Goal: Task Accomplishment & Management: Complete application form

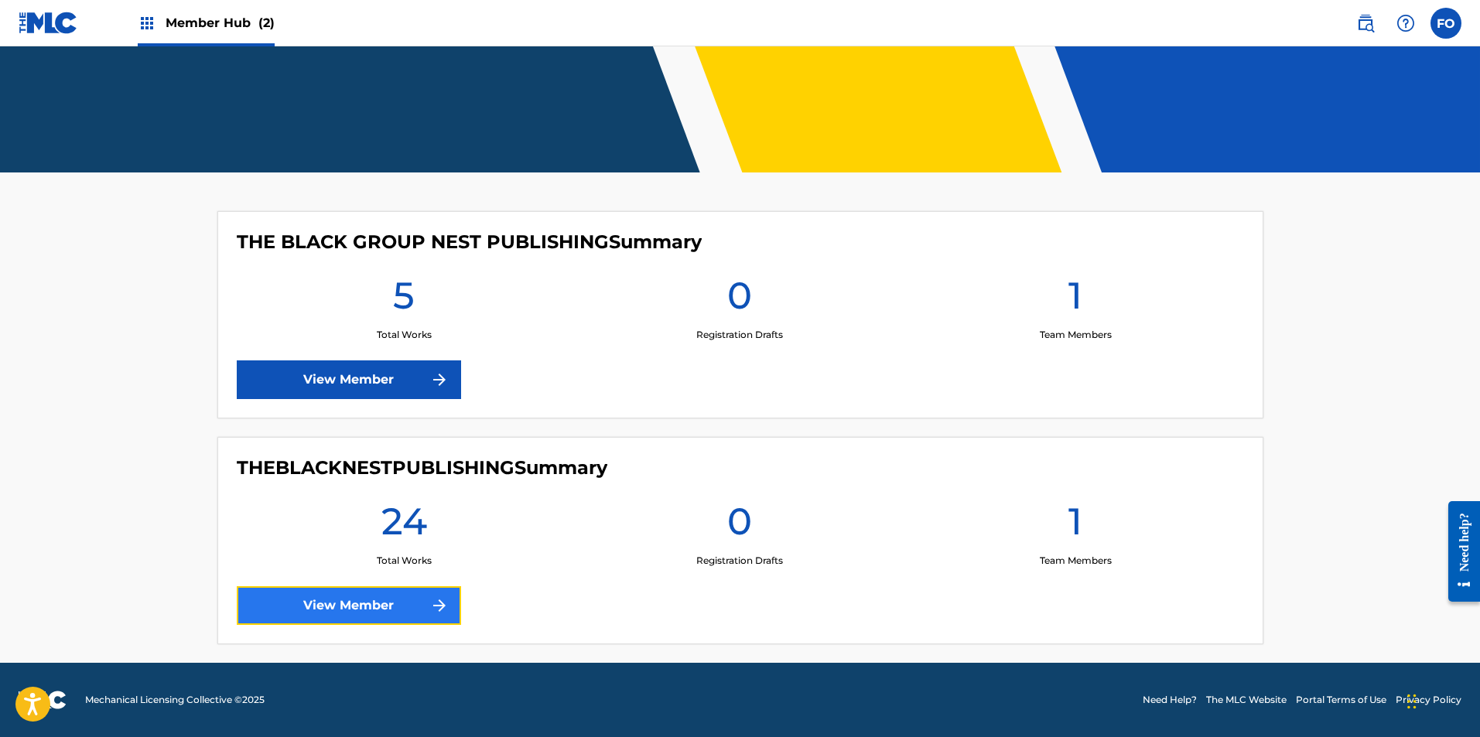
click at [359, 602] on link "View Member" at bounding box center [349, 605] width 224 height 39
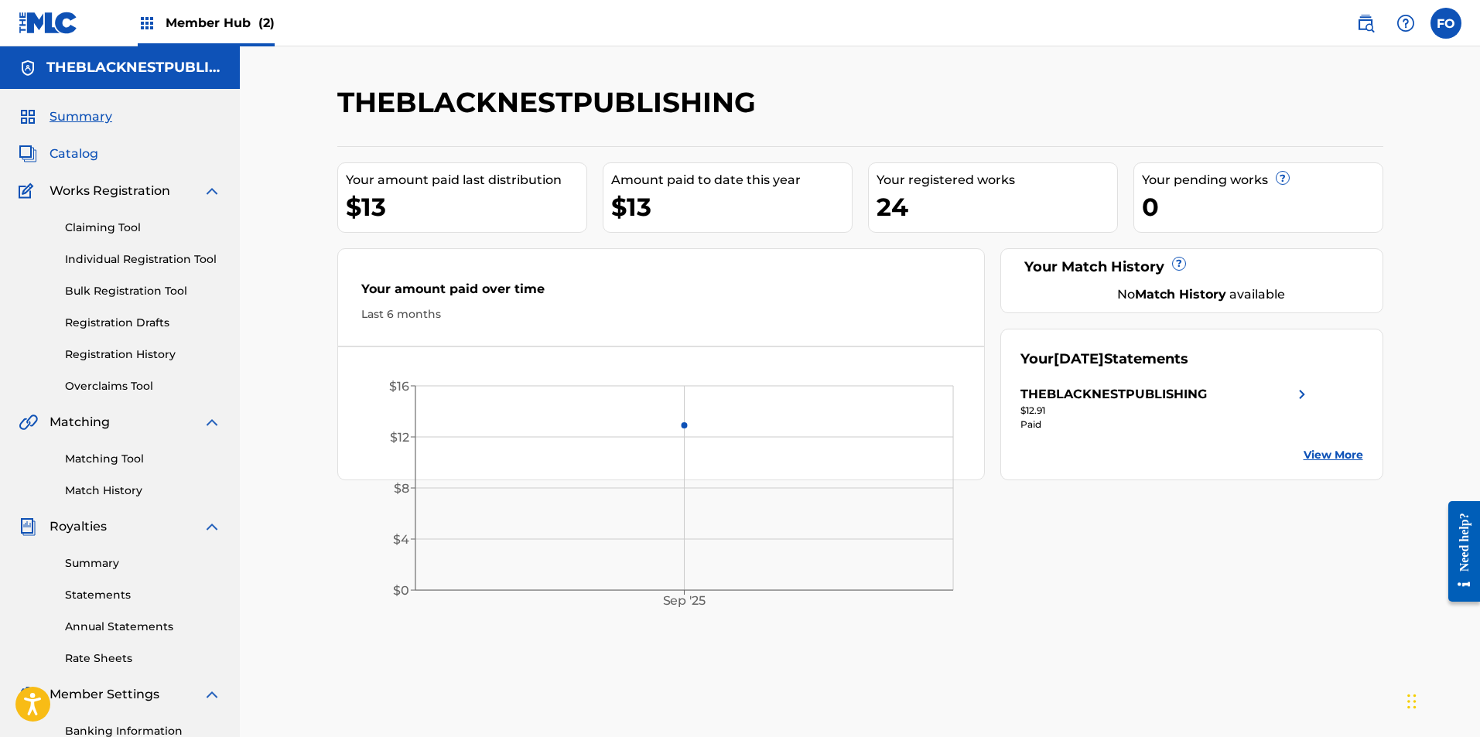
click at [84, 152] on span "Catalog" at bounding box center [74, 154] width 49 height 19
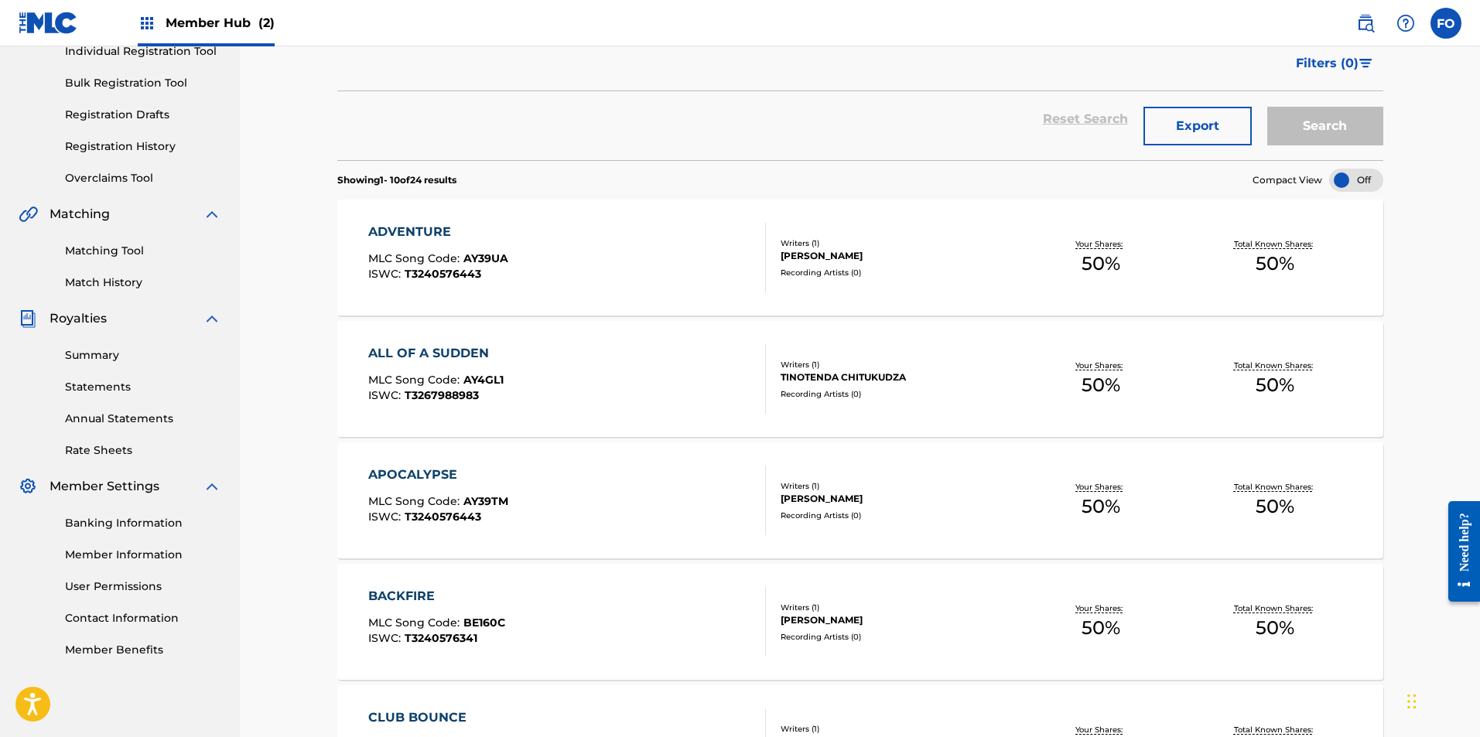
drag, startPoint x: 856, startPoint y: 258, endPoint x: 860, endPoint y: 405, distance: 146.3
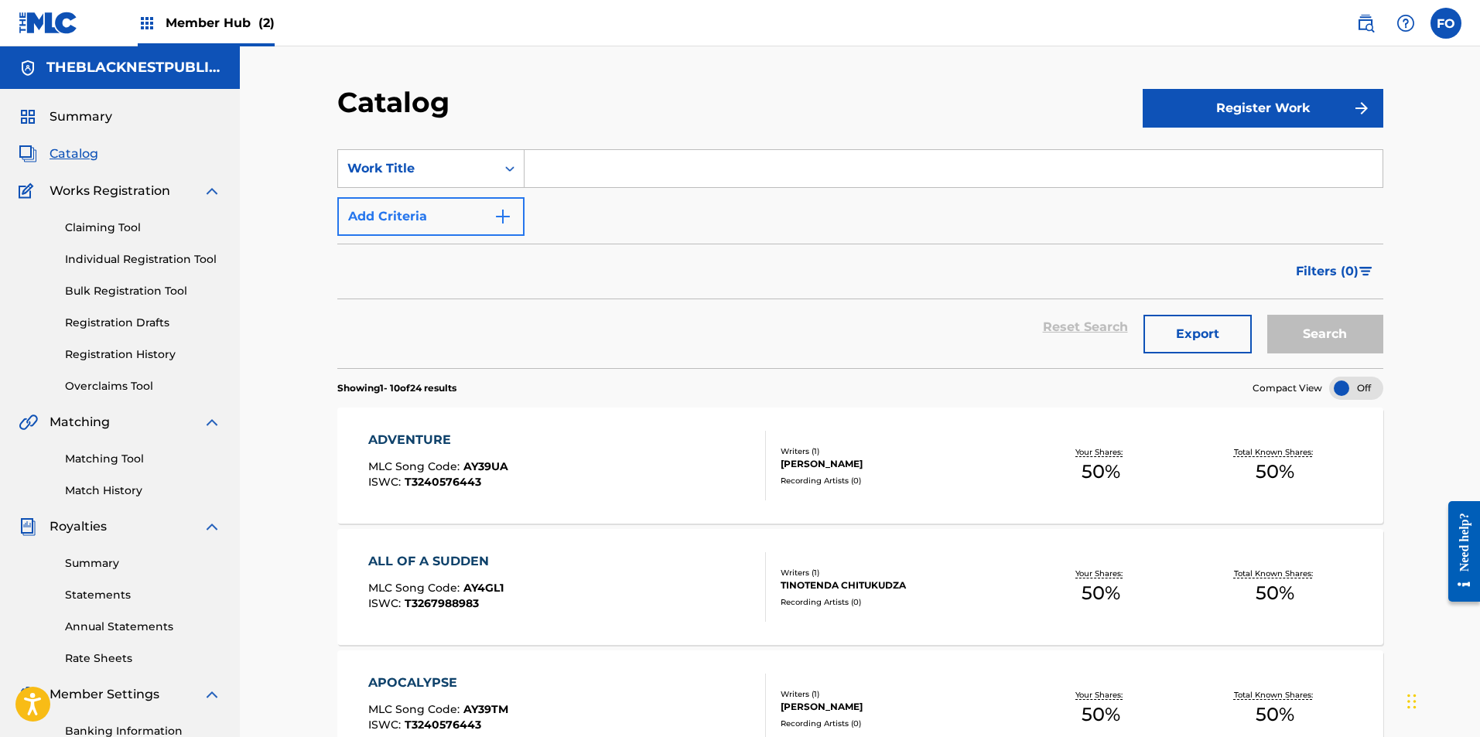
drag, startPoint x: 271, startPoint y: 636, endPoint x: 386, endPoint y: 213, distance: 438.6
click at [1330, 97] on button "Register Work" at bounding box center [1263, 108] width 241 height 39
click at [1225, 160] on link "Individual" at bounding box center [1263, 158] width 241 height 37
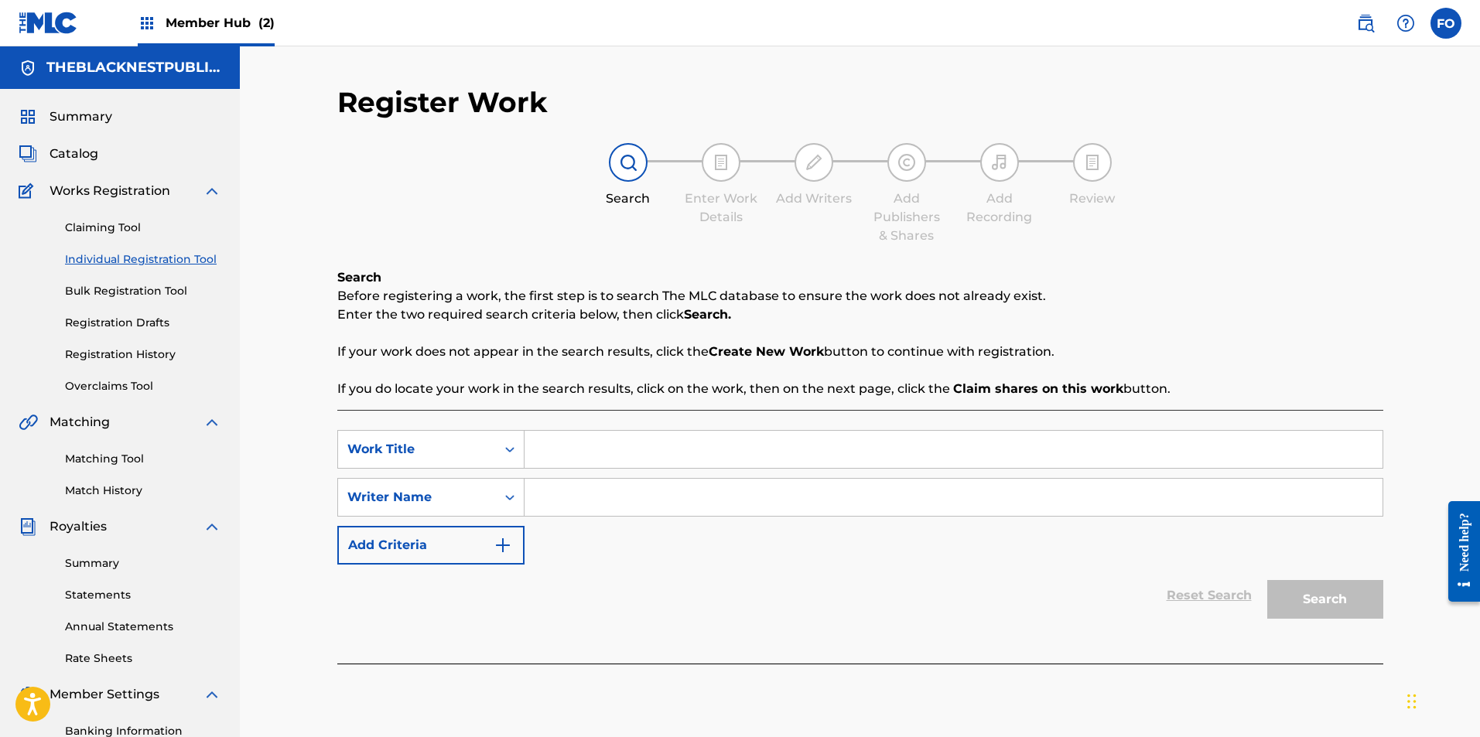
click at [620, 461] on input "Search Form" at bounding box center [954, 449] width 858 height 37
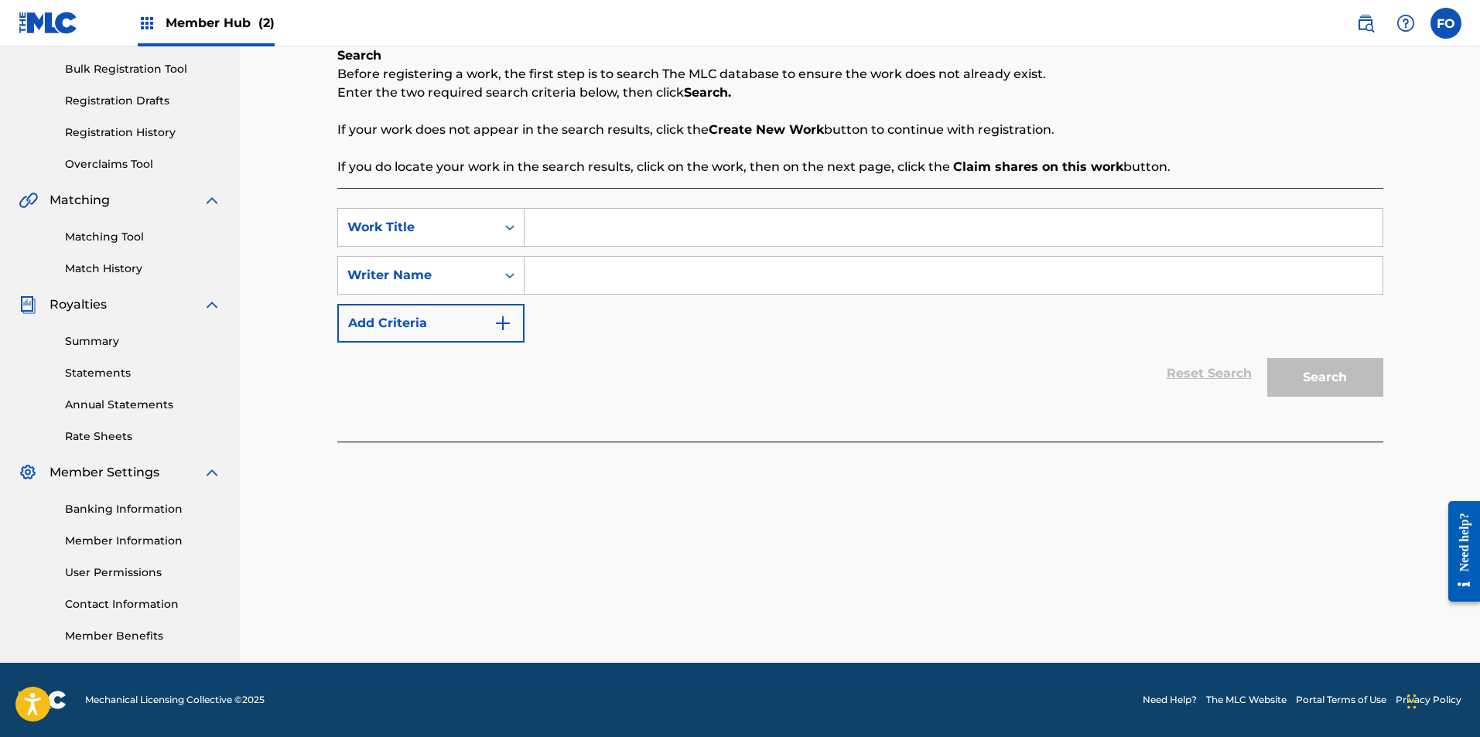
drag, startPoint x: 989, startPoint y: 547, endPoint x: 979, endPoint y: 669, distance: 122.7
click at [593, 218] on input "Search Form" at bounding box center [954, 227] width 858 height 37
type input "Kayo"
type input "I"
type input "Ex Oh!"
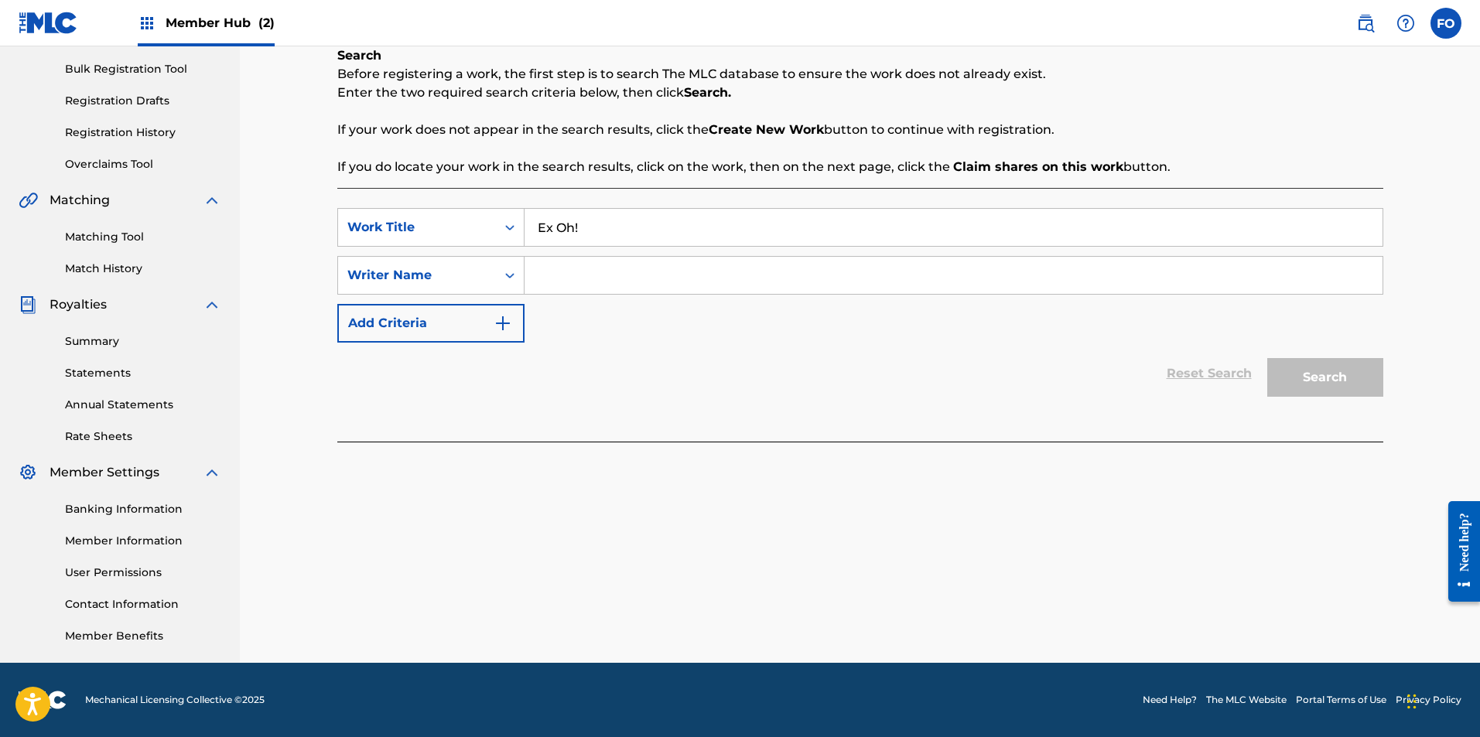
click at [777, 269] on input "Search Form" at bounding box center [954, 275] width 858 height 37
type input "J"
type input "K"
type input "[PERSON_NAME]"
click at [1267, 358] on button "Search" at bounding box center [1325, 377] width 116 height 39
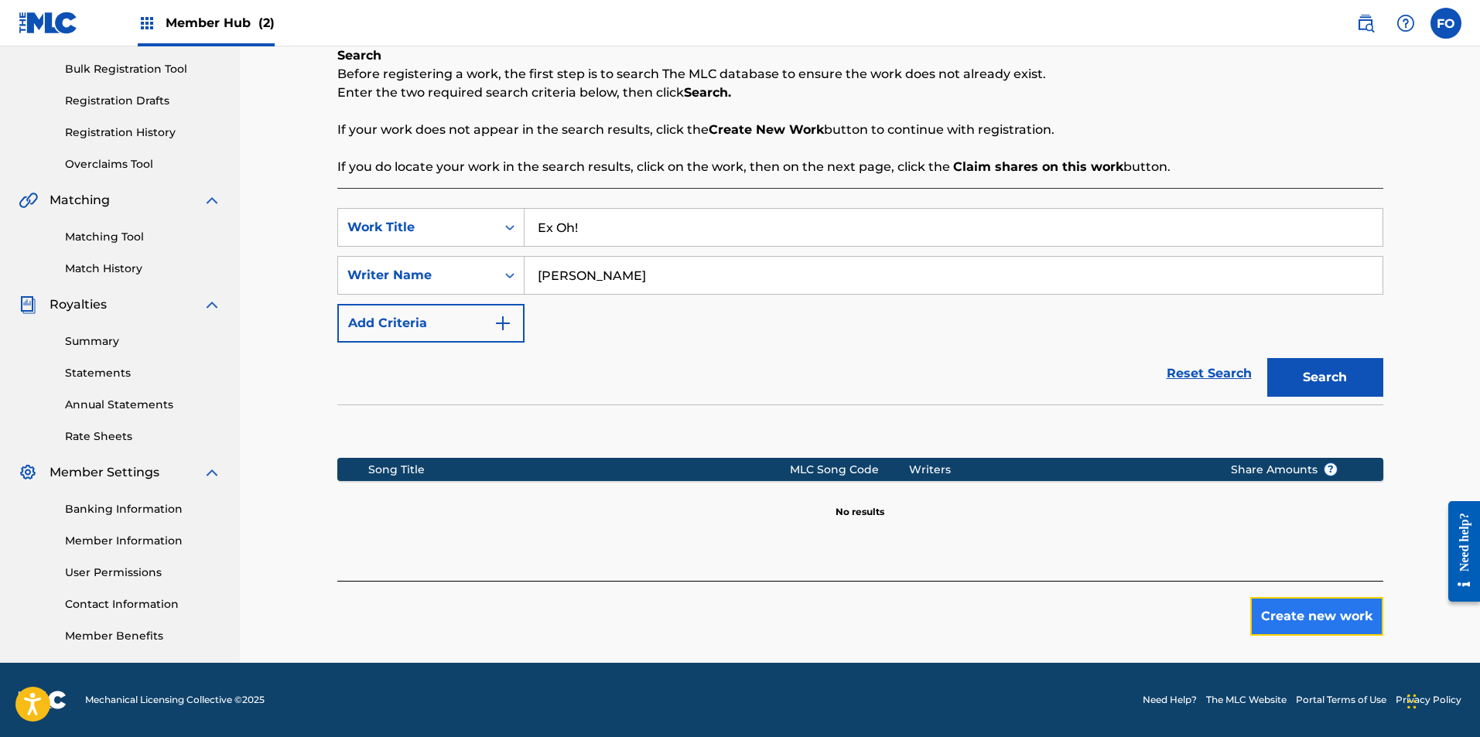
click at [1271, 611] on button "Create new work" at bounding box center [1316, 616] width 133 height 39
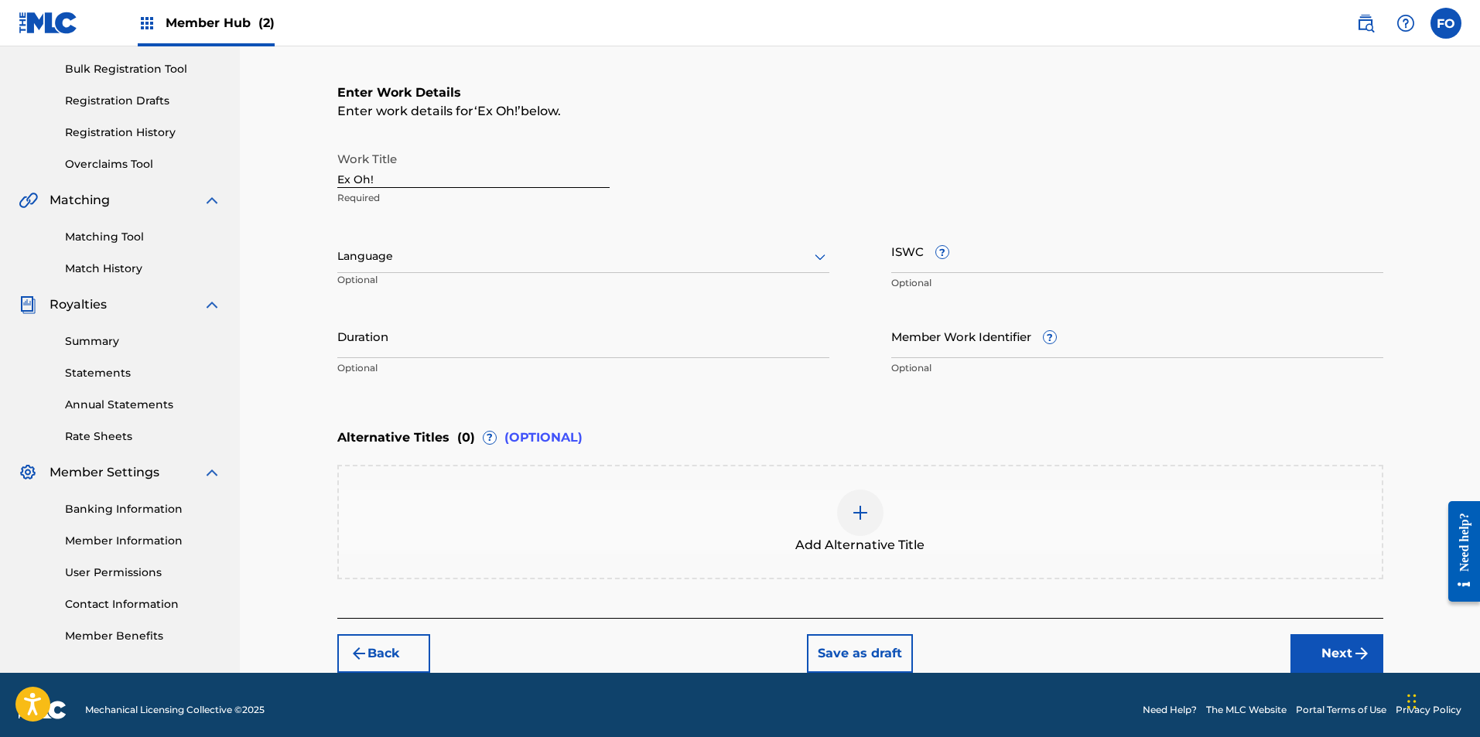
click at [484, 234] on div "Language Optional" at bounding box center [583, 264] width 492 height 70
click at [474, 248] on div at bounding box center [583, 256] width 492 height 19
click at [1006, 216] on div "Work Title Ex Oh! Required Language Optional ISWC ? Optional Duration Optional …" at bounding box center [860, 264] width 1046 height 240
click at [979, 248] on input "ISWC ?" at bounding box center [1137, 251] width 492 height 44
click at [954, 260] on input "ISWC ?" at bounding box center [1137, 251] width 492 height 44
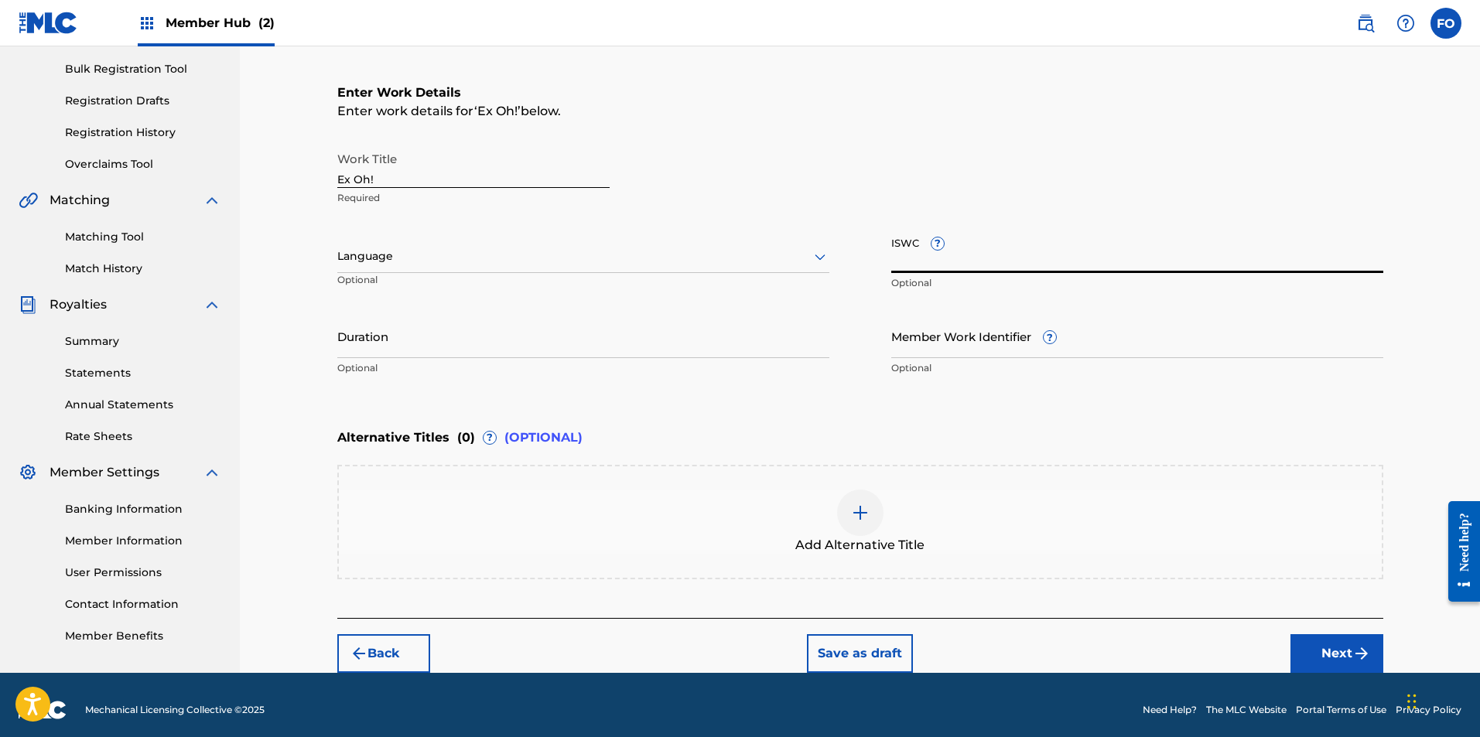
paste input "T3353162202"
type input "T3353162202"
click at [829, 165] on div "Work Title Ex Oh! Required" at bounding box center [860, 179] width 1046 height 70
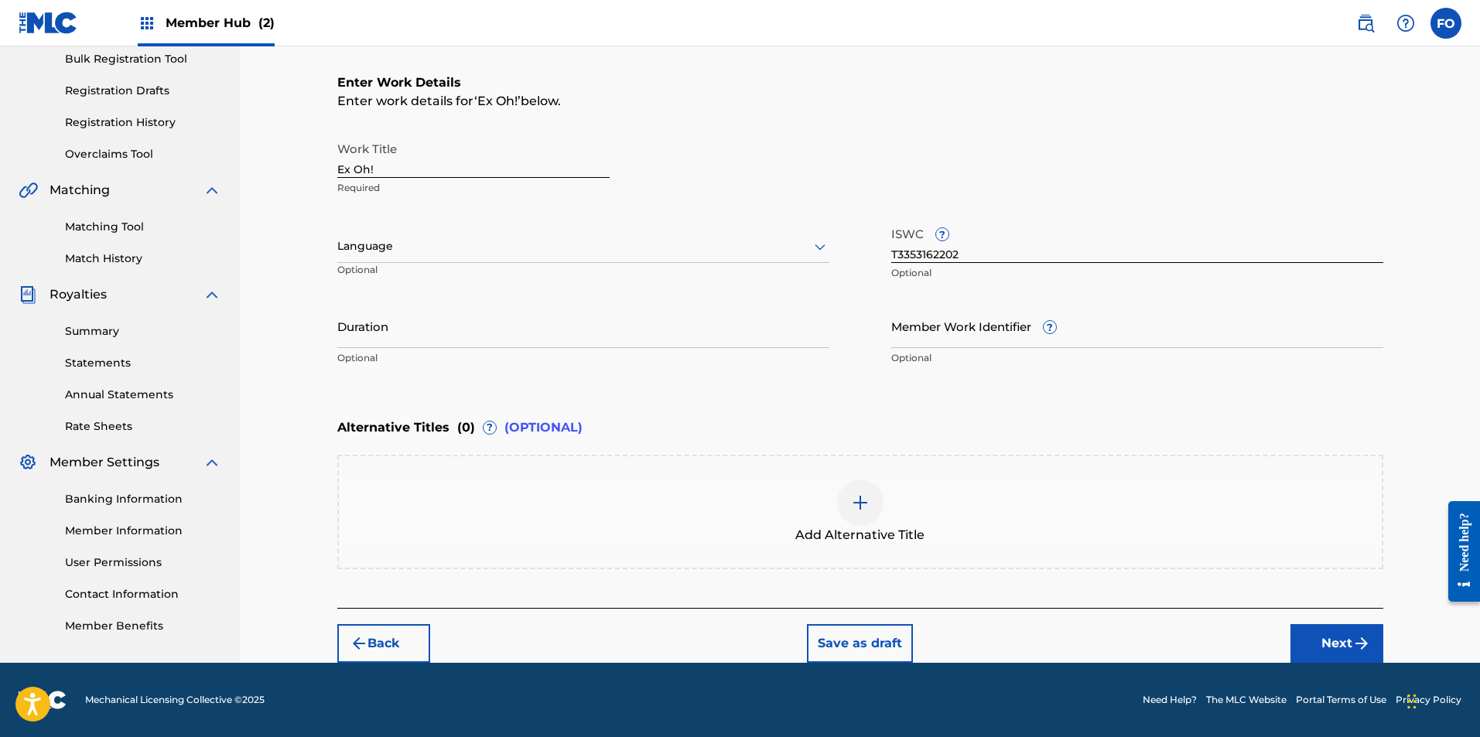
drag, startPoint x: 829, startPoint y: 210, endPoint x: 834, endPoint y: 253, distance: 43.6
click at [1362, 633] on button "Next" at bounding box center [1336, 643] width 93 height 39
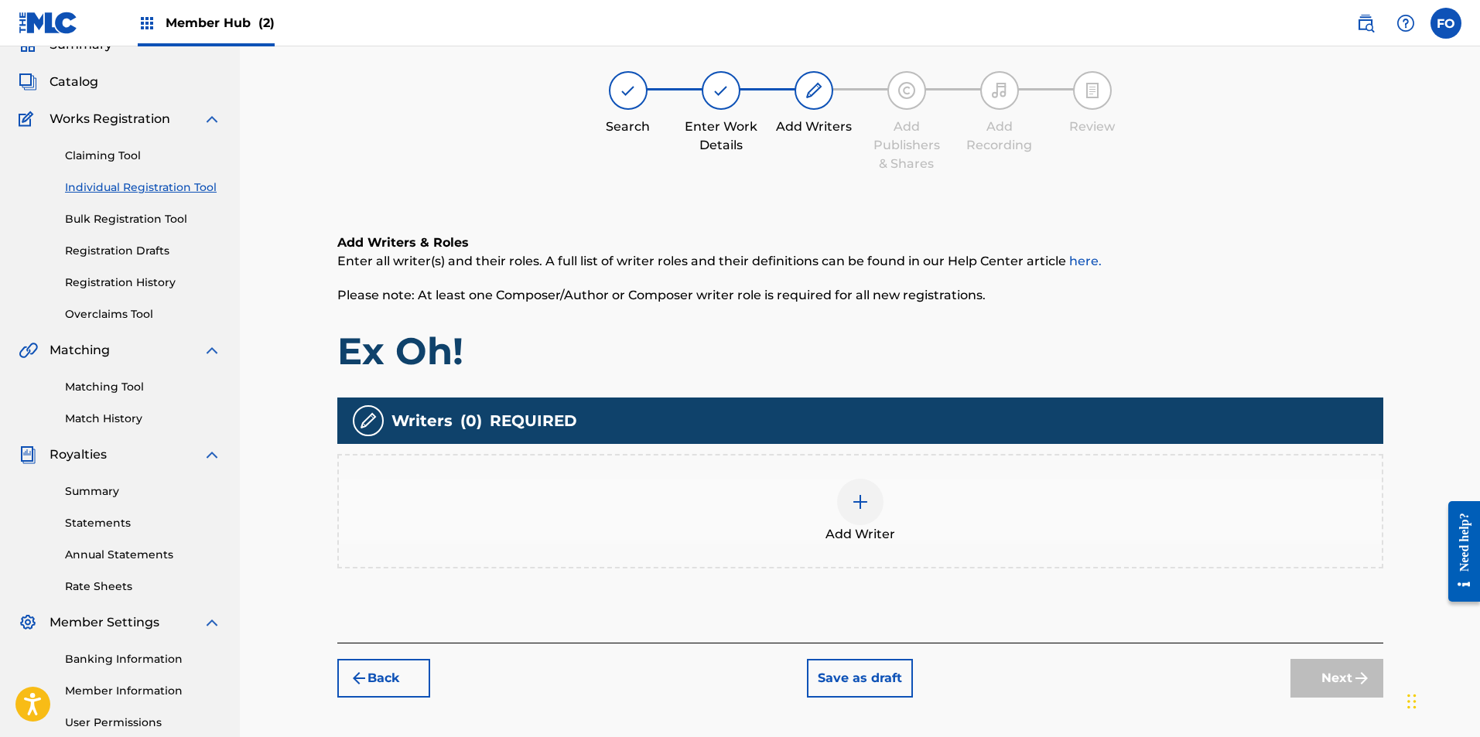
scroll to position [70, 0]
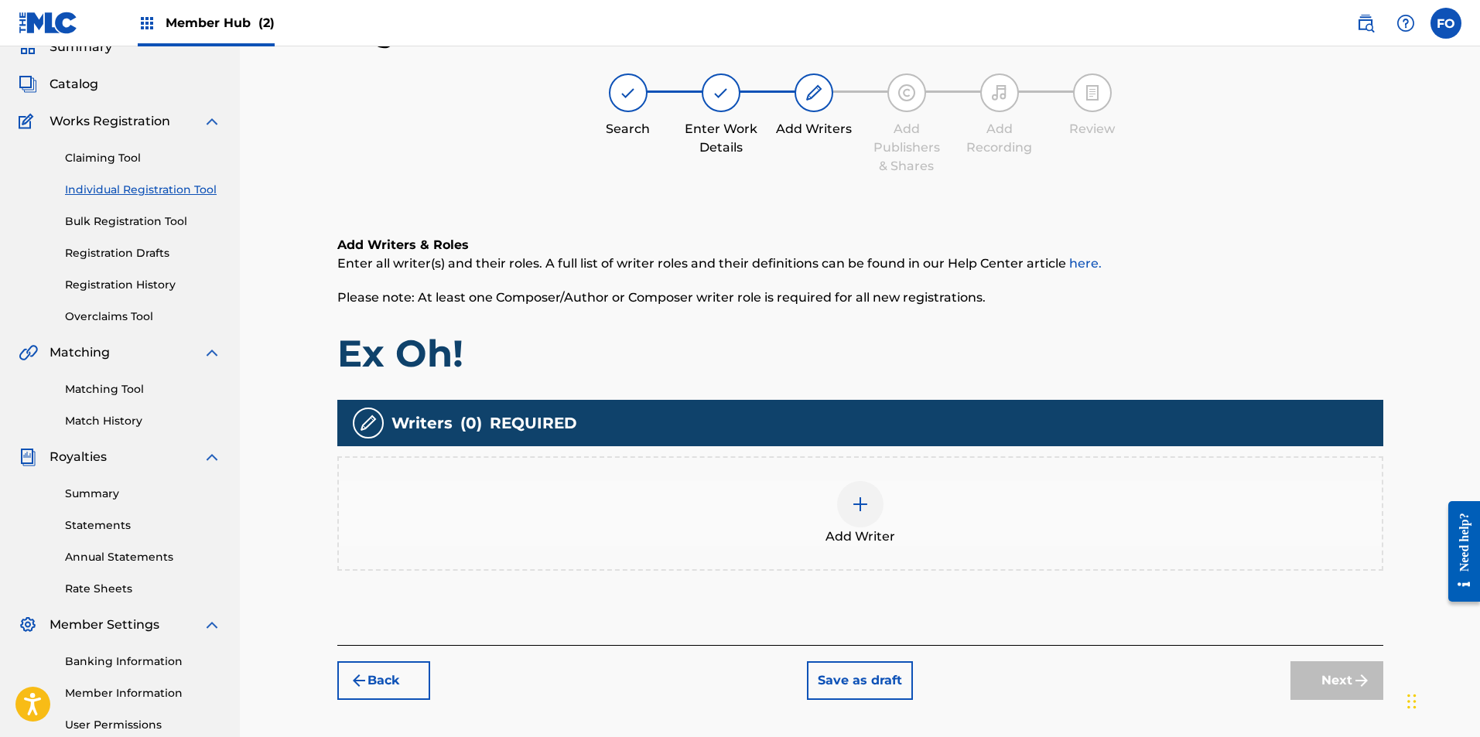
click at [900, 488] on div "Add Writer" at bounding box center [860, 513] width 1043 height 65
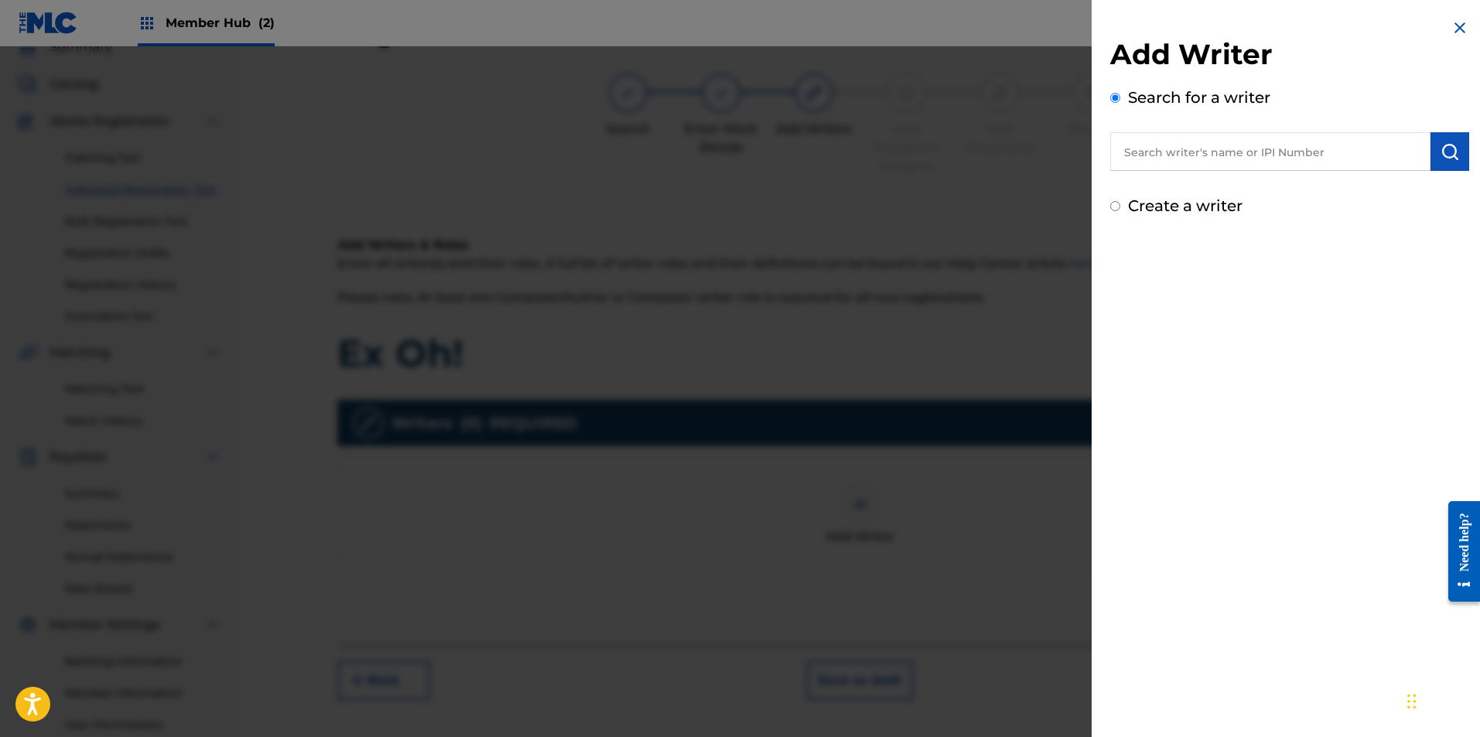
click at [1205, 145] on input "text" at bounding box center [1270, 151] width 320 height 39
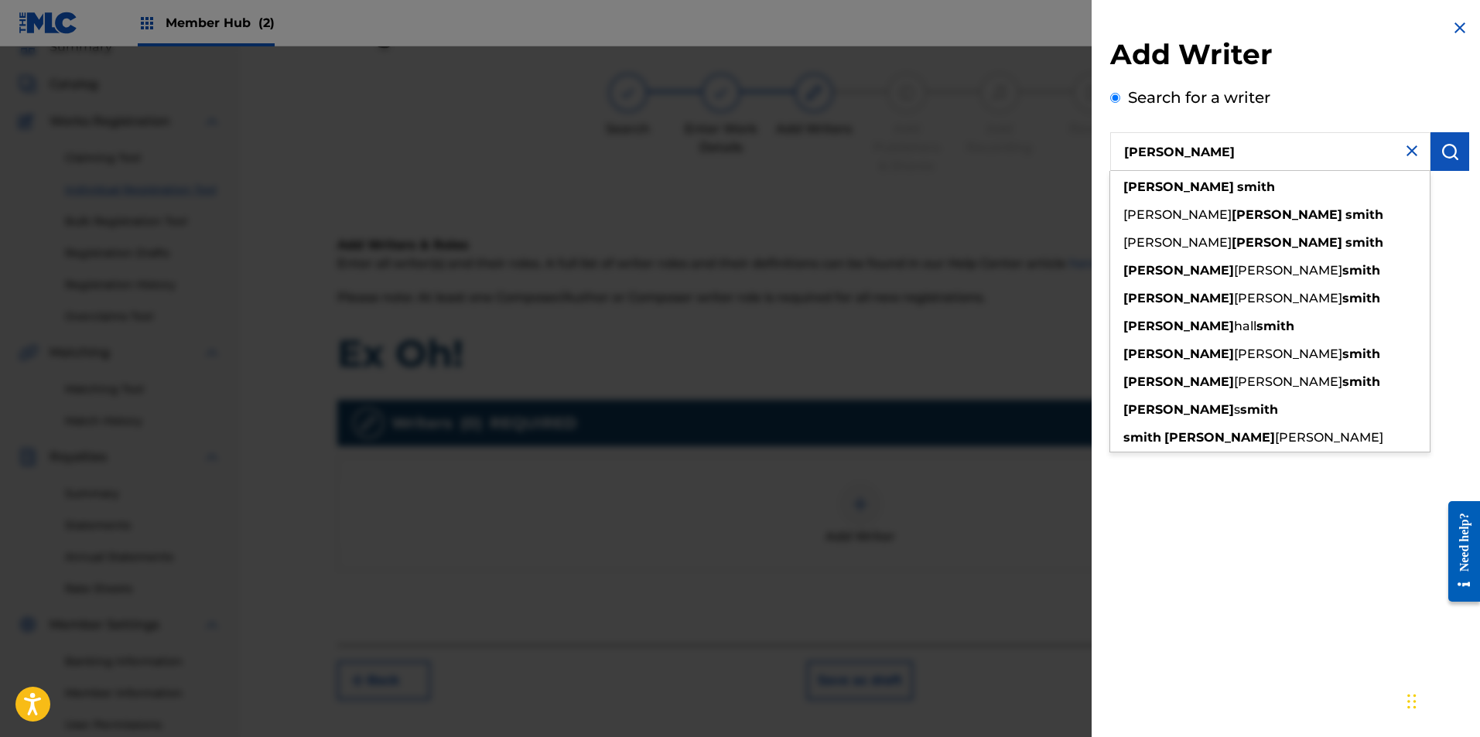
type input "[PERSON_NAME]"
click at [1318, 119] on div "Search for a writer [PERSON_NAME] [PERSON_NAME] [PERSON_NAME] [PERSON_NAME] [PE…" at bounding box center [1289, 128] width 359 height 85
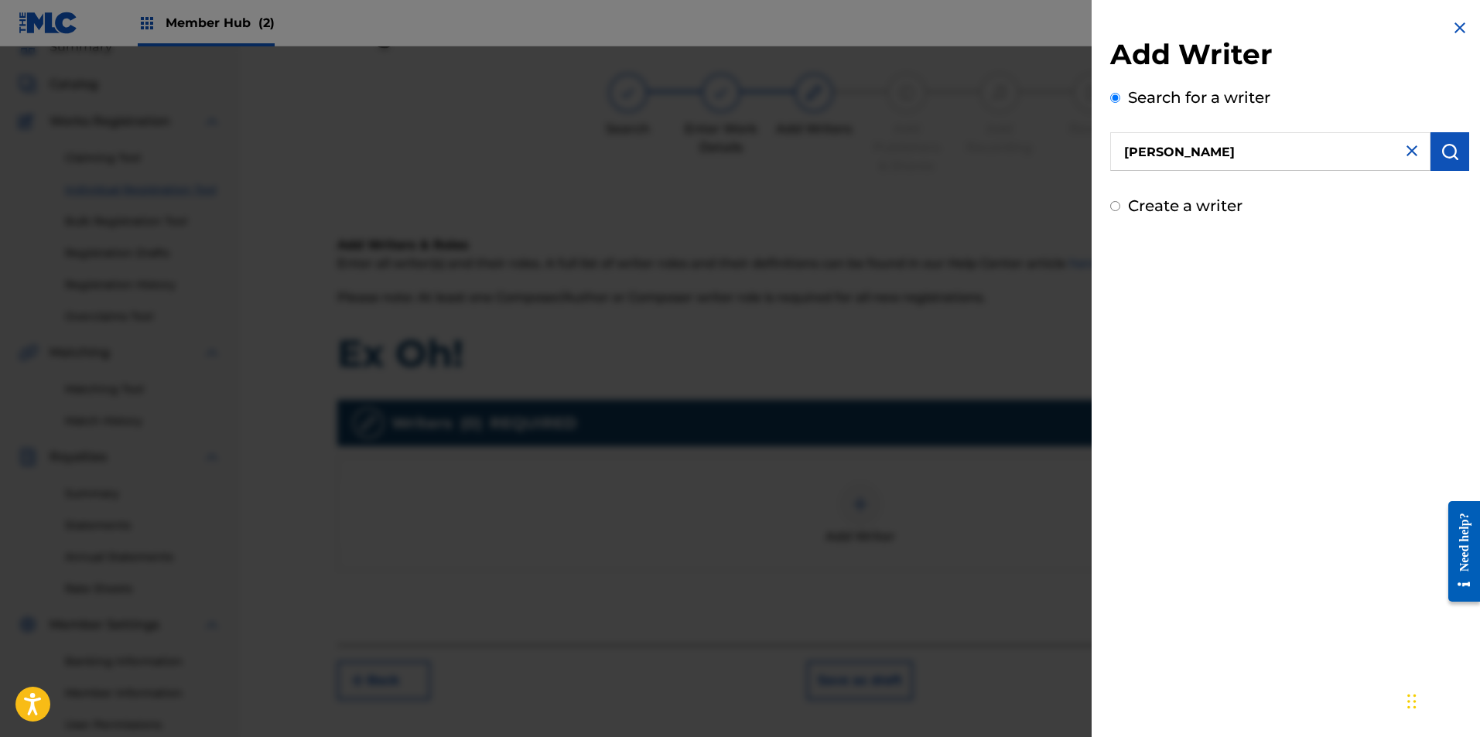
click at [1207, 212] on label "Create a writer" at bounding box center [1185, 205] width 114 height 19
radio input "true"
click at [1120, 211] on input "Create a writer" at bounding box center [1115, 206] width 10 height 10
radio input "false"
radio input "true"
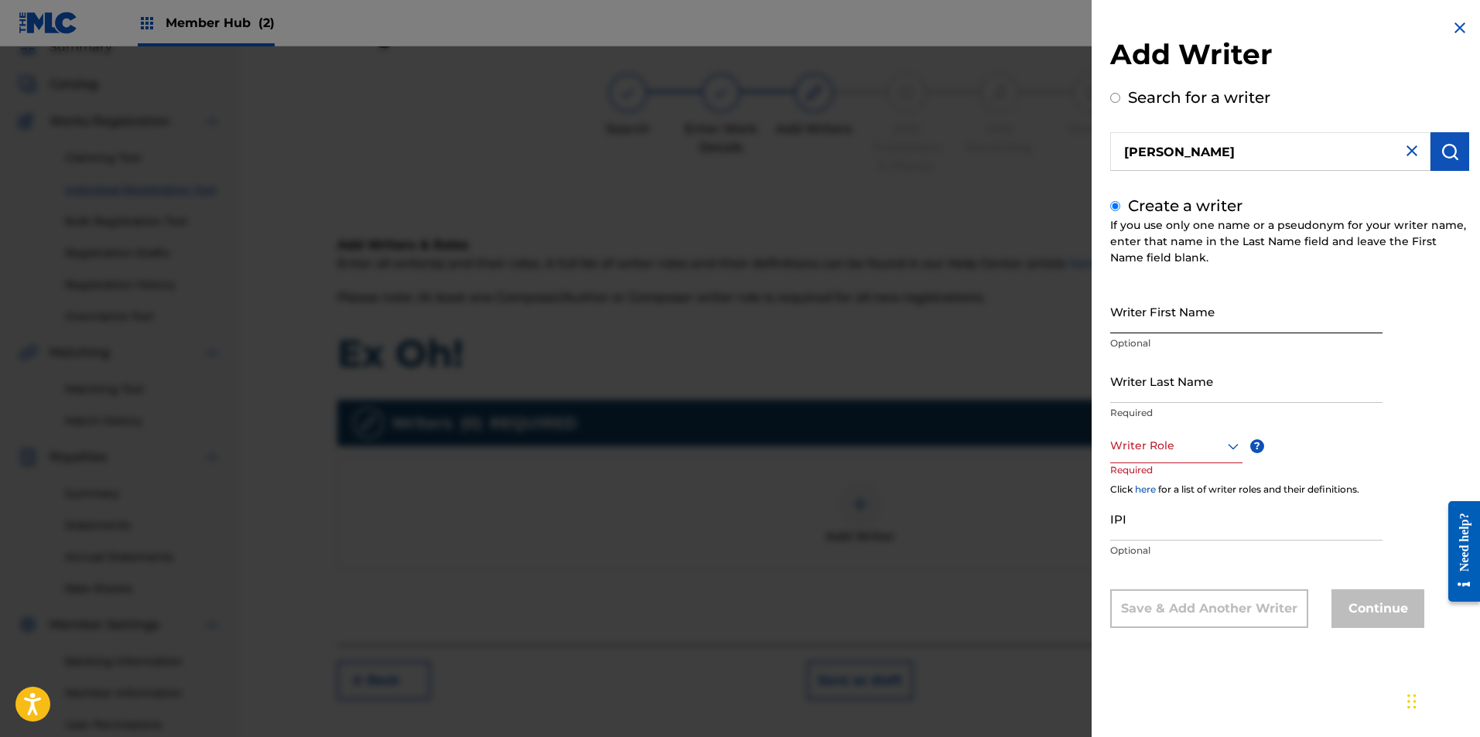
click at [1209, 305] on input "Writer First Name" at bounding box center [1246, 311] width 272 height 44
click at [1235, 140] on input "[PERSON_NAME]" at bounding box center [1270, 151] width 320 height 39
radio input "true"
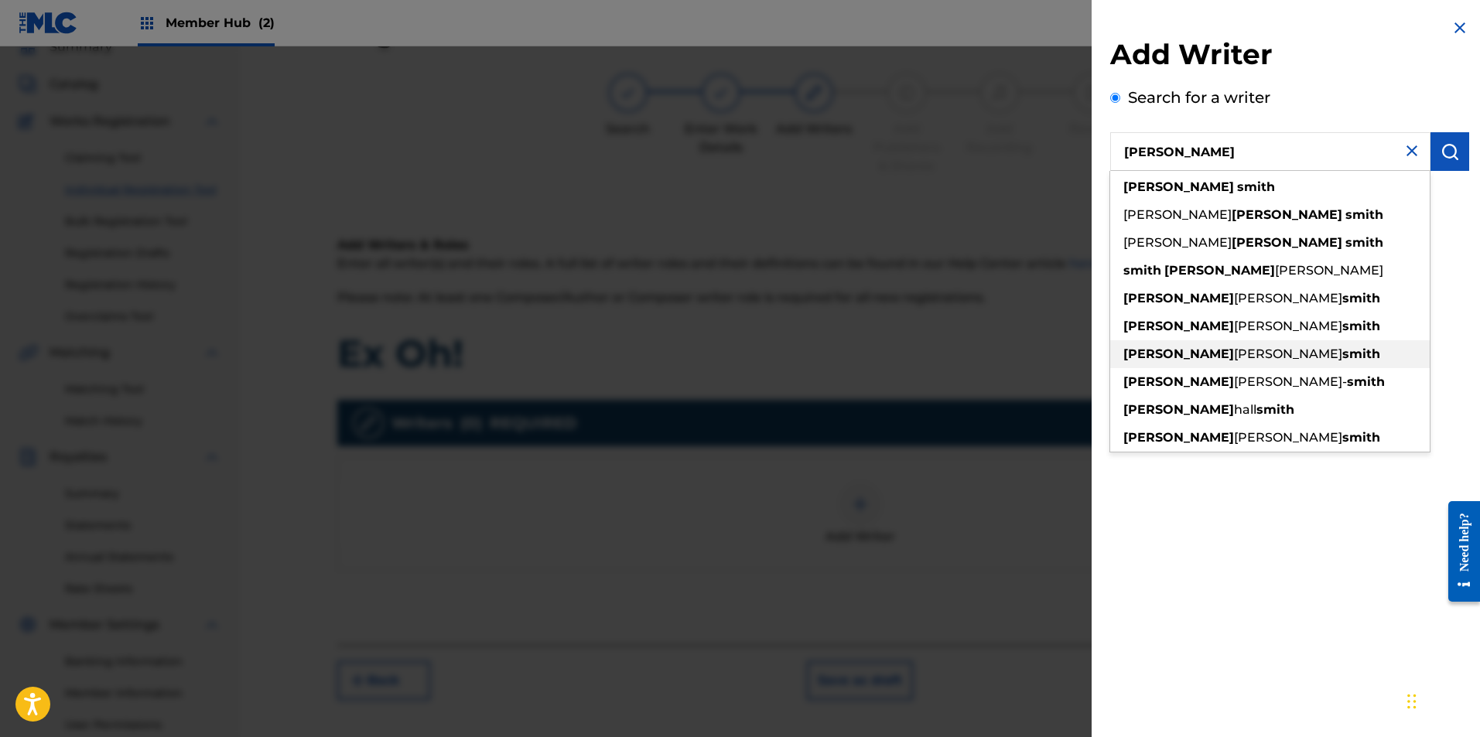
click at [1273, 316] on div "[PERSON_NAME]" at bounding box center [1270, 327] width 320 height 28
type input "[PERSON_NAME]"
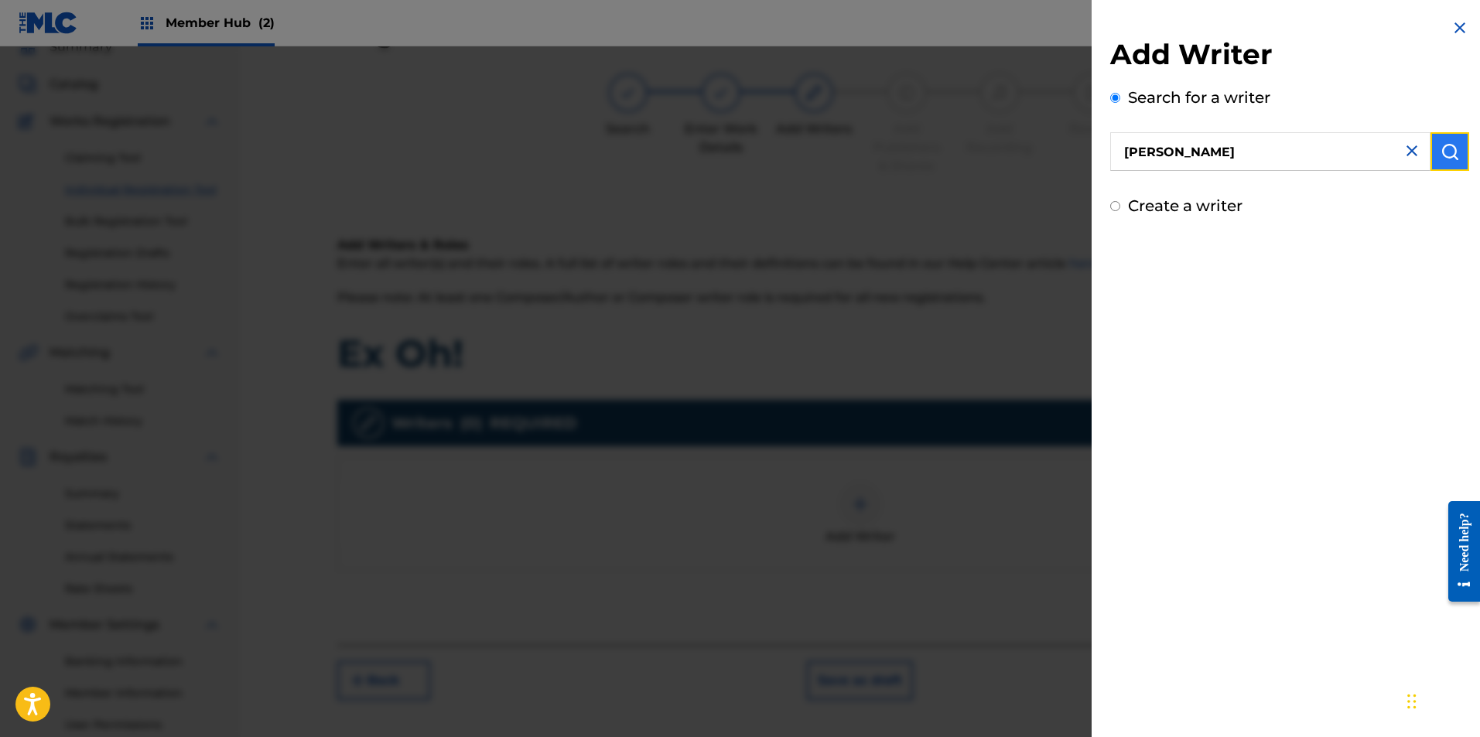
click at [1456, 149] on button "submit" at bounding box center [1449, 151] width 39 height 39
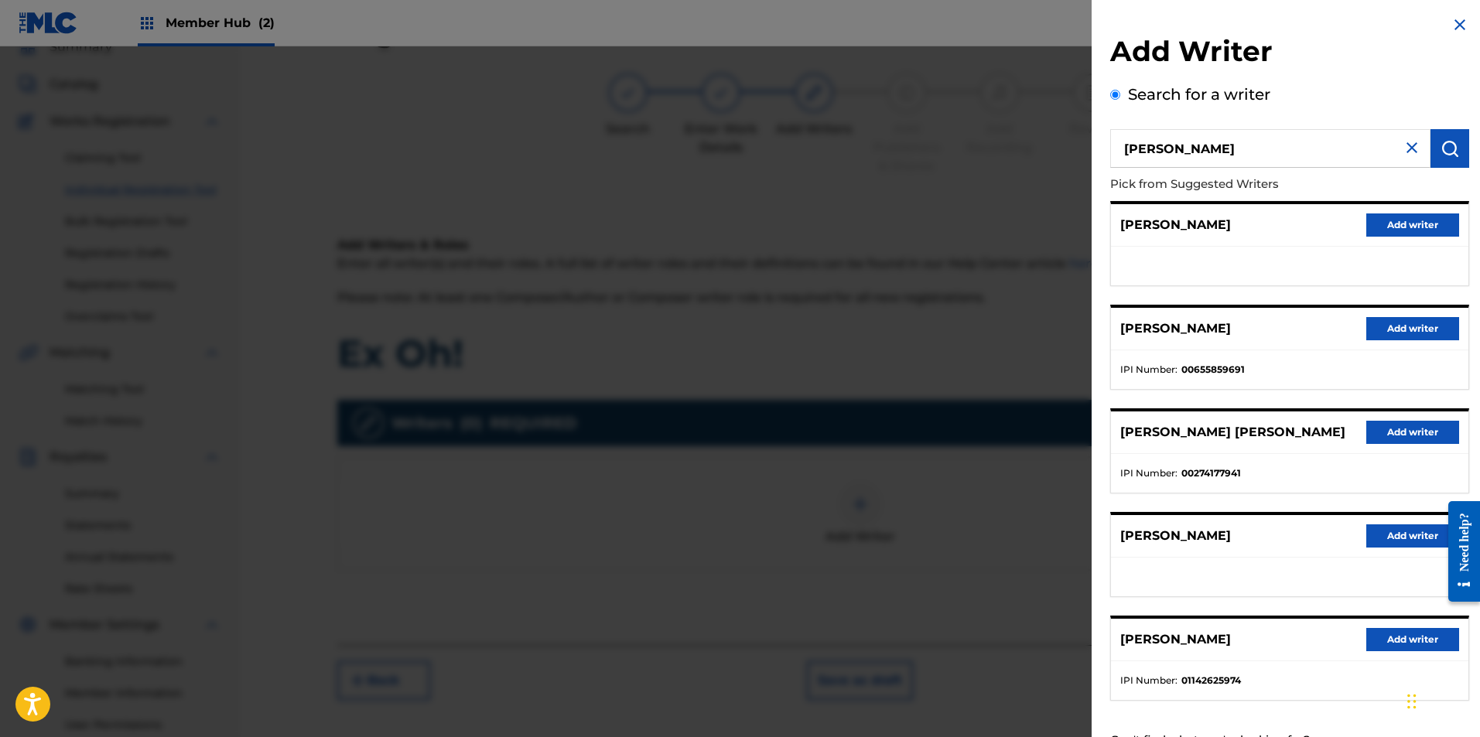
drag, startPoint x: 1283, startPoint y: 484, endPoint x: 1286, endPoint y: 508, distance: 24.2
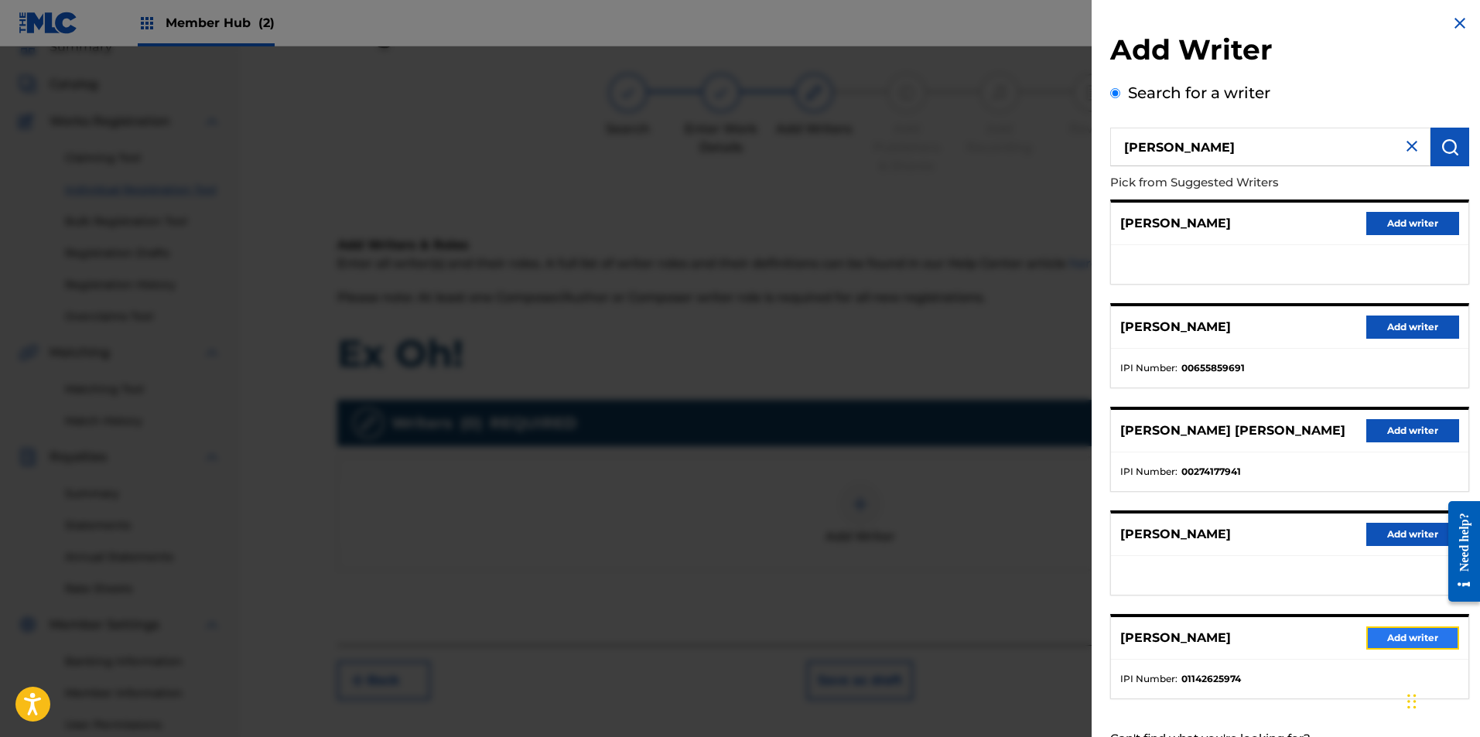
click at [1386, 634] on button "Add writer" at bounding box center [1412, 638] width 93 height 23
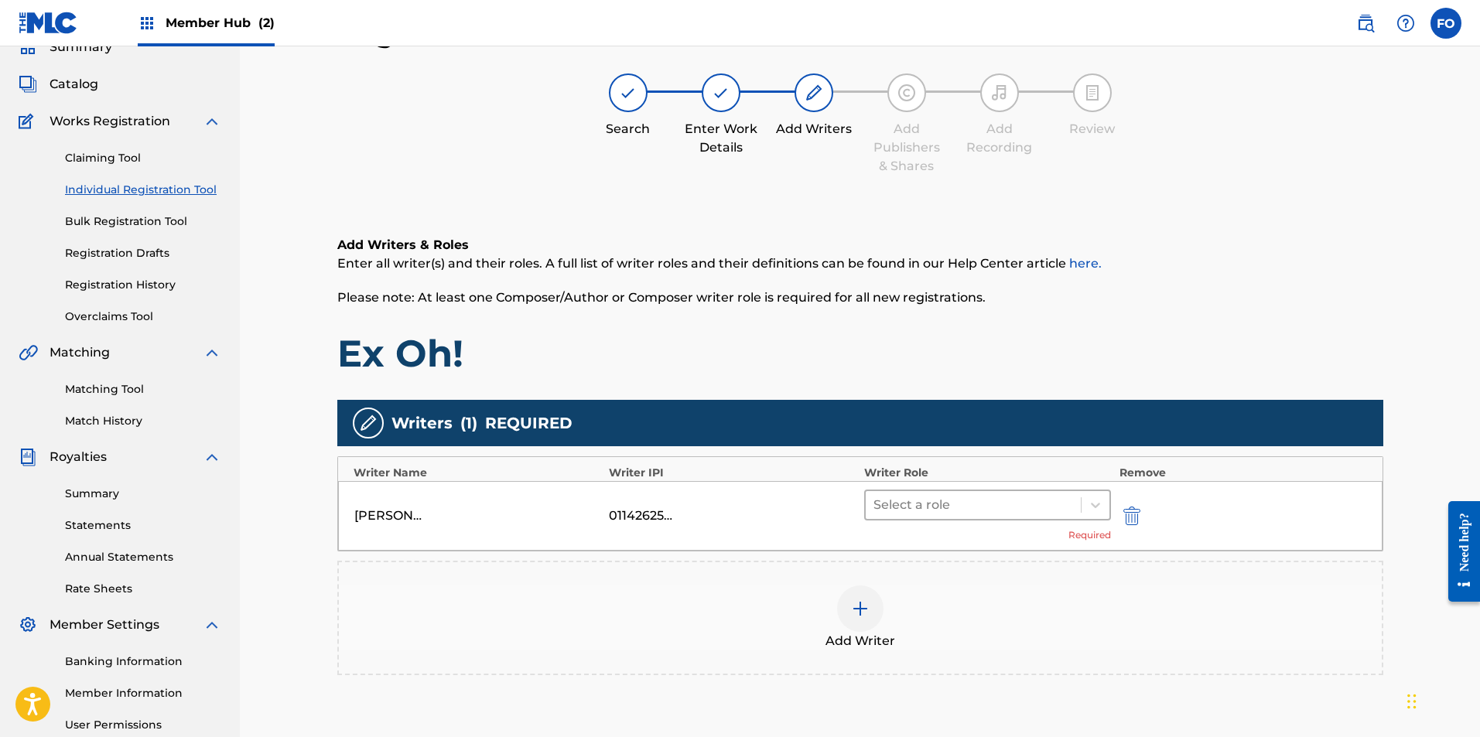
click at [1051, 512] on div at bounding box center [973, 505] width 200 height 22
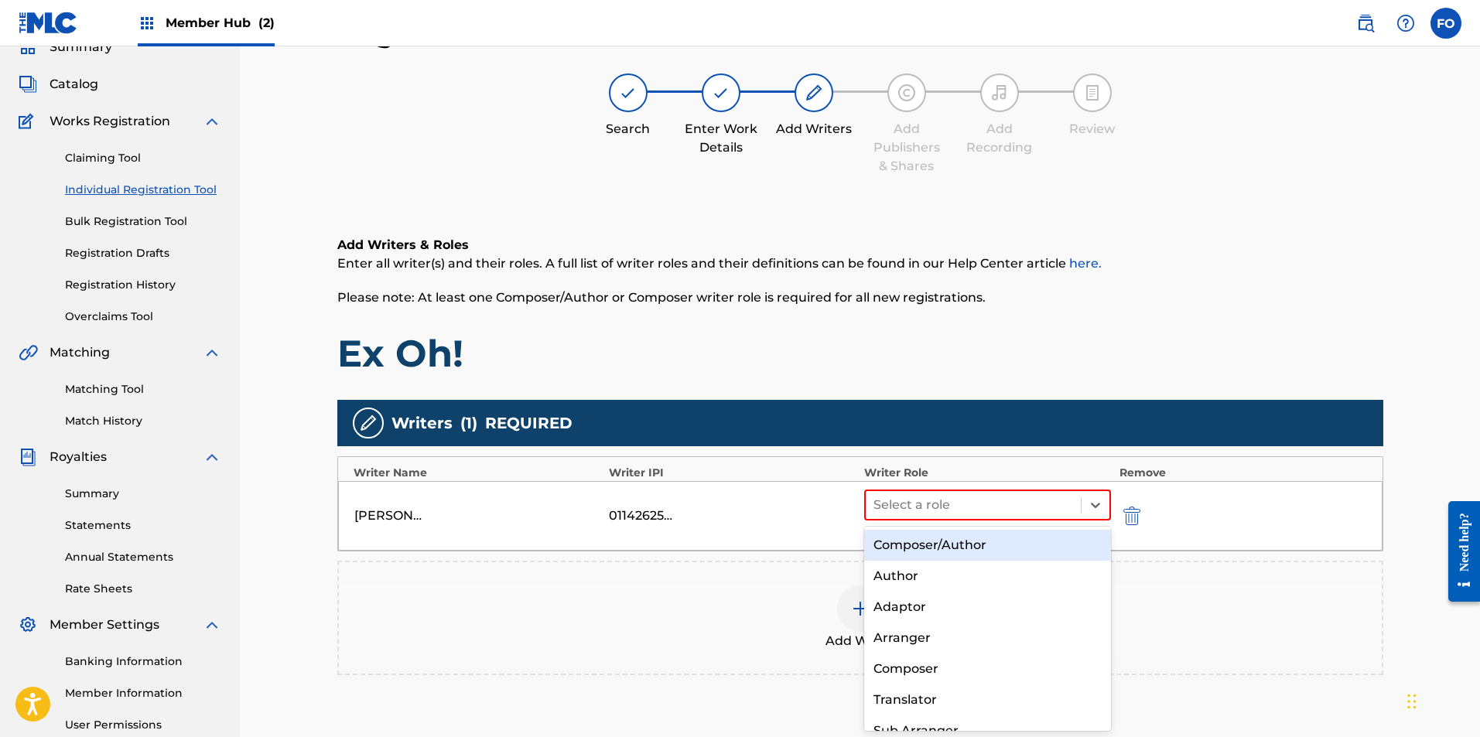
click at [965, 545] on div "Composer/Author" at bounding box center [988, 545] width 248 height 31
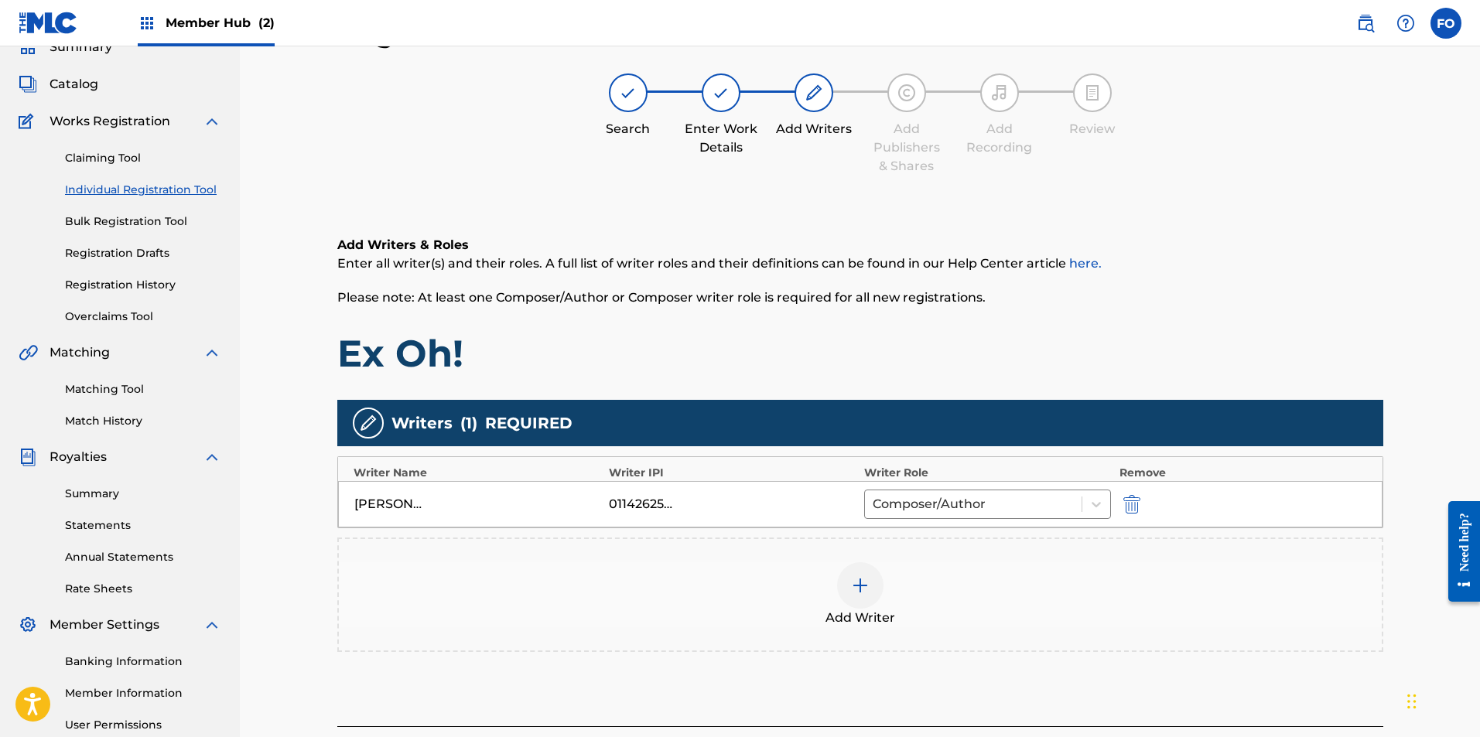
click at [864, 579] on img at bounding box center [860, 585] width 19 height 19
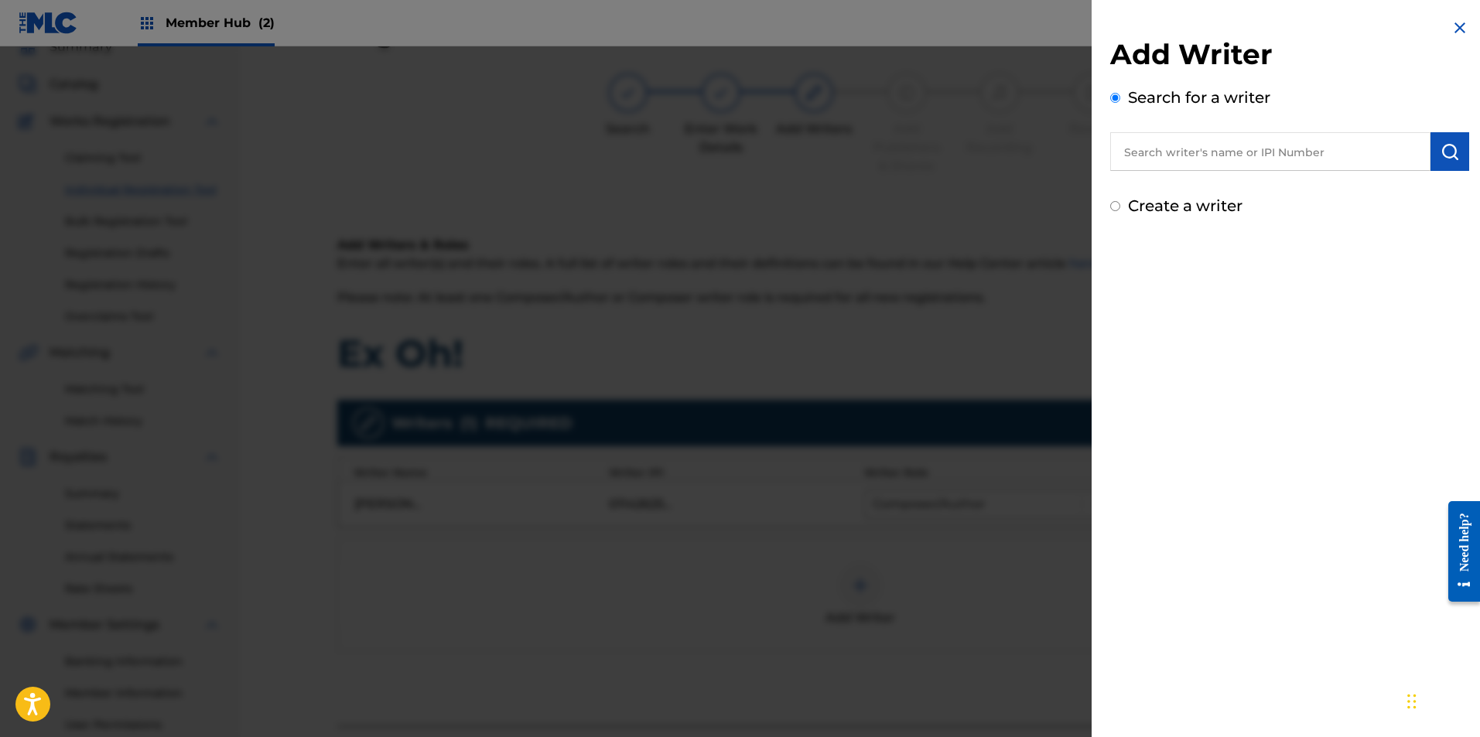
click at [1200, 153] on input "text" at bounding box center [1270, 151] width 320 height 39
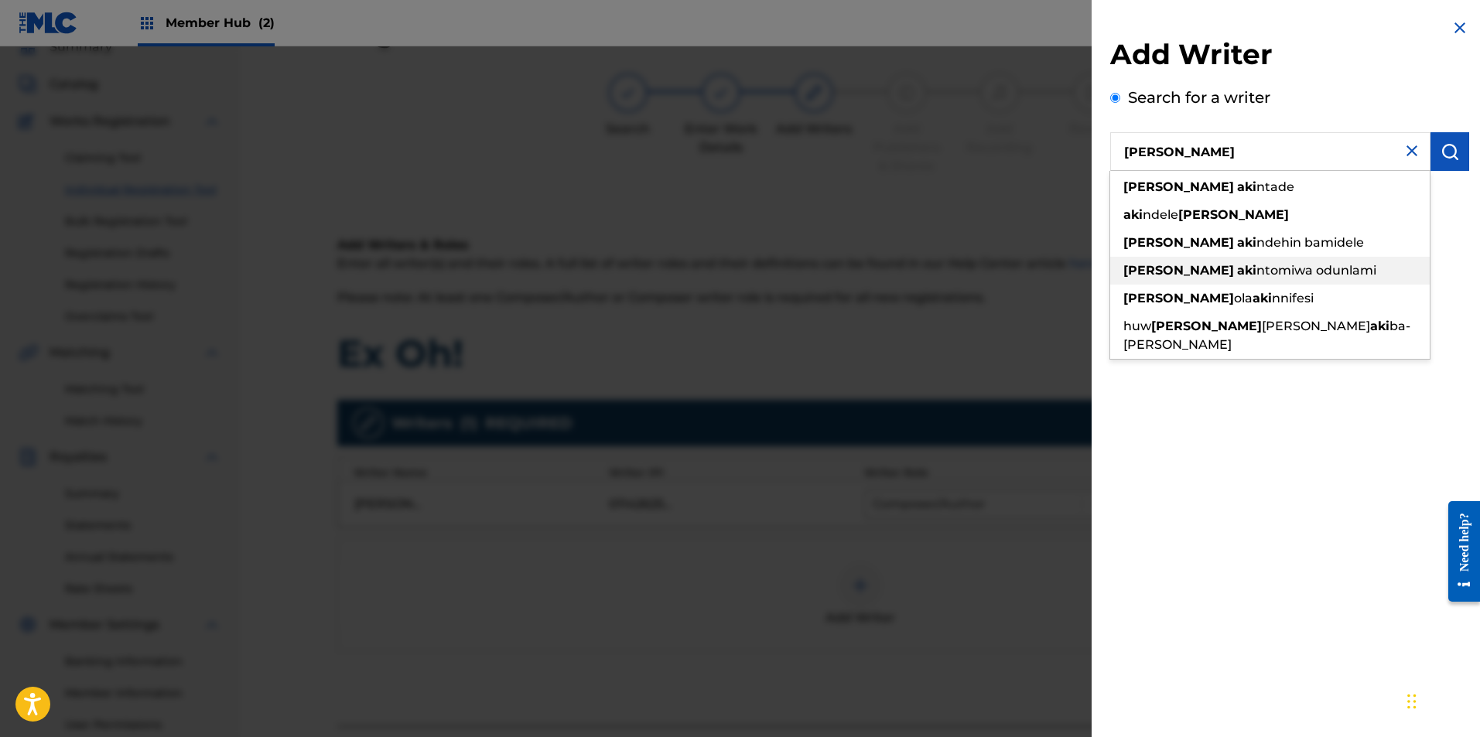
click at [1270, 272] on span "ntomiwa odunlami" at bounding box center [1316, 270] width 120 height 15
type input "[PERSON_NAME]"
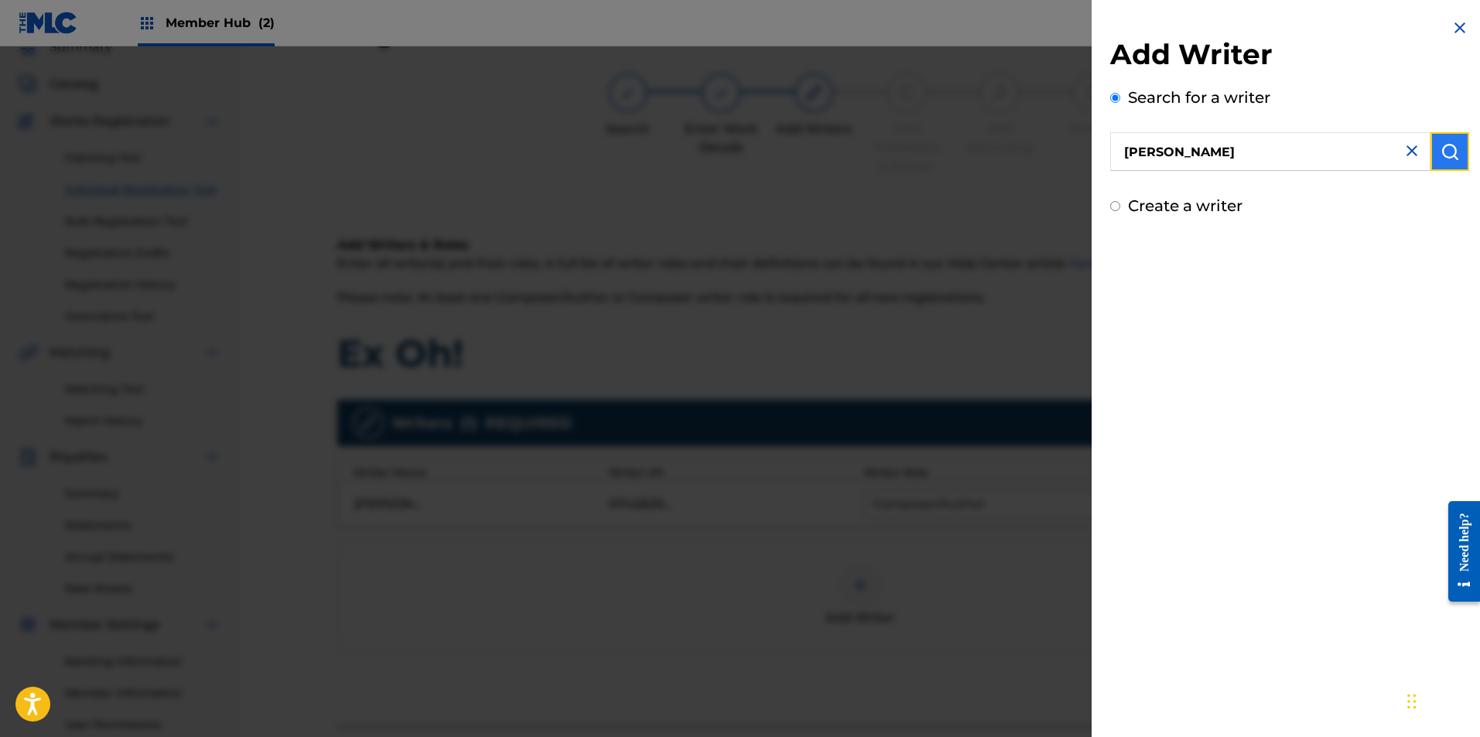
click at [1448, 157] on img "submit" at bounding box center [1449, 151] width 19 height 19
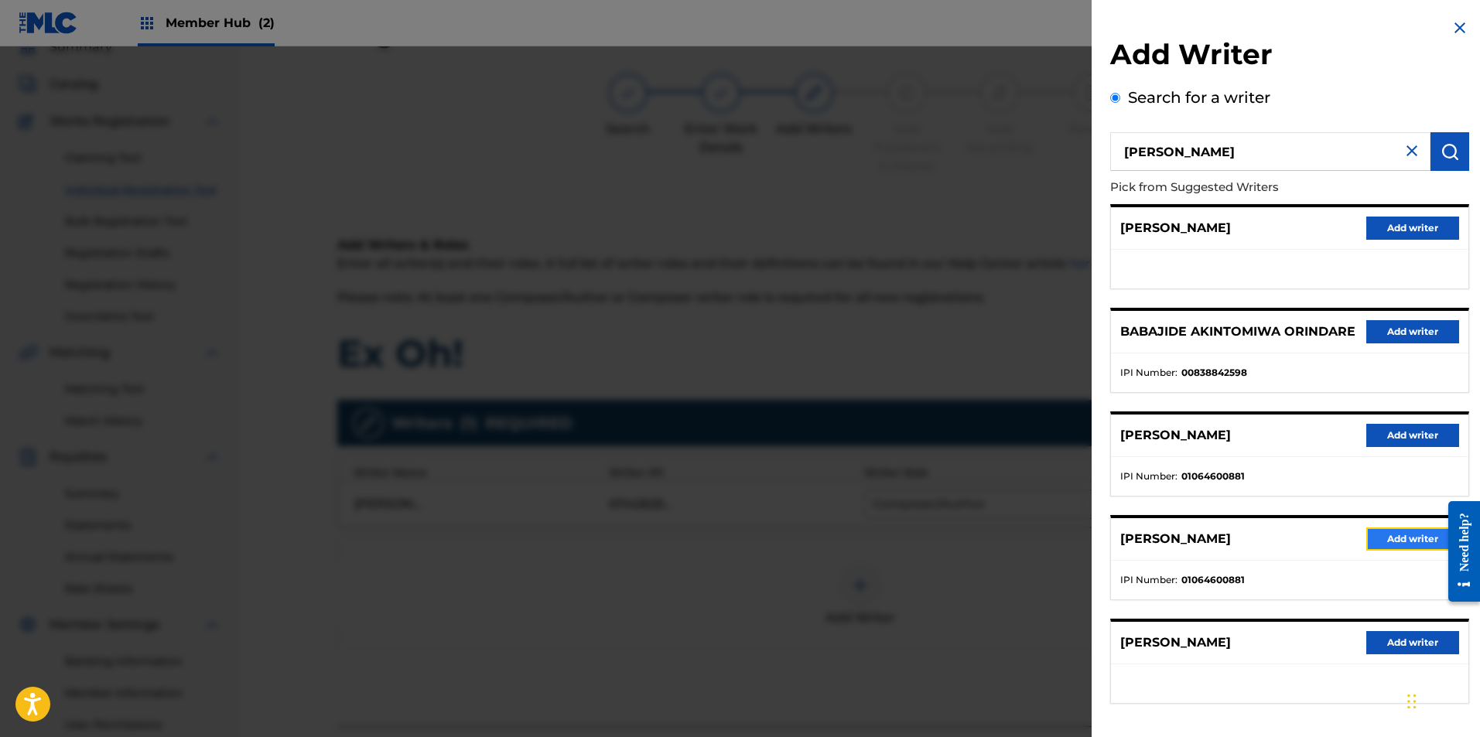
click at [1386, 530] on button "Add writer" at bounding box center [1412, 539] width 93 height 23
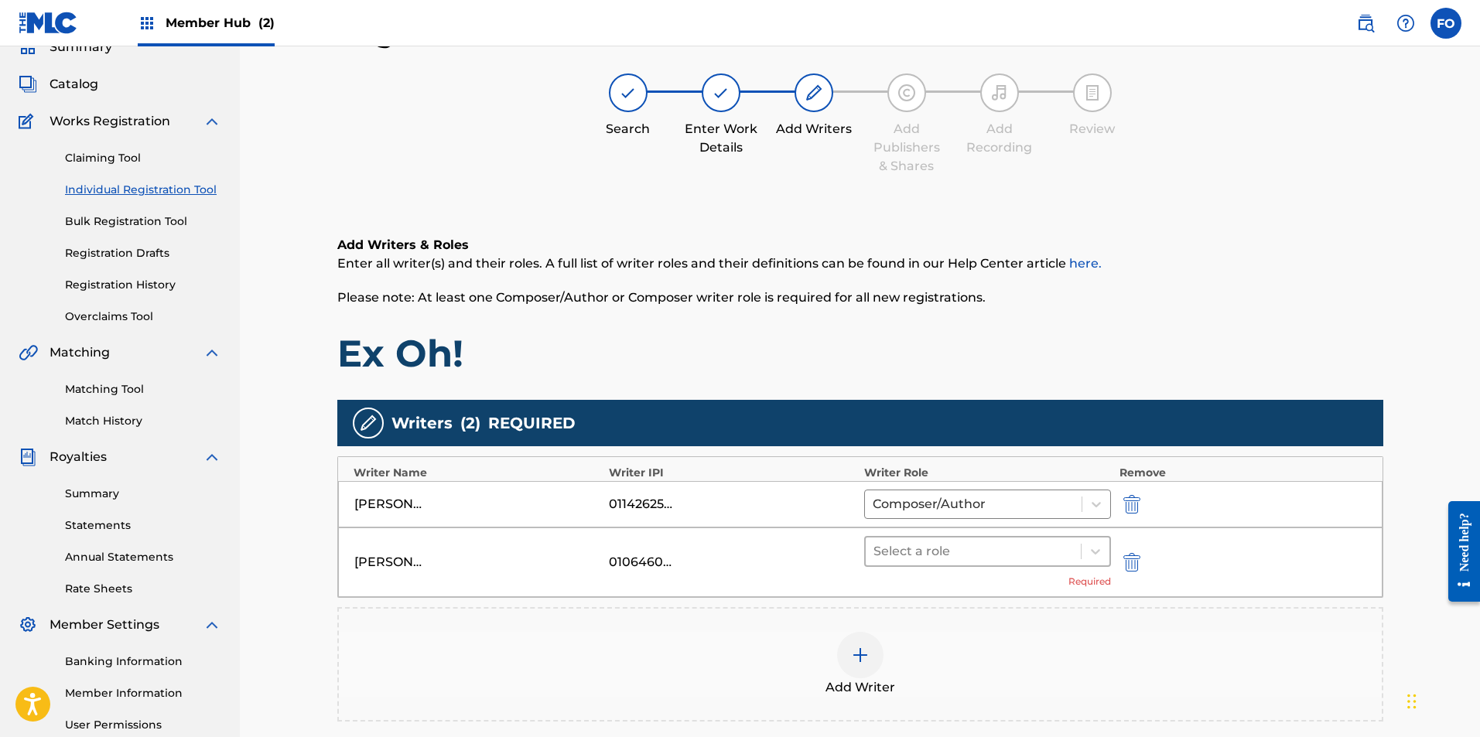
click at [954, 547] on div at bounding box center [973, 552] width 200 height 22
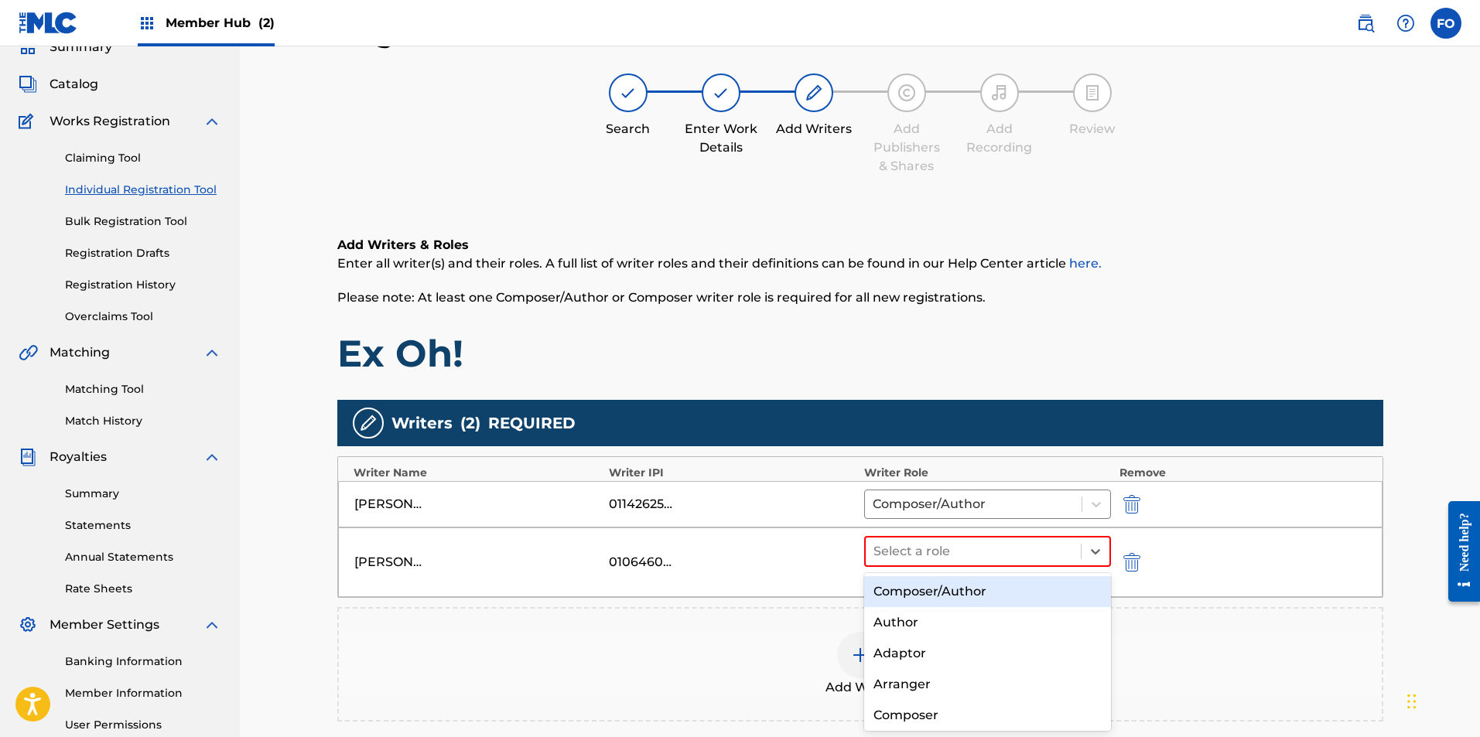
click at [929, 600] on div "Composer/Author" at bounding box center [988, 591] width 248 height 31
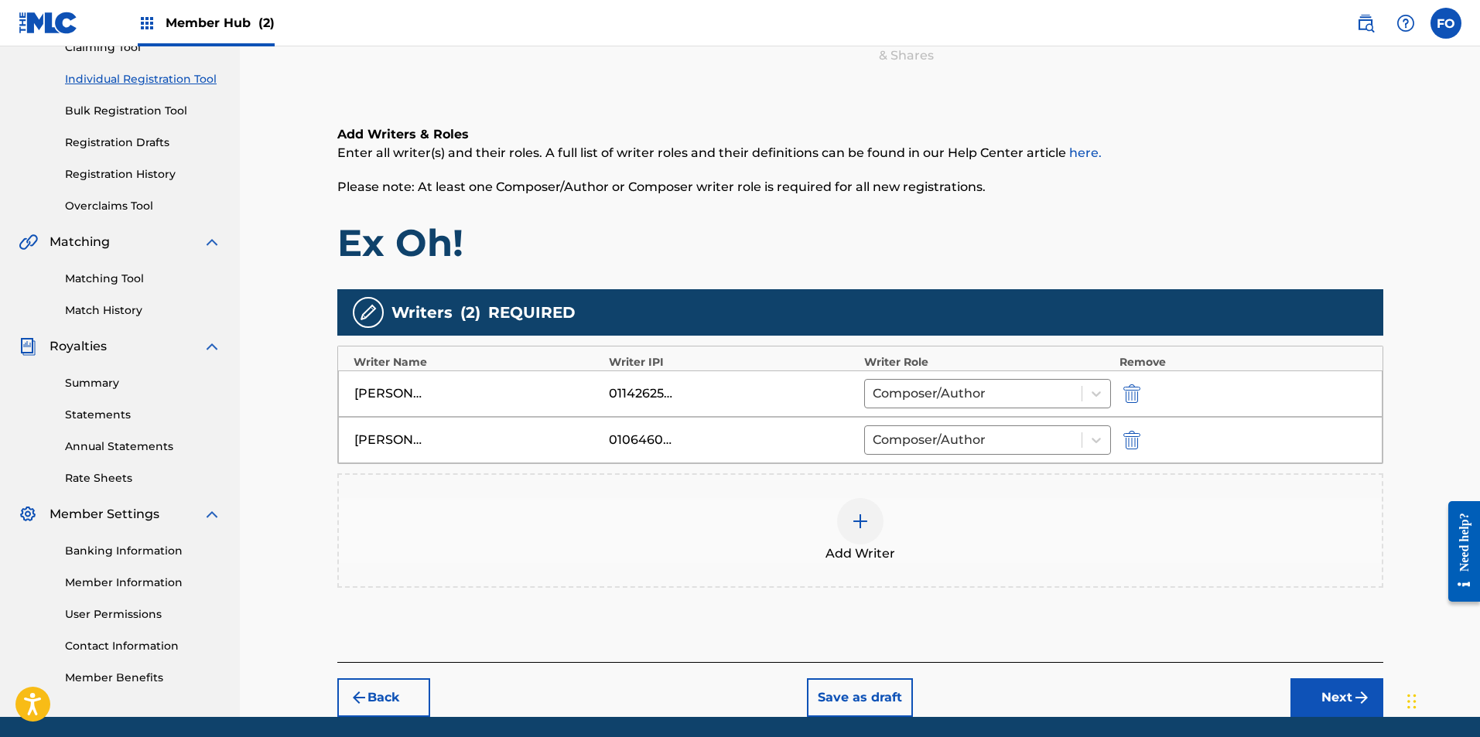
drag, startPoint x: 843, startPoint y: 287, endPoint x: 840, endPoint y: 418, distance: 130.8
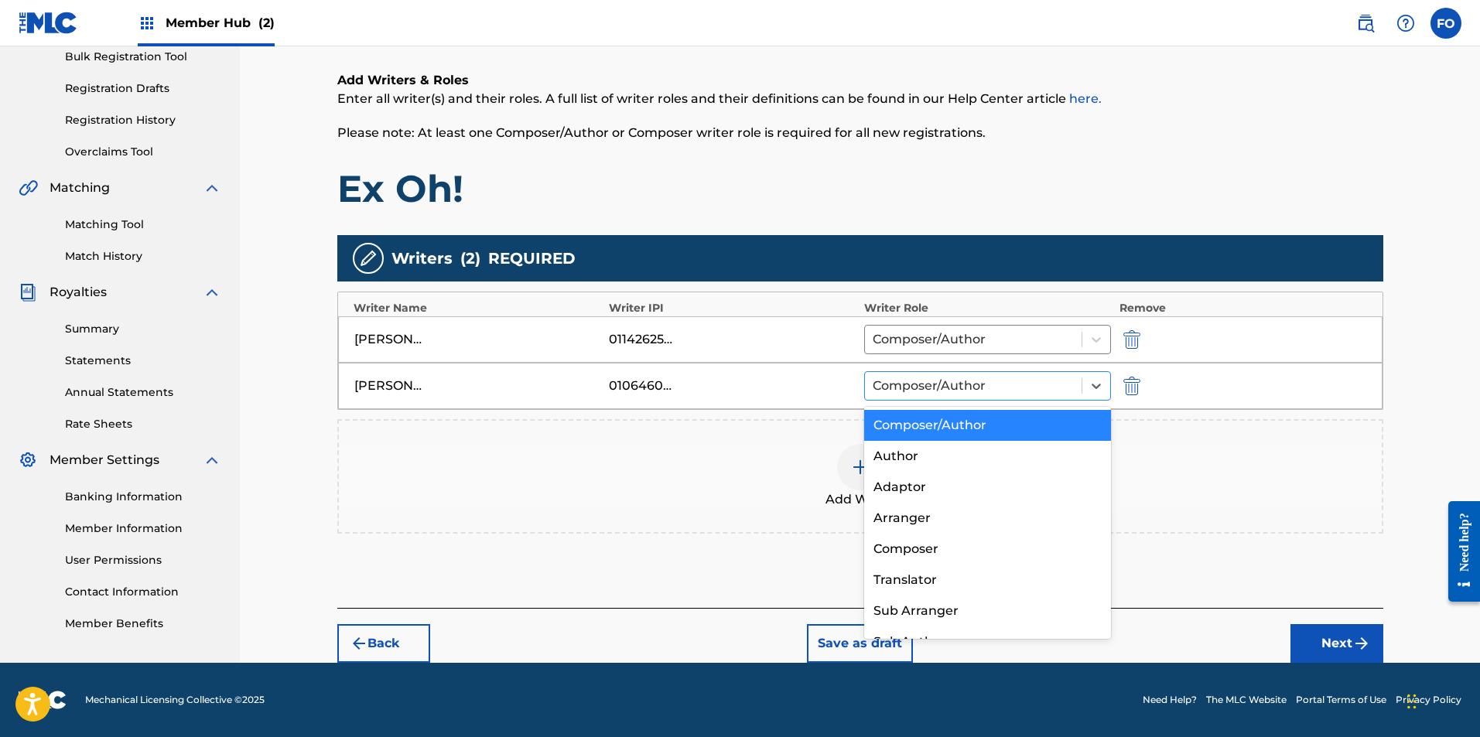
click at [963, 393] on div at bounding box center [974, 386] width 202 height 22
click at [808, 207] on h1 "Ex Oh!" at bounding box center [860, 189] width 1046 height 46
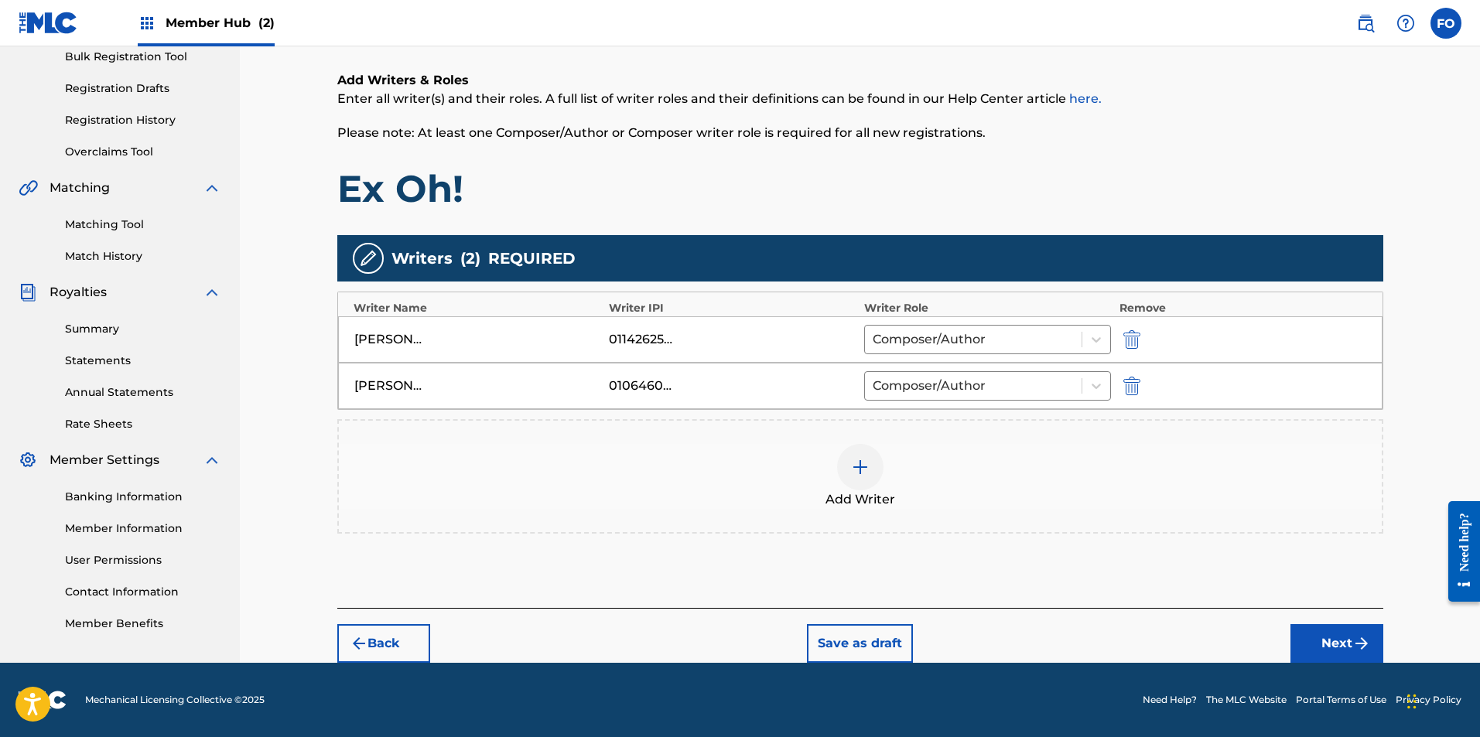
drag, startPoint x: 1069, startPoint y: 513, endPoint x: 1116, endPoint y: 626, distance: 122.4
click at [1355, 651] on img "submit" at bounding box center [1361, 643] width 19 height 19
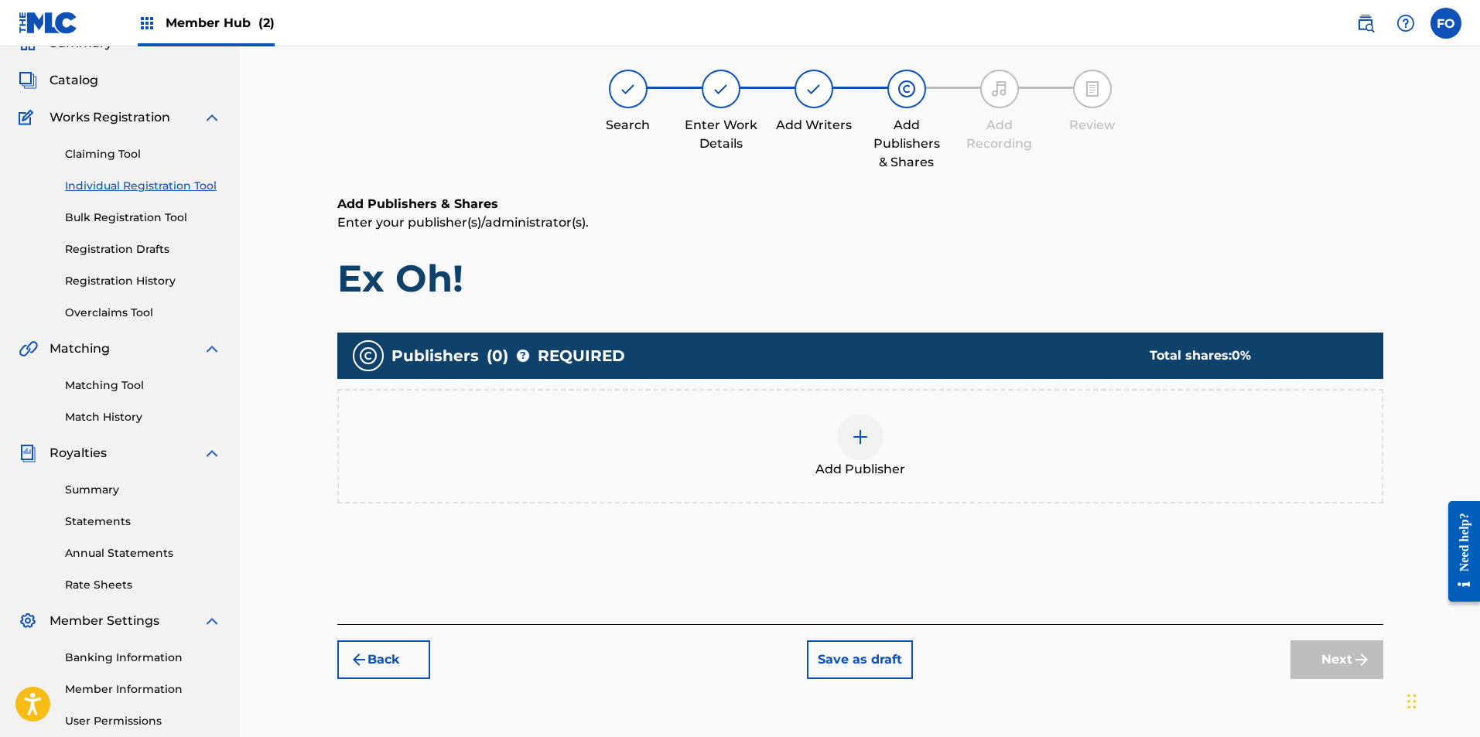
scroll to position [70, 0]
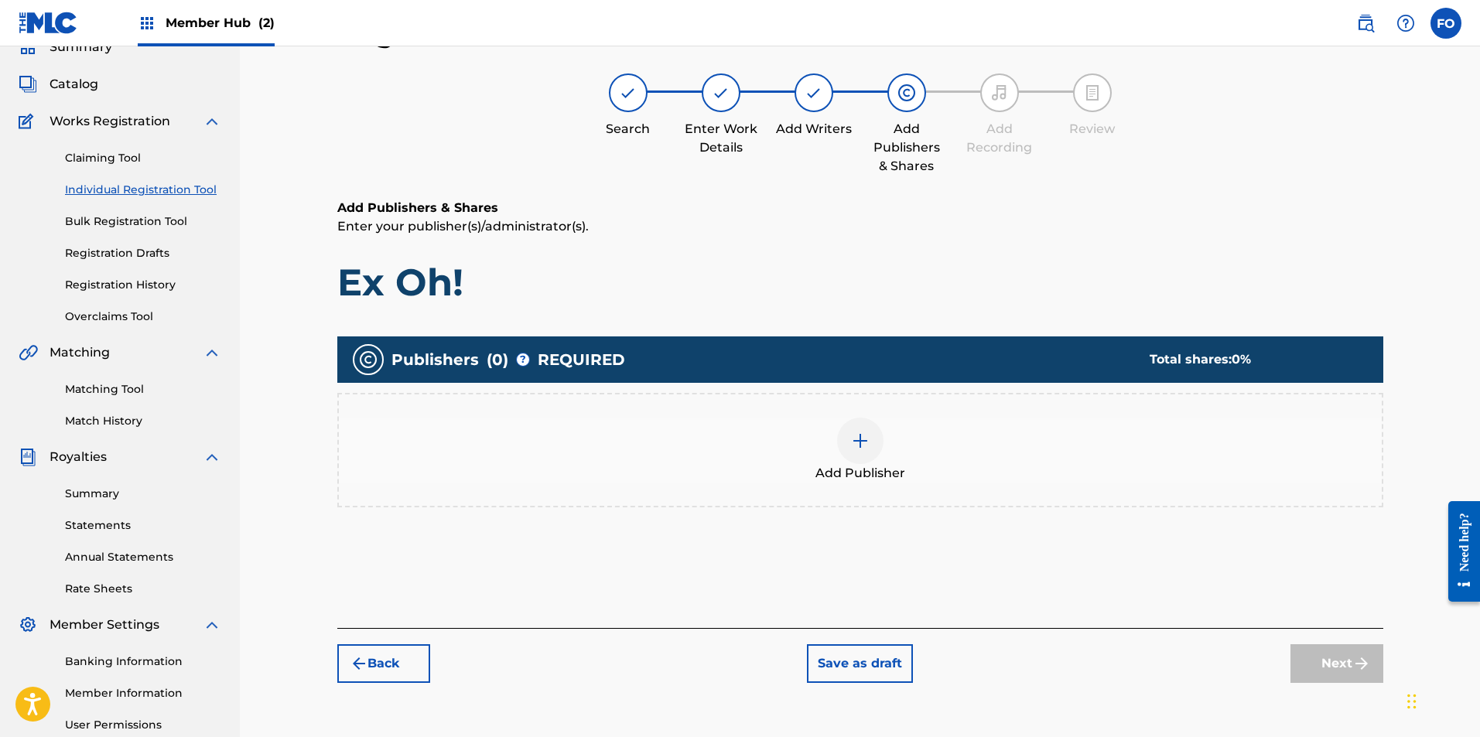
click at [870, 460] on div at bounding box center [860, 441] width 46 height 46
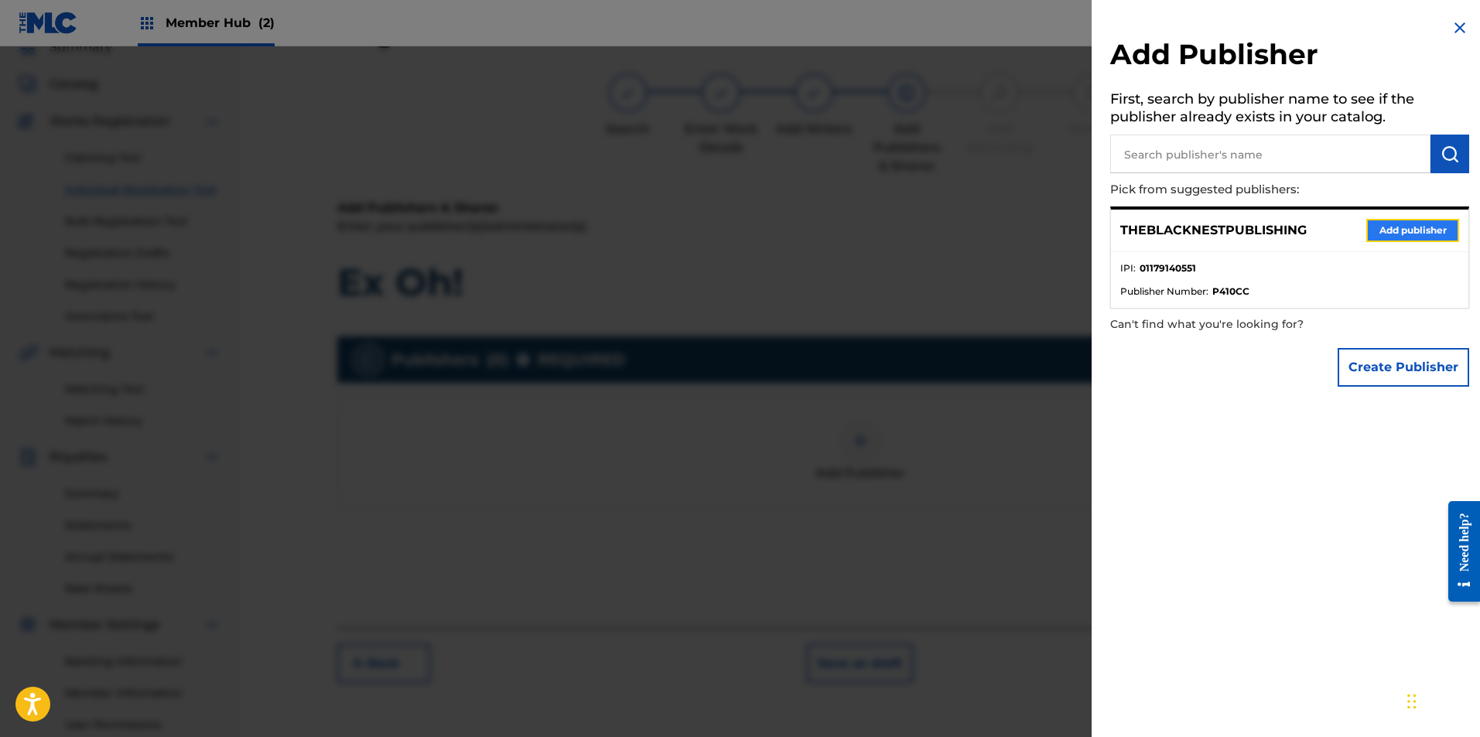
click at [1391, 233] on button "Add publisher" at bounding box center [1412, 230] width 93 height 23
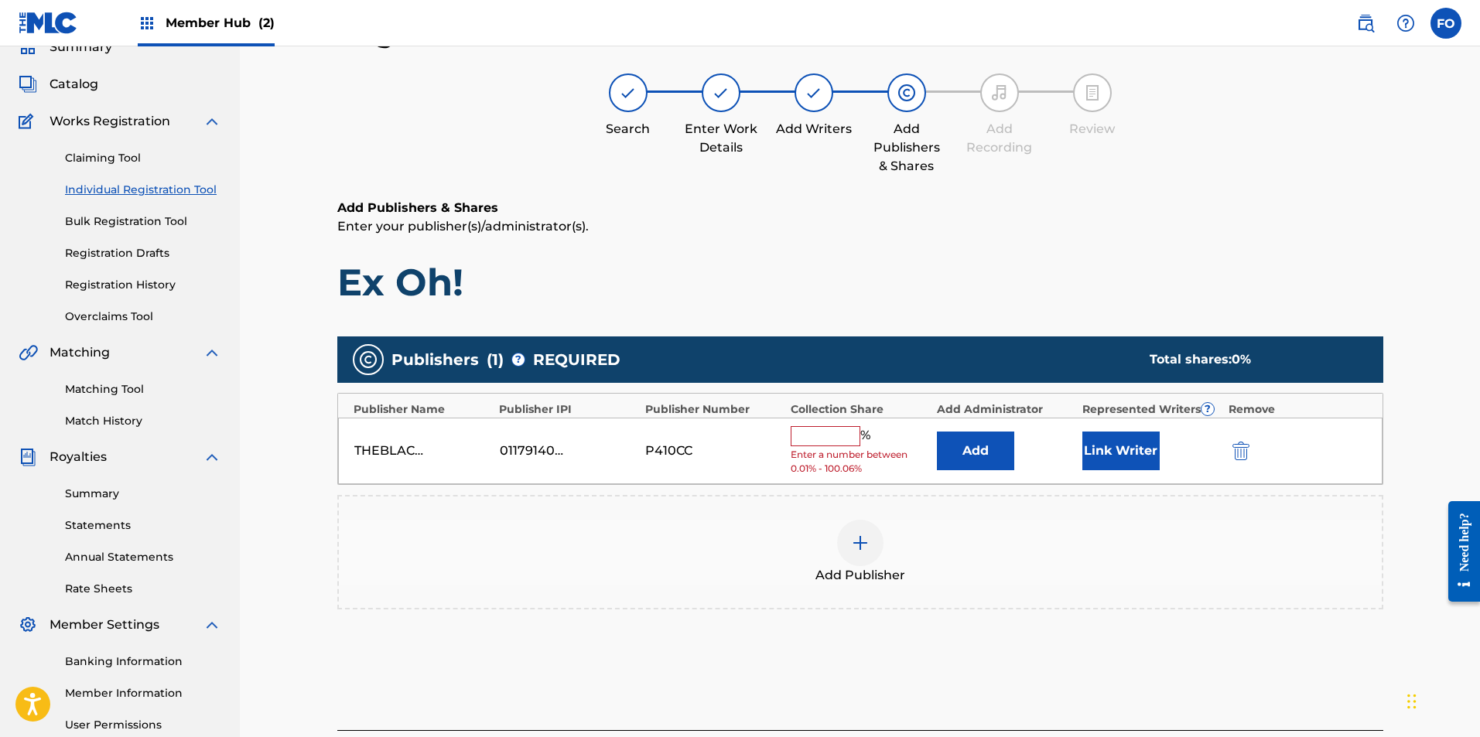
click at [806, 435] on input "text" at bounding box center [826, 436] width 70 height 20
click at [993, 460] on button "Add" at bounding box center [975, 451] width 77 height 39
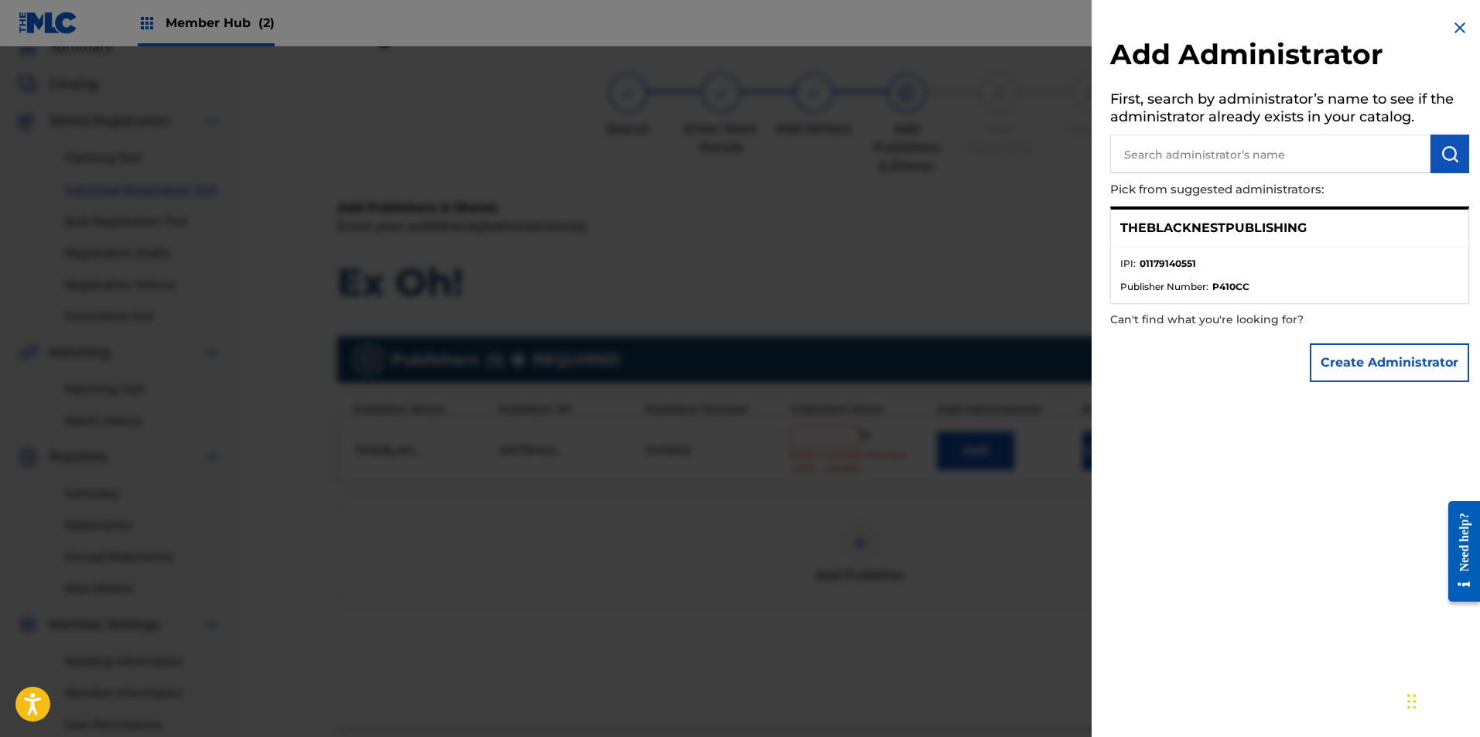
click at [980, 366] on div at bounding box center [740, 414] width 1480 height 737
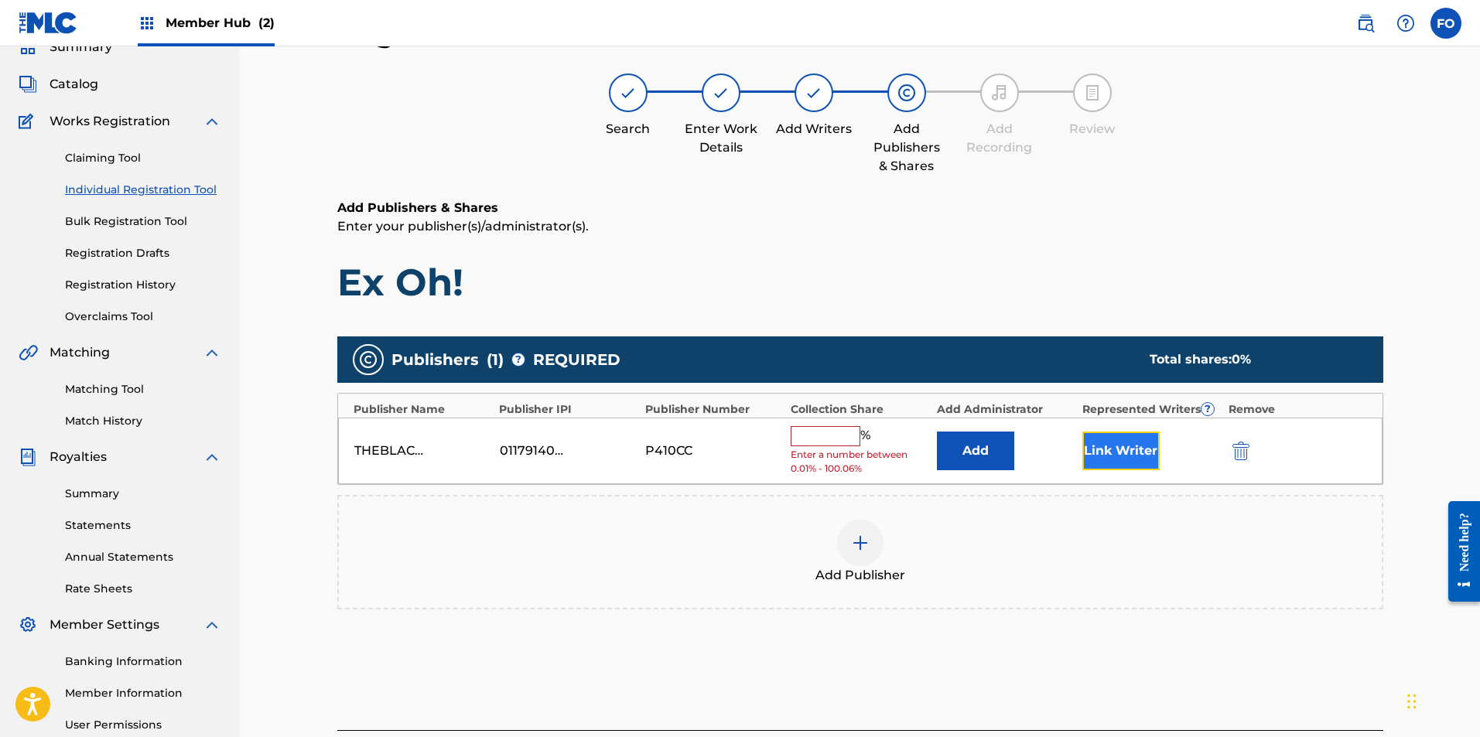
click at [1084, 453] on button "Link Writer" at bounding box center [1120, 451] width 77 height 39
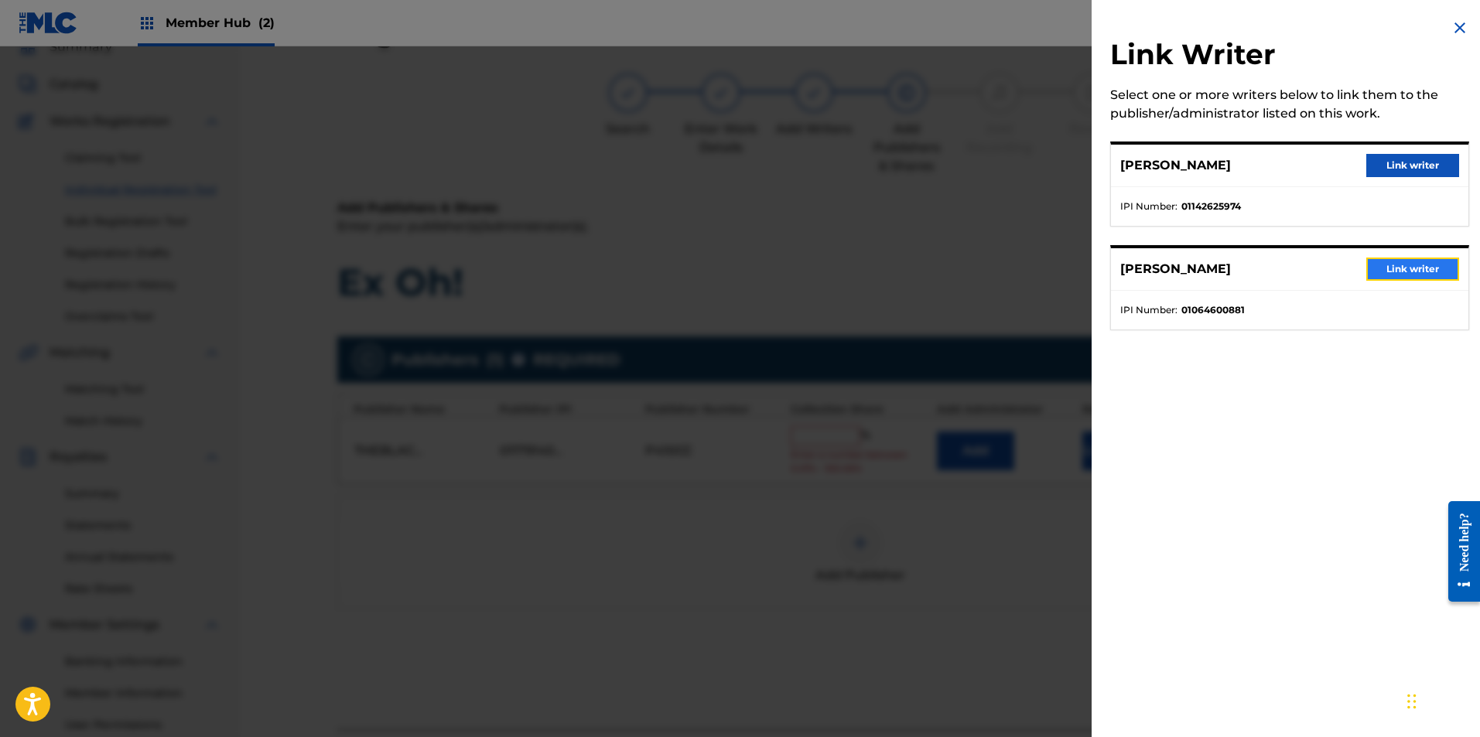
click at [1416, 270] on button "Link writer" at bounding box center [1412, 269] width 93 height 23
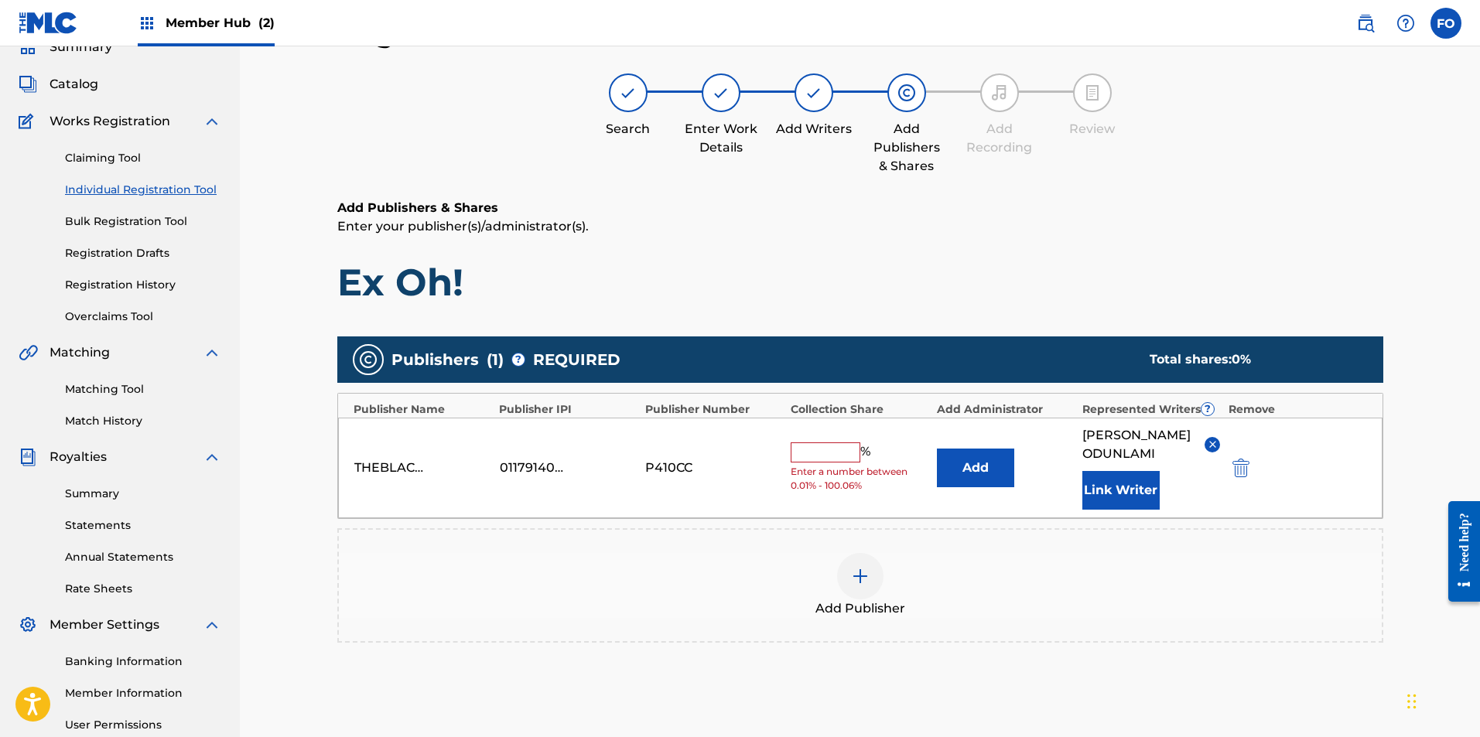
click at [842, 463] on input "text" at bounding box center [826, 453] width 70 height 20
type input "25"
click at [981, 251] on div "Add Publishers & Shares Enter your publisher(s)/administrator(s). Ex Oh!" at bounding box center [860, 252] width 1046 height 107
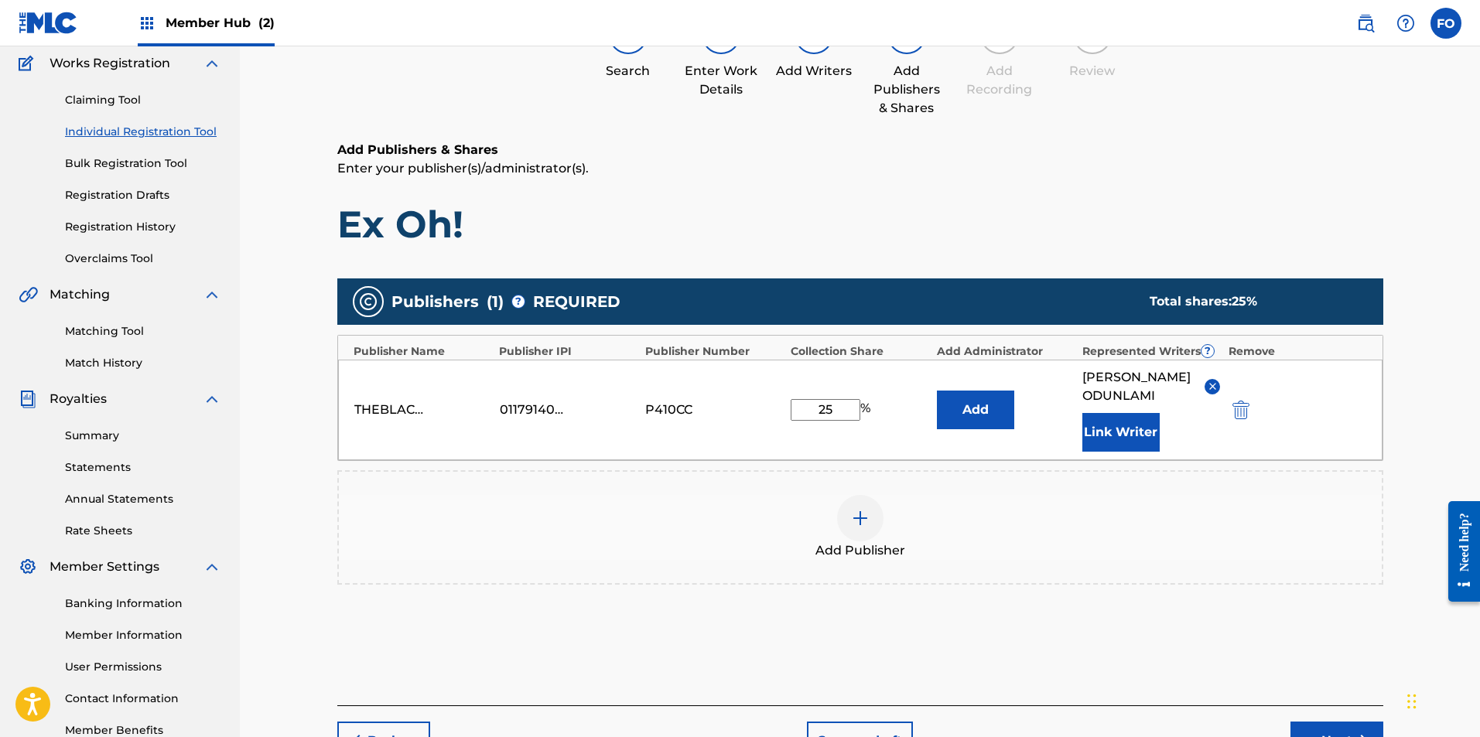
scroll to position [244, 0]
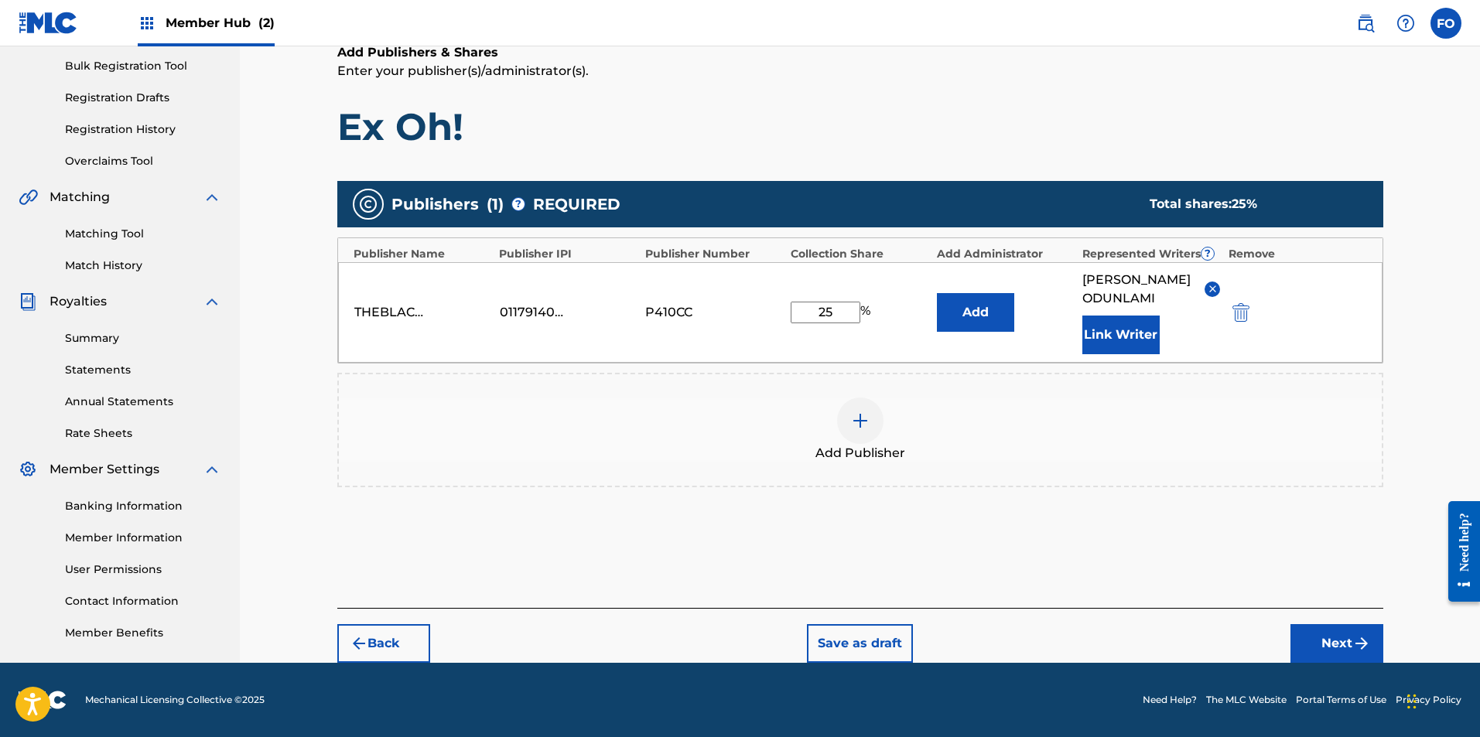
drag, startPoint x: 1081, startPoint y: 299, endPoint x: 1081, endPoint y: 420, distance: 121.5
click at [1352, 637] on img "submit" at bounding box center [1361, 643] width 19 height 19
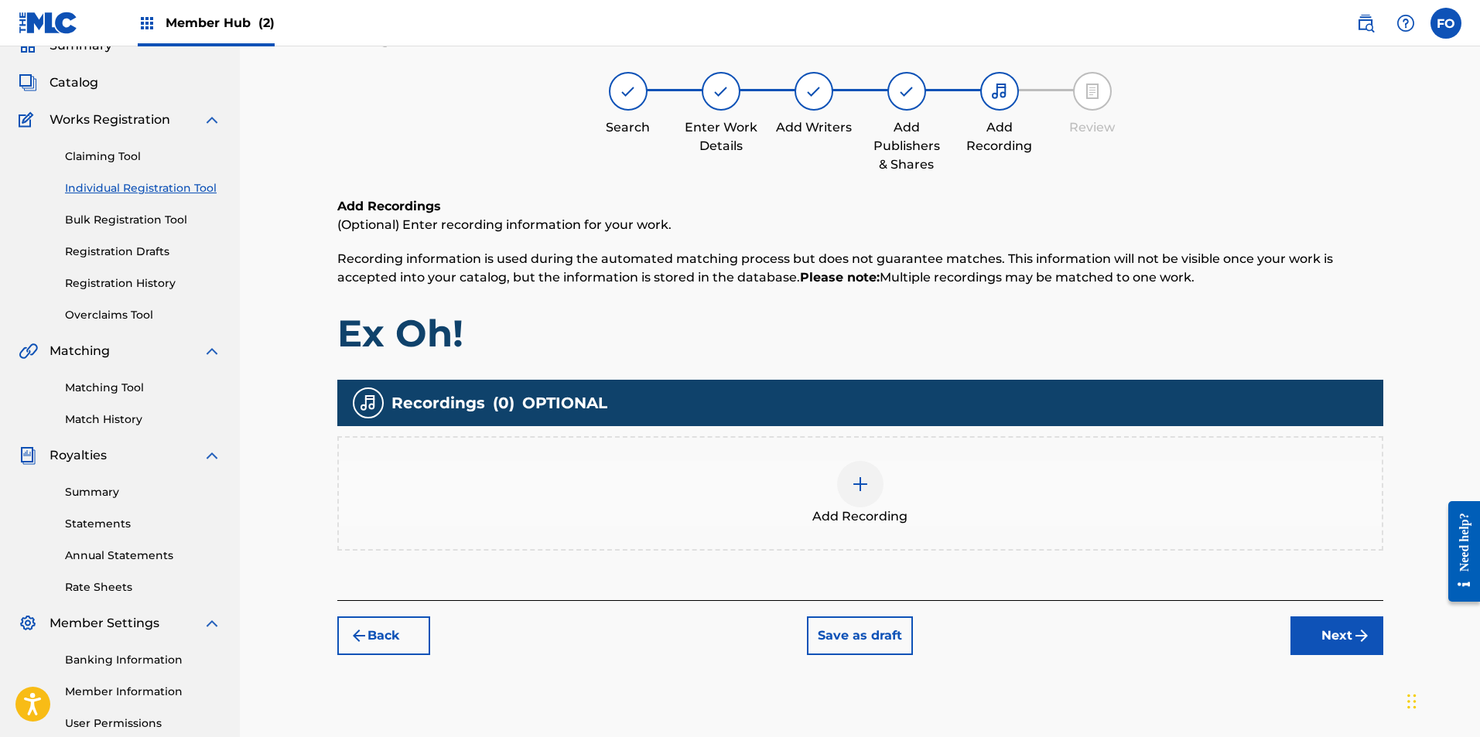
scroll to position [70, 0]
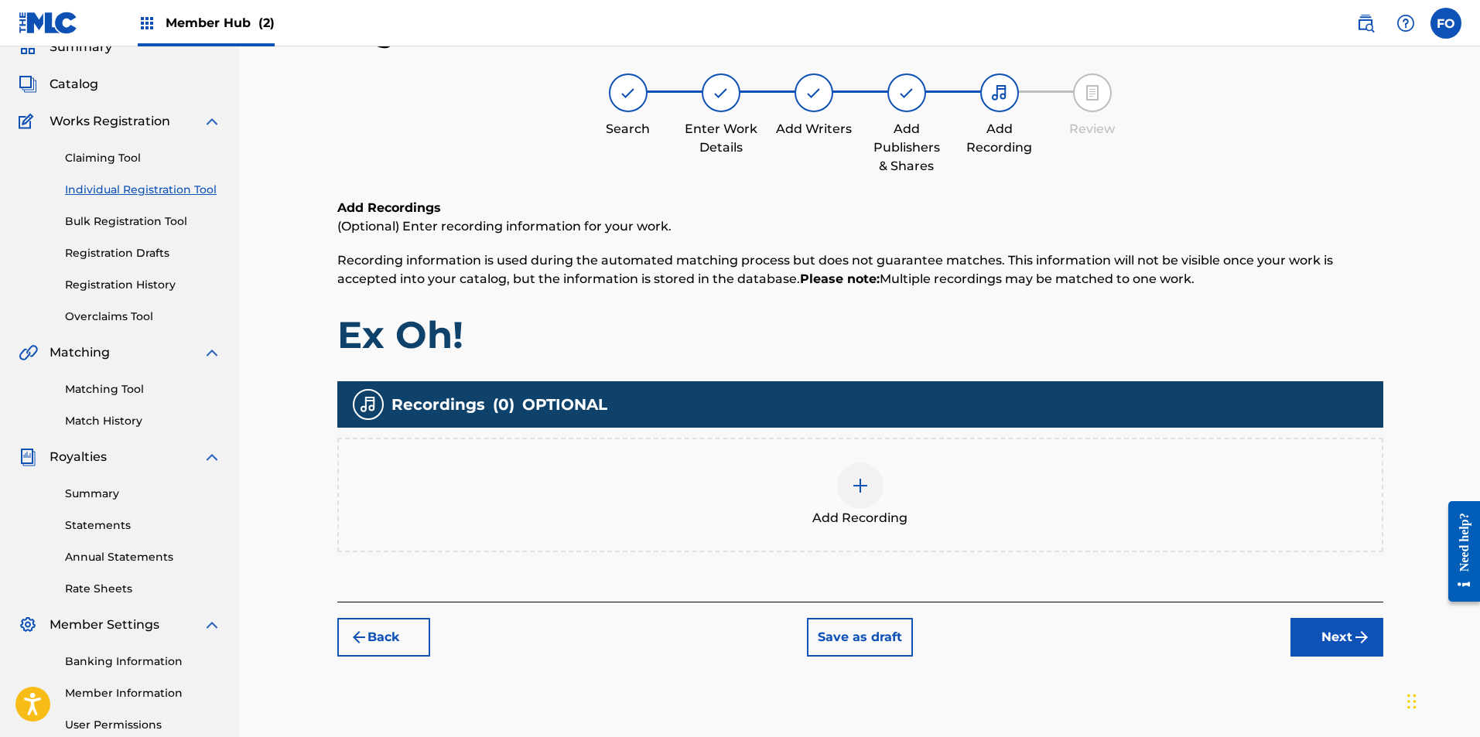
click at [1043, 552] on div "Add Recording" at bounding box center [860, 495] width 1046 height 114
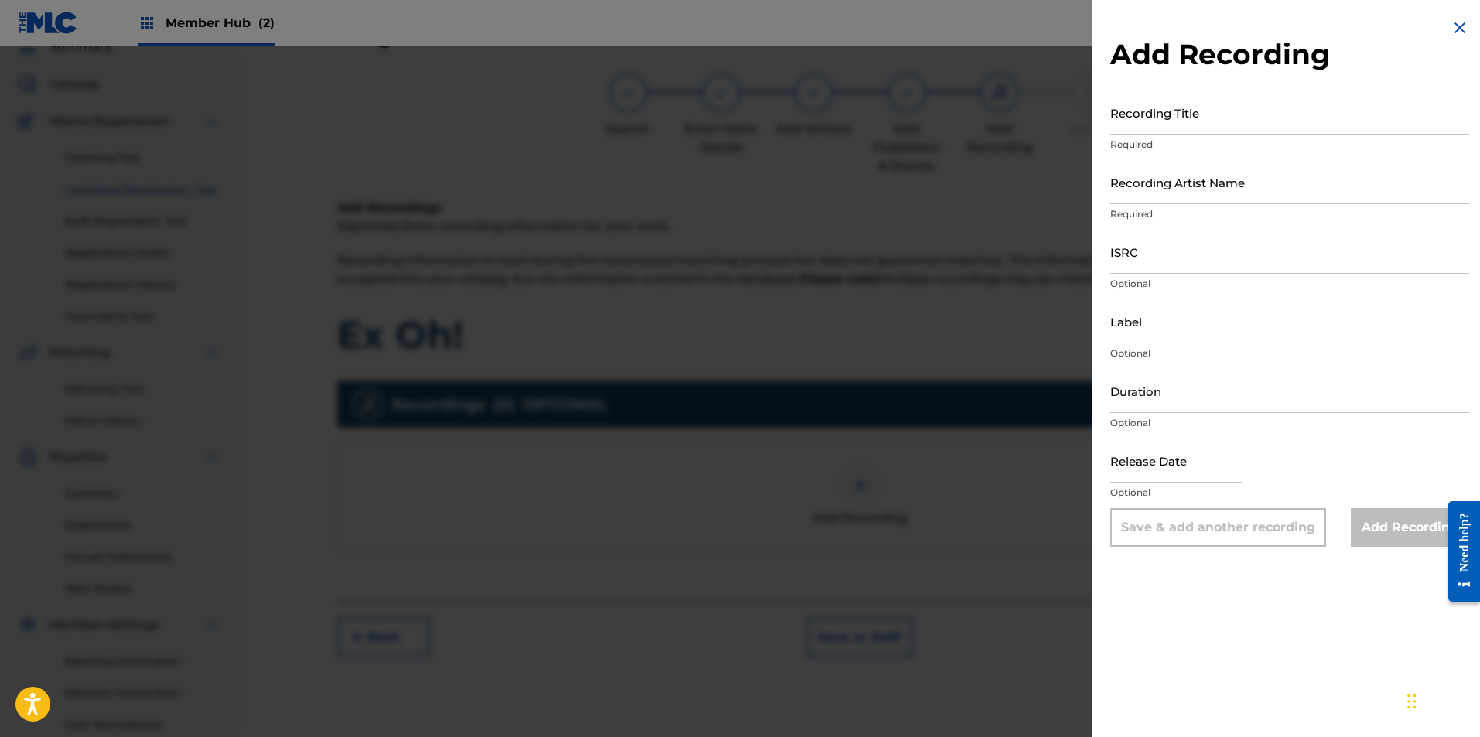
click at [977, 357] on div at bounding box center [740, 414] width 1480 height 737
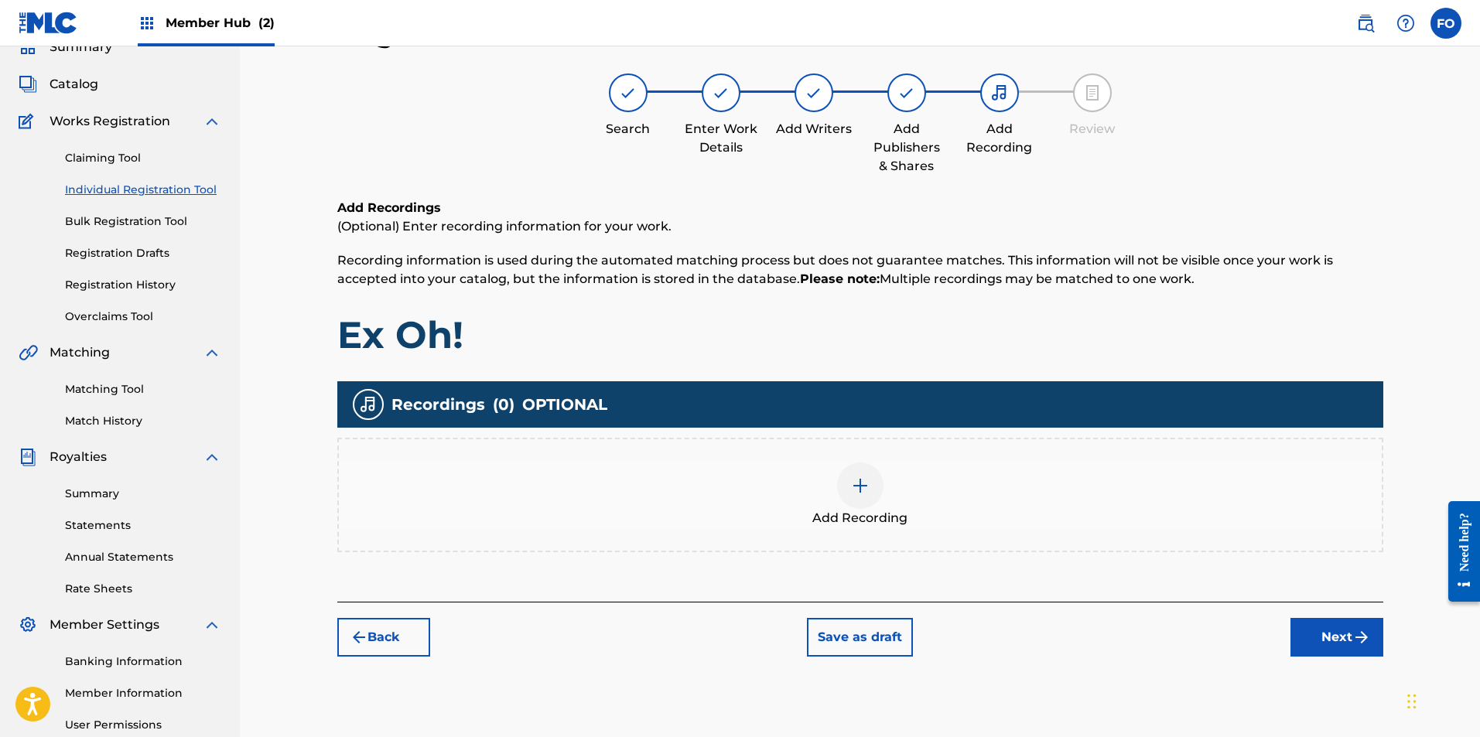
click at [948, 485] on div "Add Recording" at bounding box center [860, 495] width 1043 height 65
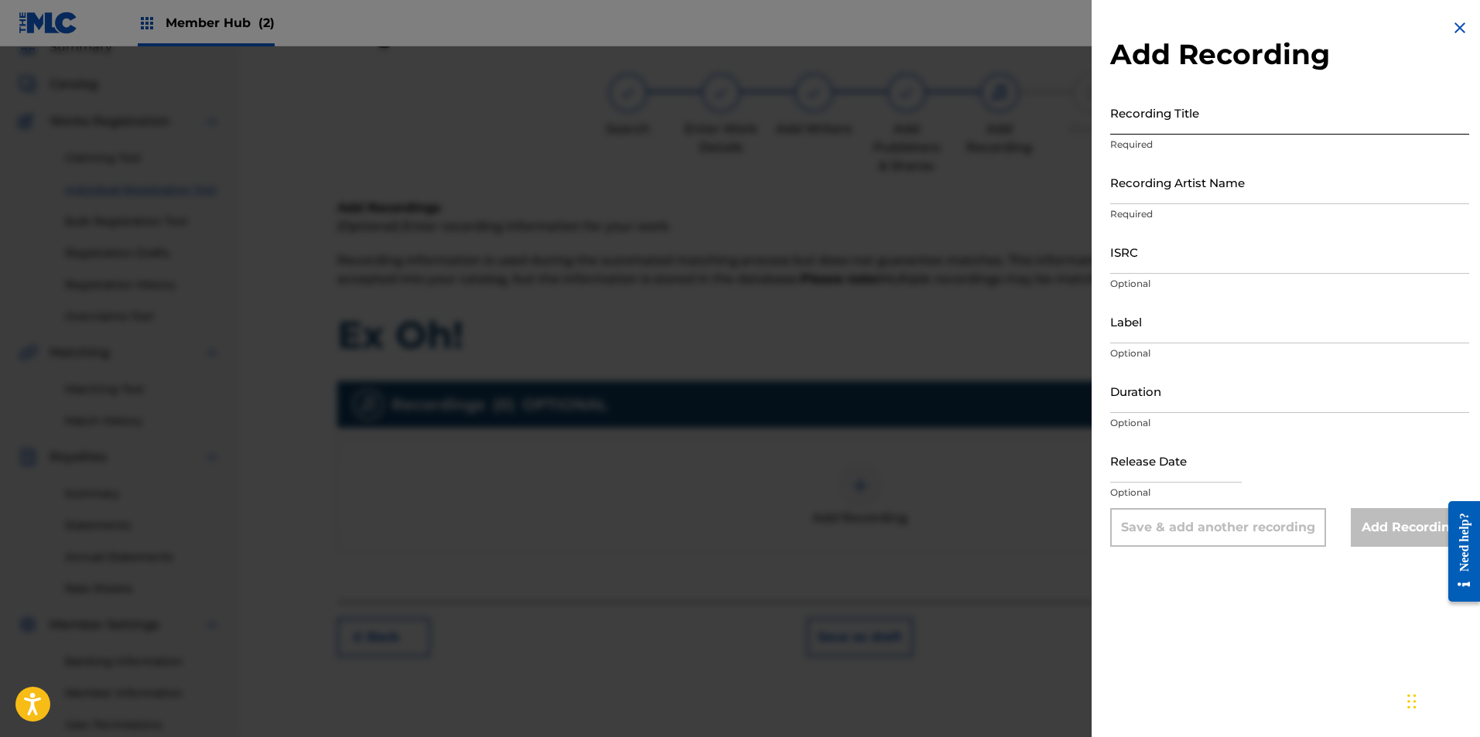
click at [1234, 132] on input "Recording Title" at bounding box center [1289, 113] width 359 height 44
type input "Ex Oh!"
click at [1202, 181] on input "Recording Artist Name" at bounding box center [1289, 182] width 359 height 44
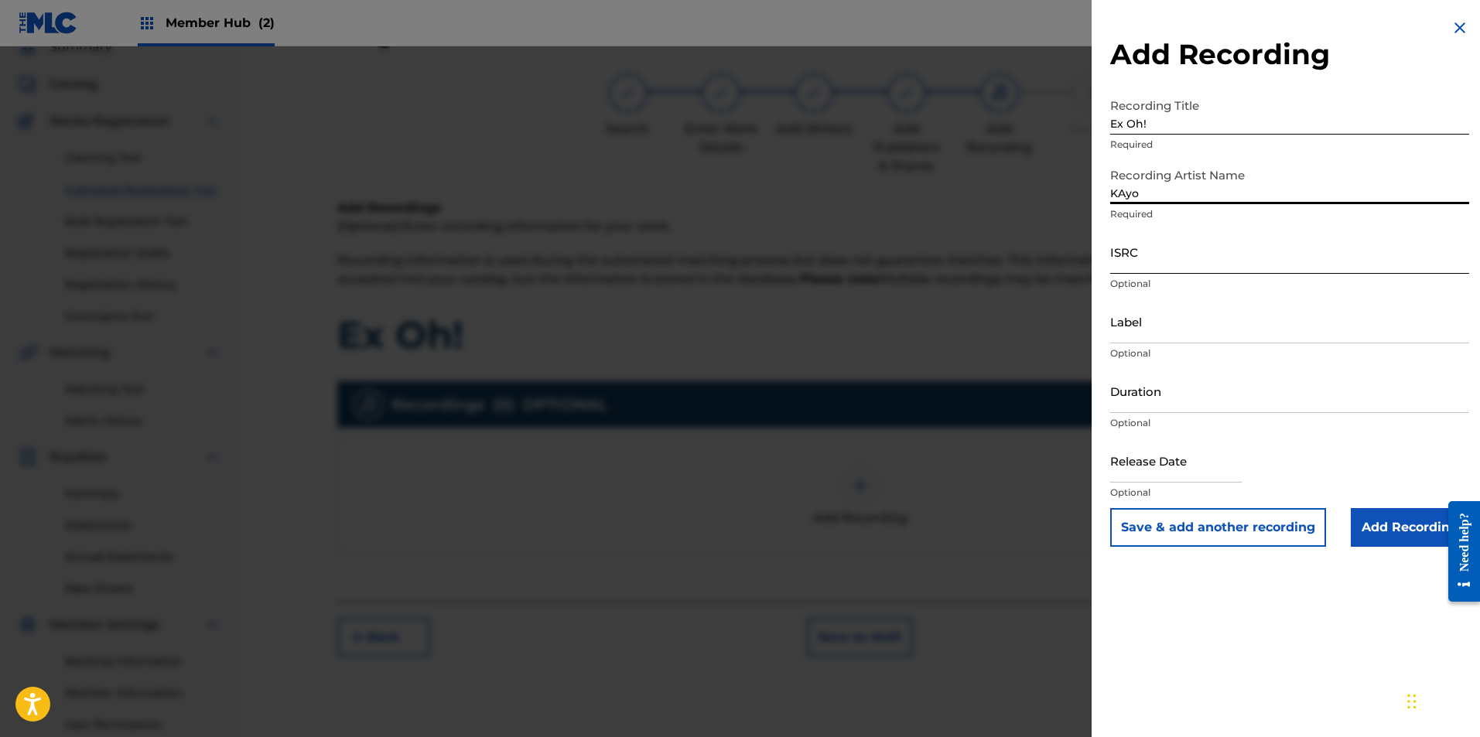
type input "KAyo"
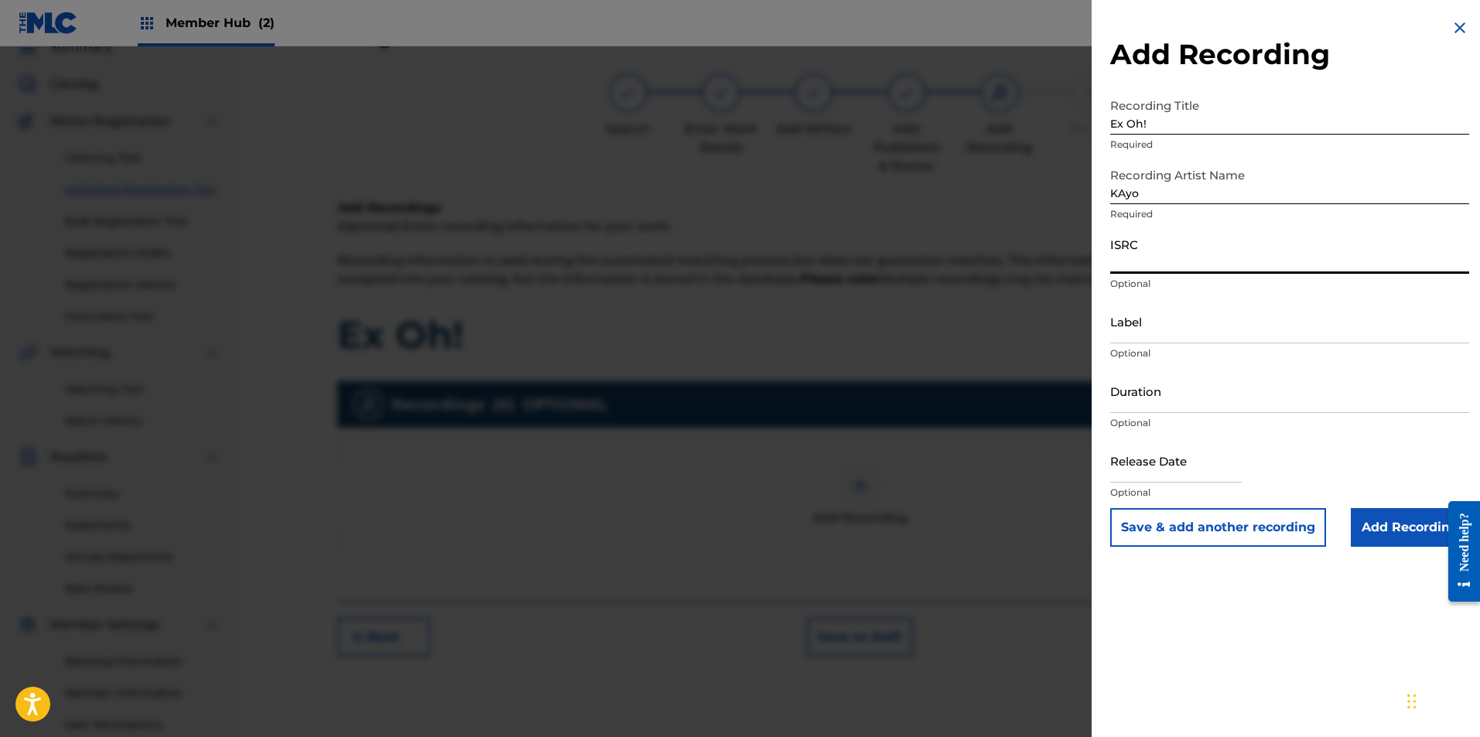
click at [1147, 269] on input "ISRC" at bounding box center [1289, 252] width 359 height 44
paste input "HKG732566296"
type input "HKG732566296"
click at [1121, 190] on input "KAyo" at bounding box center [1289, 182] width 359 height 44
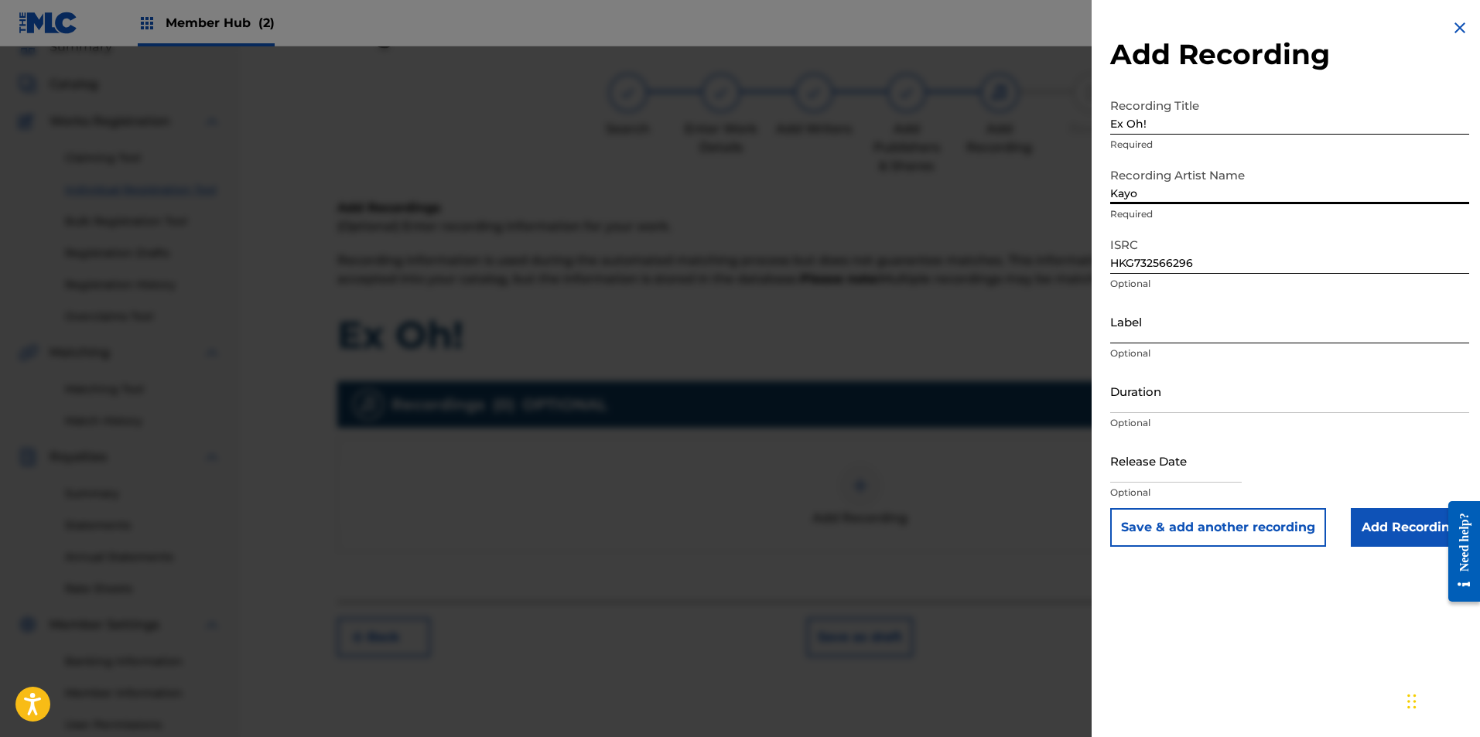
type input "Kayo"
click at [1166, 317] on input "Label" at bounding box center [1289, 321] width 359 height 44
type input "Black Nest Records"
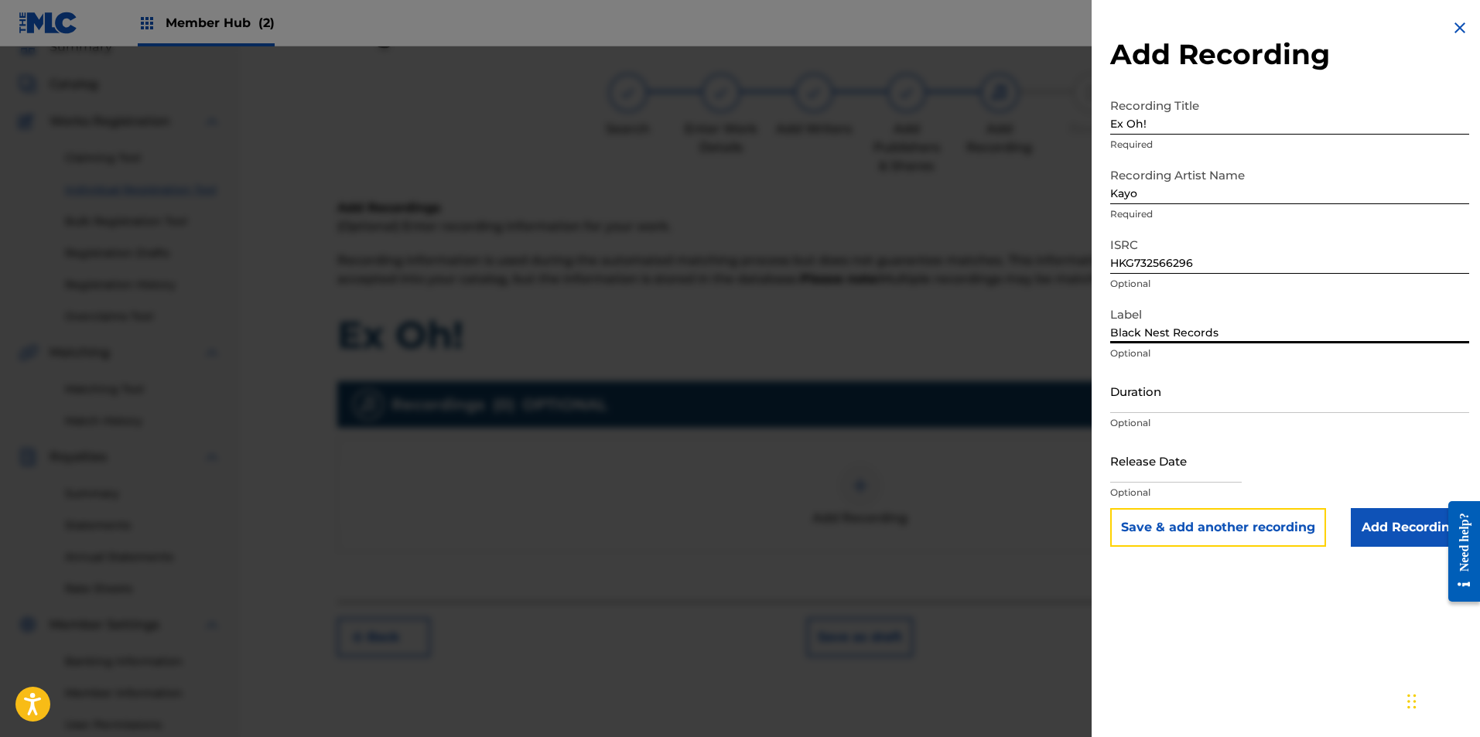
click at [1180, 522] on button "Save & add another recording" at bounding box center [1218, 527] width 216 height 39
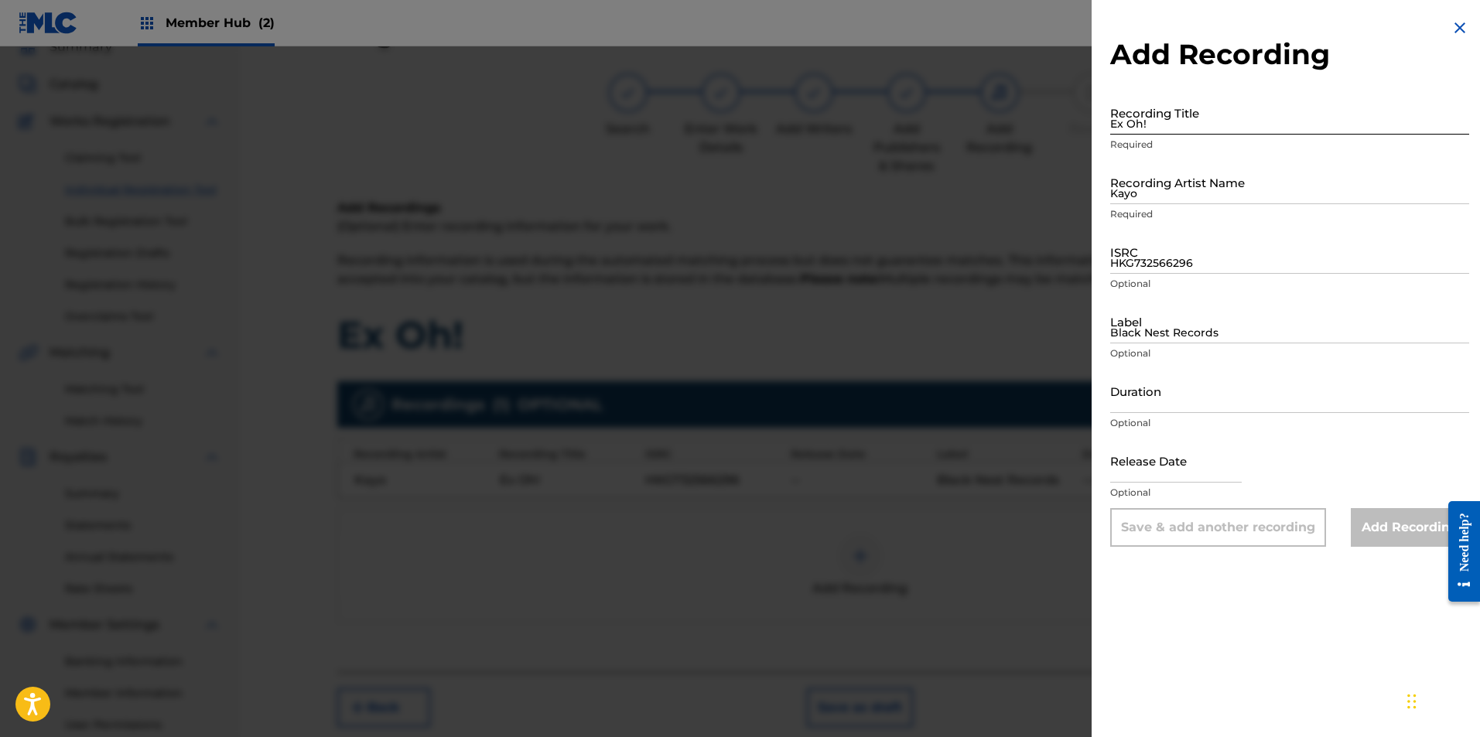
click at [1160, 121] on input "Ex Oh!" at bounding box center [1289, 113] width 359 height 44
drag, startPoint x: 1211, startPoint y: 132, endPoint x: 985, endPoint y: 132, distance: 225.9
click at [986, 132] on div "Add Recording Recording Title Ex Oh! Required Recording Artist Name [PERSON_NAM…" at bounding box center [740, 391] width 1480 height 691
paste input "X OH! - Sped Up"
type input "EX OH! - Sped Up"
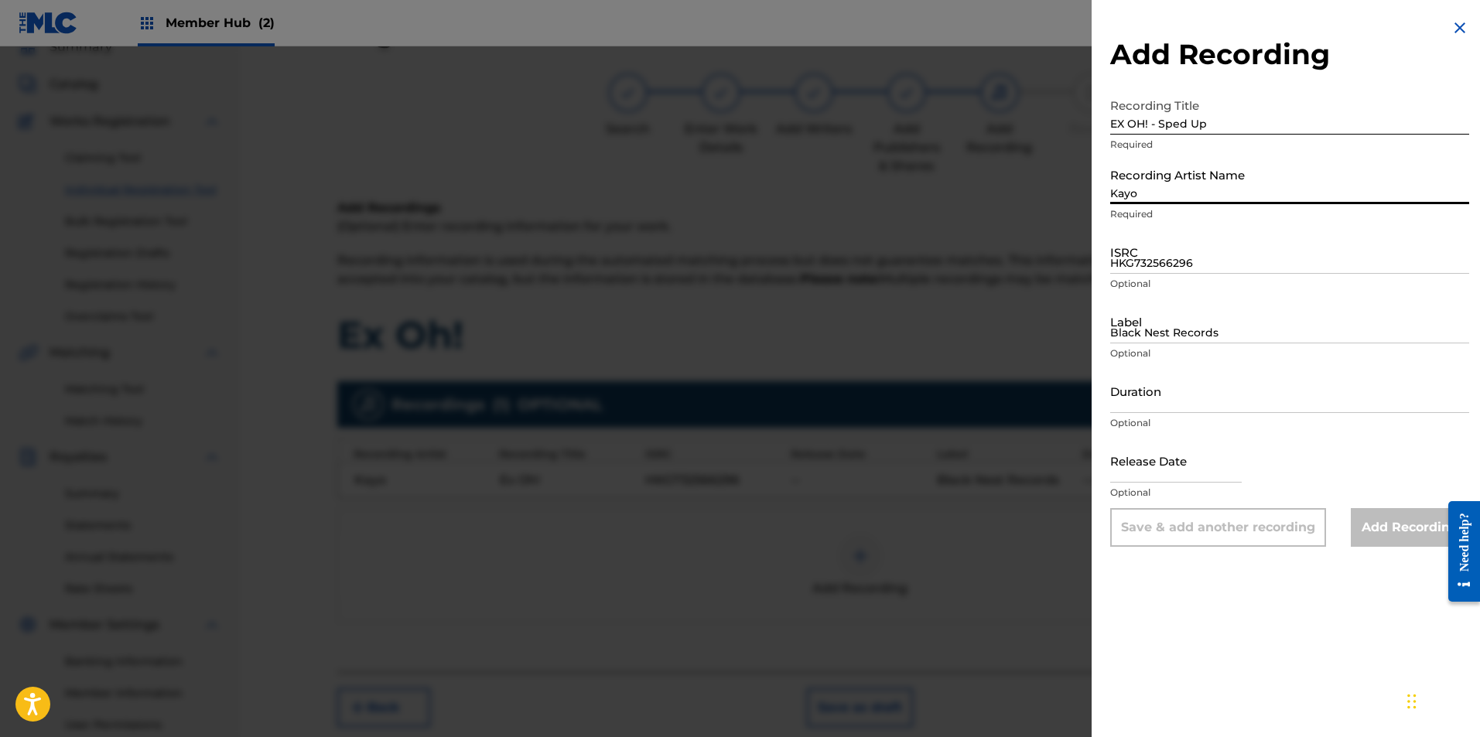
click at [1201, 191] on input "Kayo" at bounding box center [1289, 182] width 359 height 44
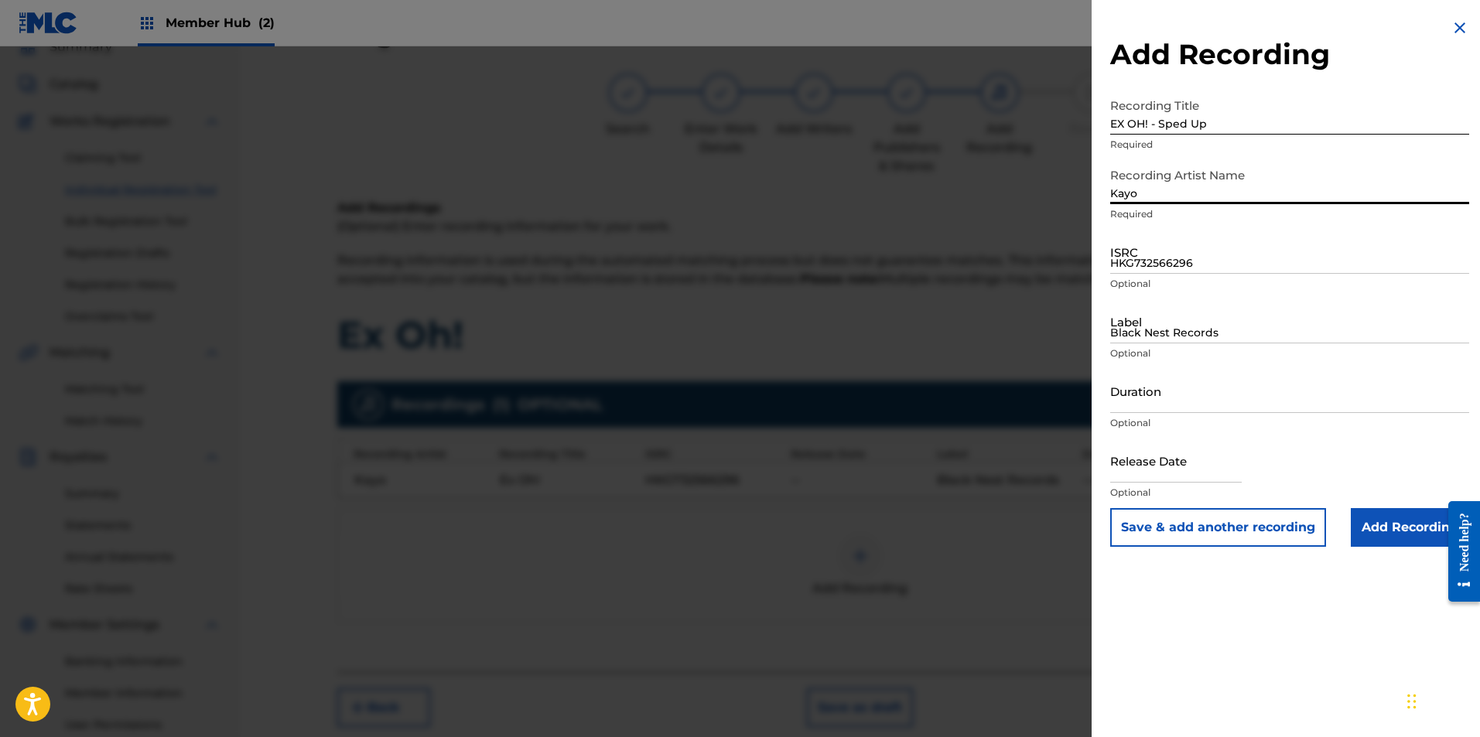
type input "Kayo"
click at [1164, 322] on input "Black Nest Records" at bounding box center [1289, 321] width 359 height 44
click at [1163, 262] on input "HKG732566296" at bounding box center [1289, 252] width 359 height 44
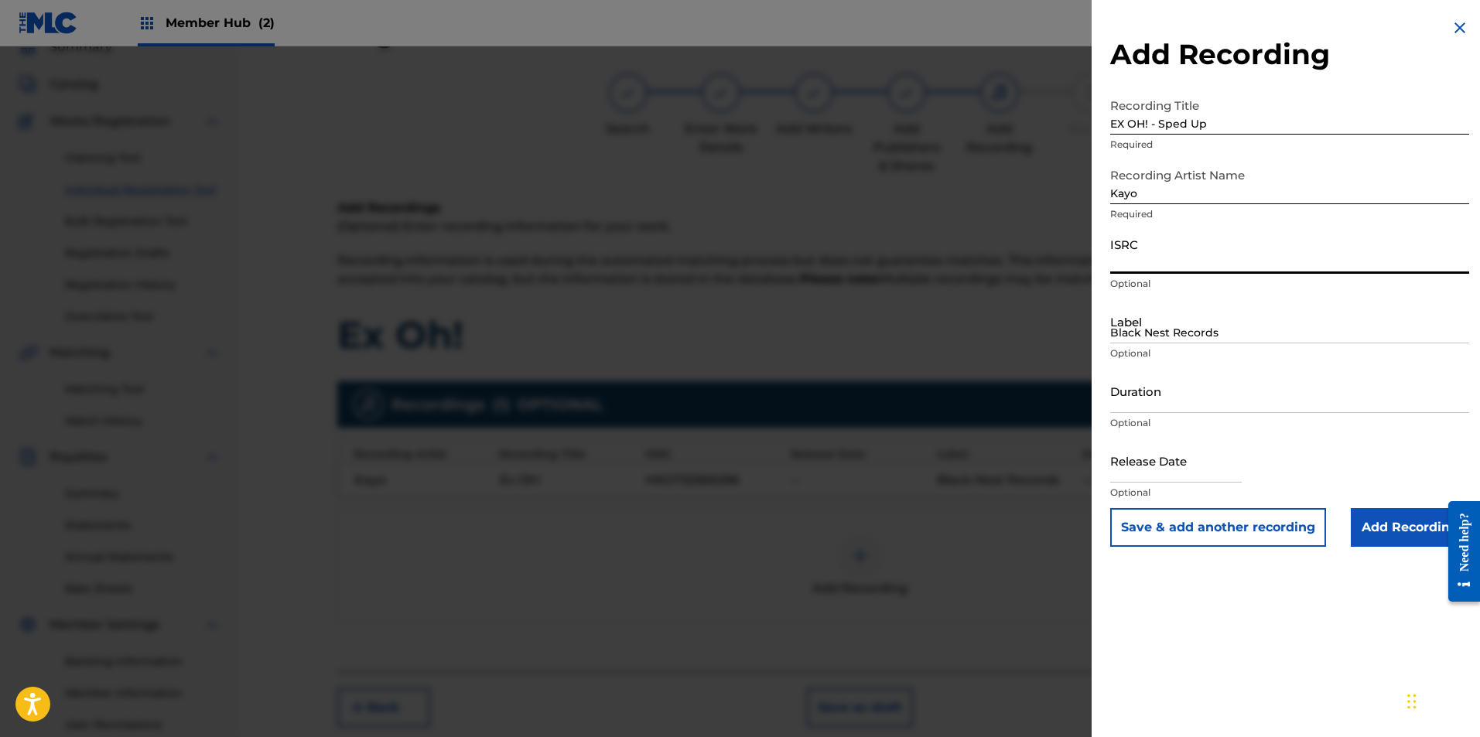
paste input "HKG732566297"
type input "HKG732566297"
click at [1160, 323] on input "Black Nest Records" at bounding box center [1289, 321] width 359 height 44
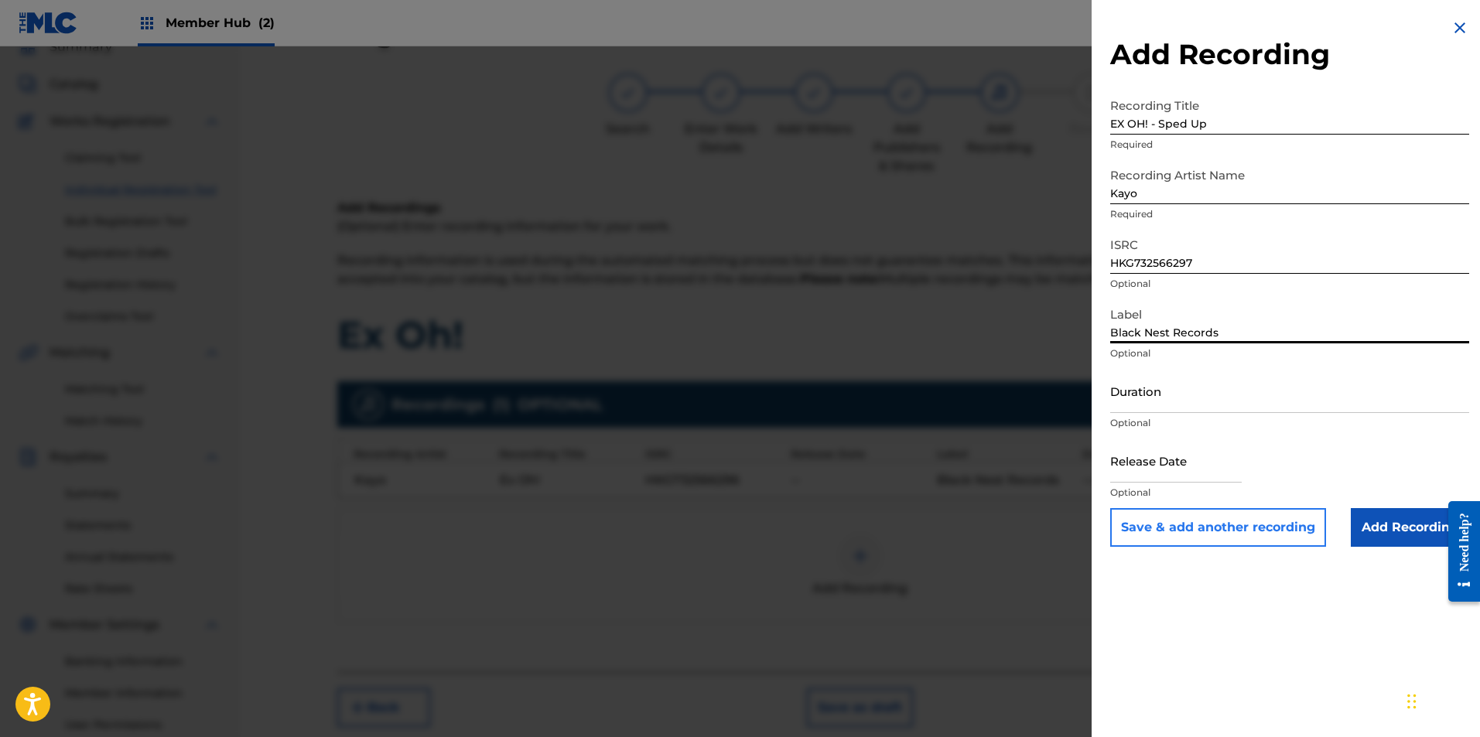
type input "Black Nest Records"
click at [1243, 533] on button "Save & add another recording" at bounding box center [1218, 527] width 216 height 39
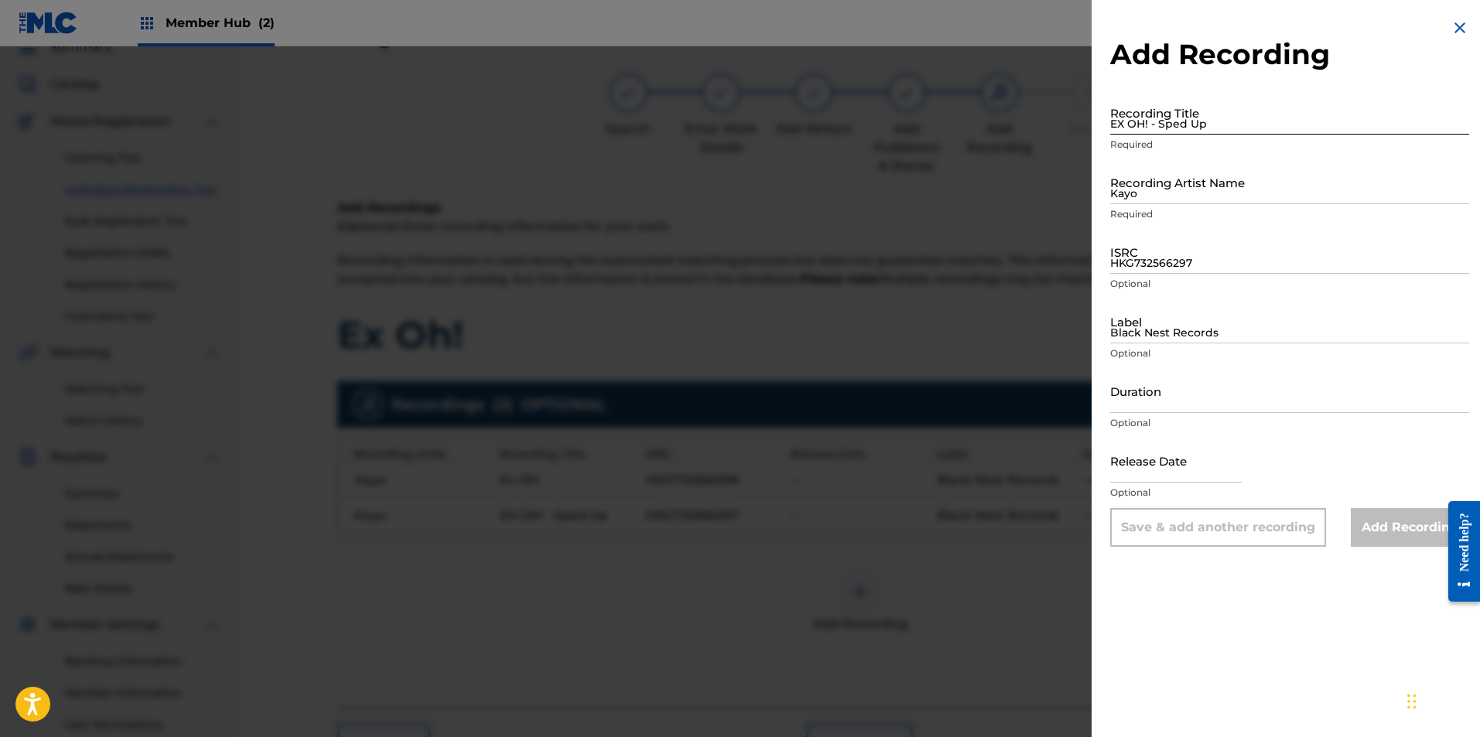
click at [1259, 128] on input "EX OH! - Sped Up" at bounding box center [1289, 113] width 359 height 44
paste input "EX OH! - Slowed"
type input "EX OH! - Slowed"
click at [1182, 186] on input "Kayo" at bounding box center [1289, 182] width 359 height 44
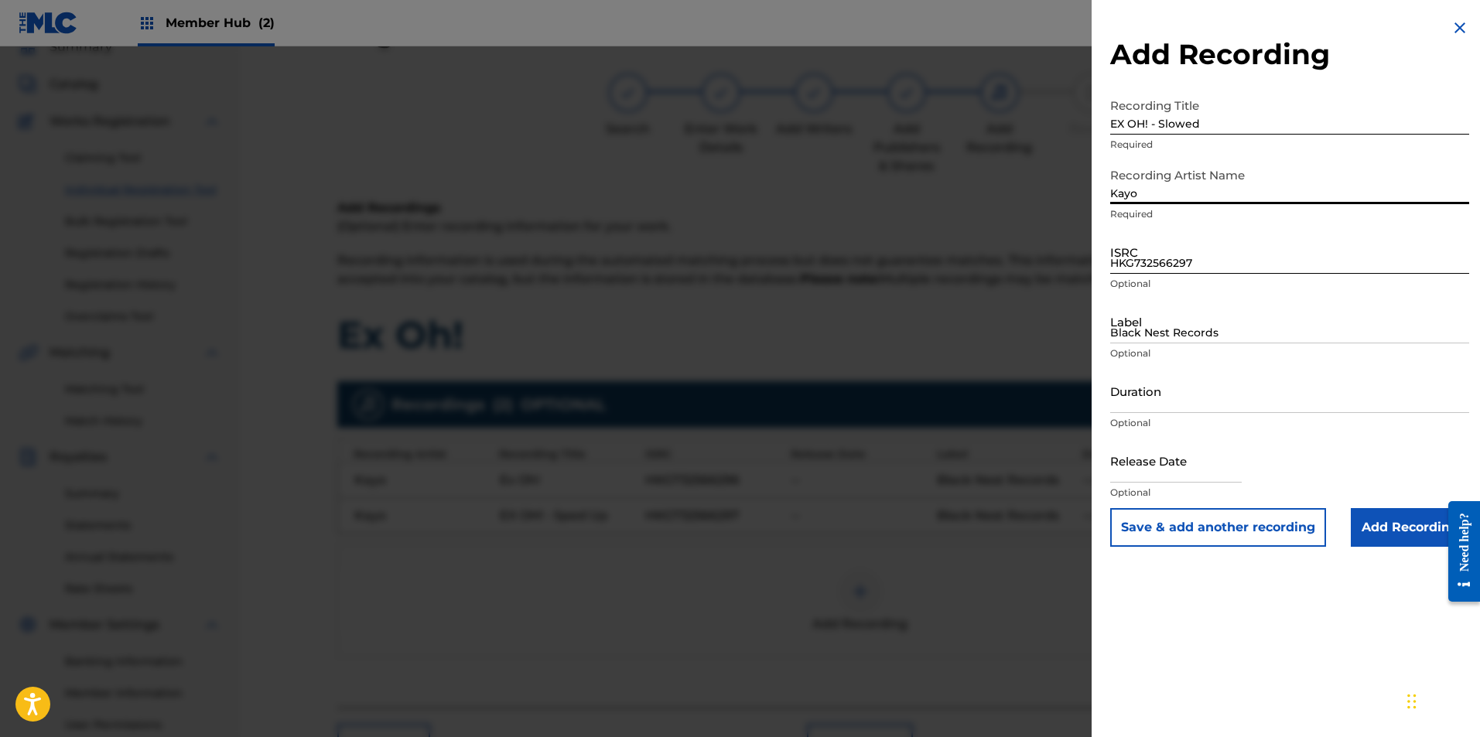
type input "Kayo"
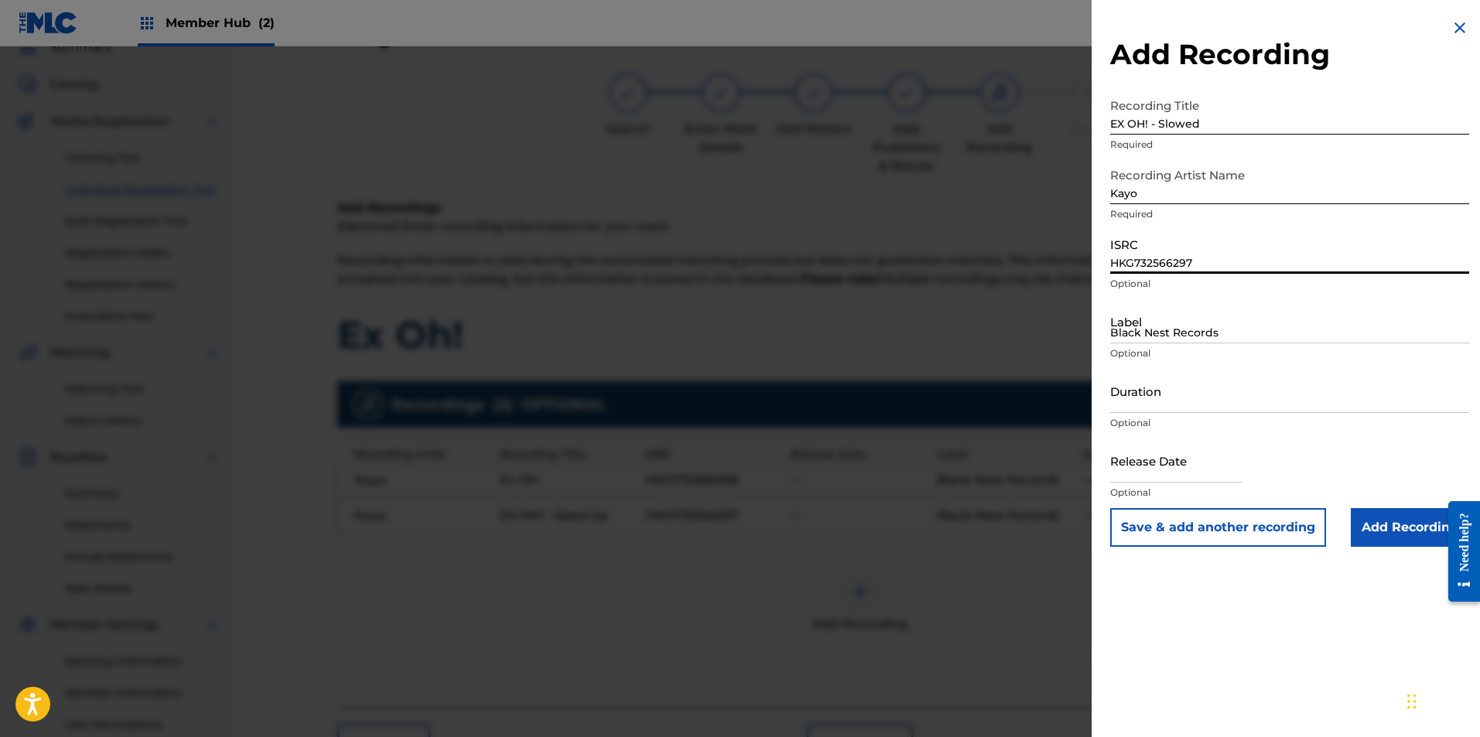
click at [1163, 269] on input "HKG732566297" at bounding box center [1289, 252] width 359 height 44
paste input "HKG732566298"
type input "HKG732566298"
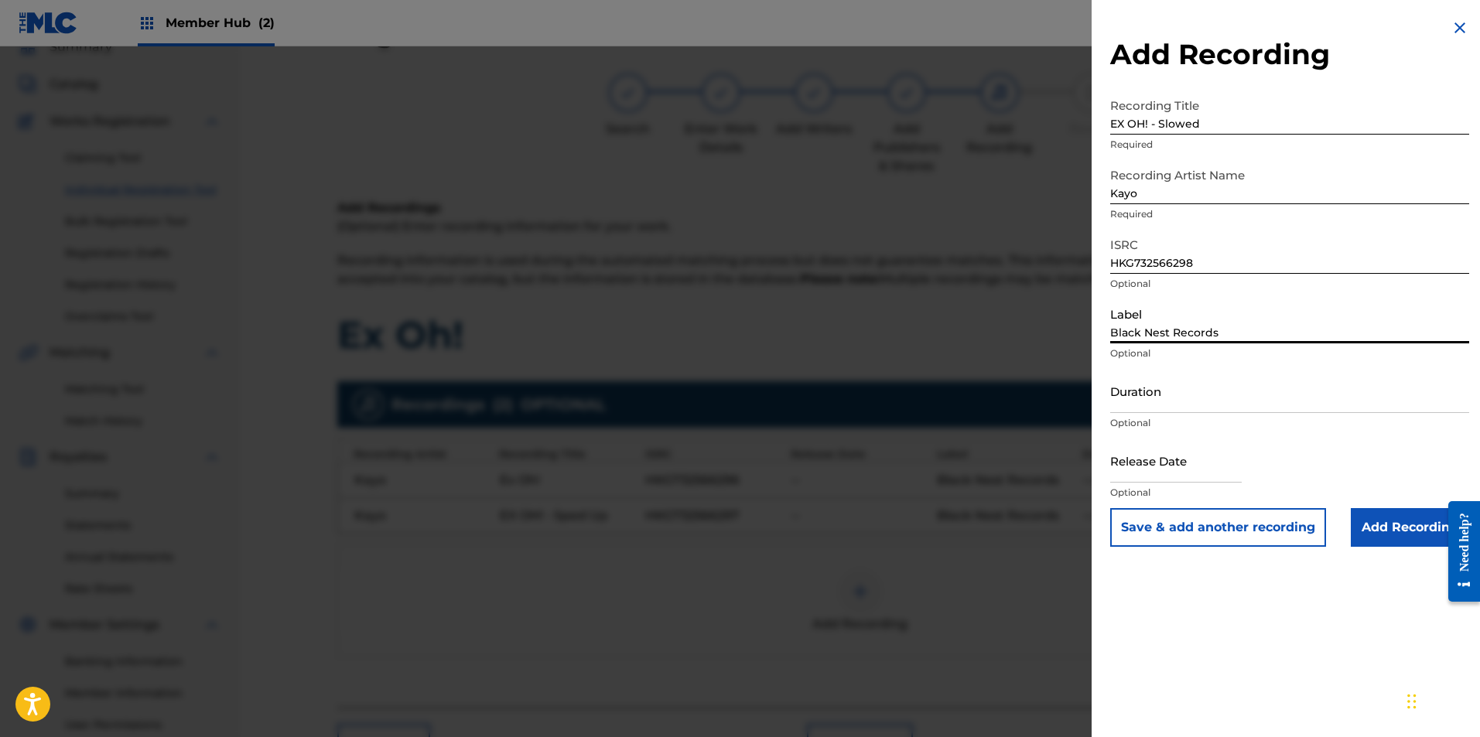
click at [1170, 325] on input "Black Nest Records" at bounding box center [1289, 321] width 359 height 44
type input "Black Nest Records"
click at [1174, 419] on p "Optional" at bounding box center [1289, 423] width 359 height 14
click at [1413, 526] on input "Add Recording" at bounding box center [1410, 527] width 118 height 39
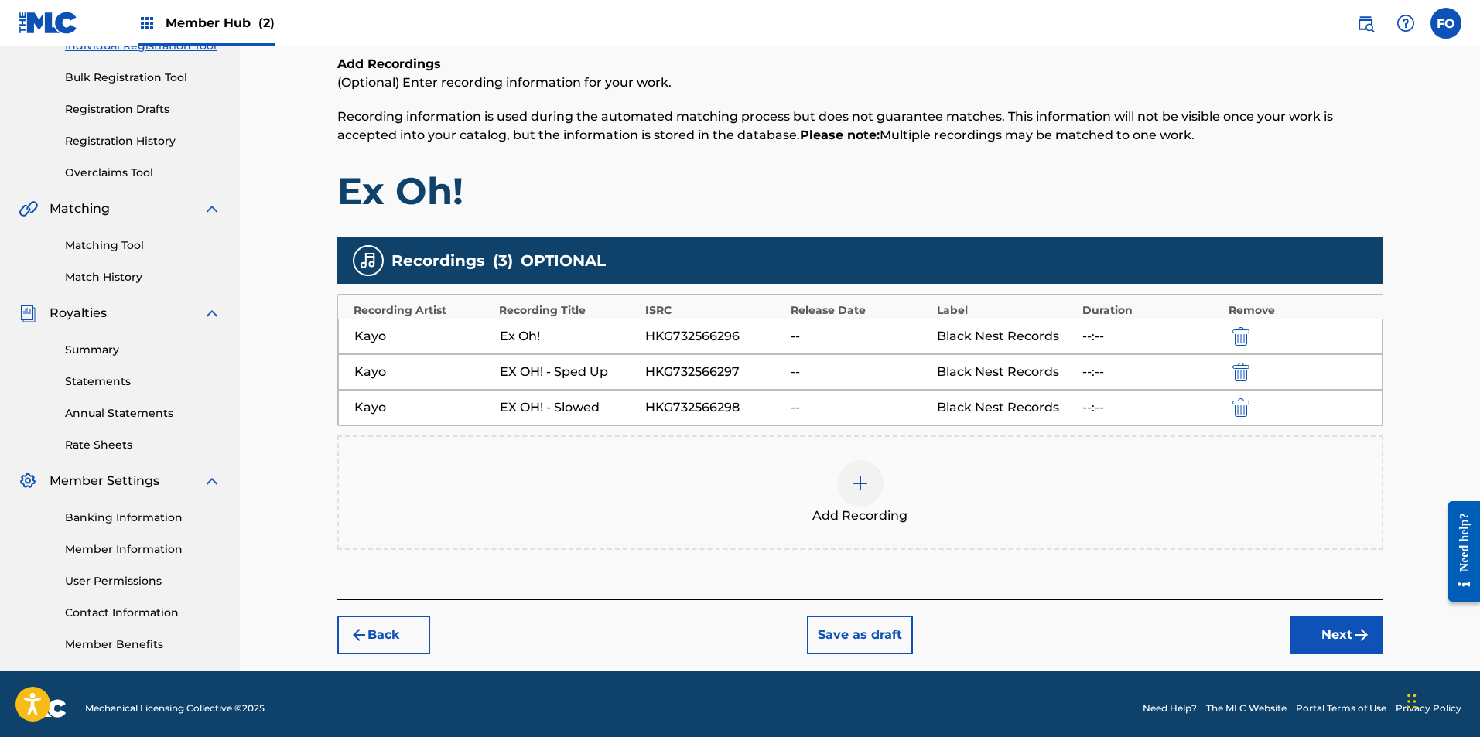
drag, startPoint x: 962, startPoint y: 293, endPoint x: 988, endPoint y: 412, distance: 121.8
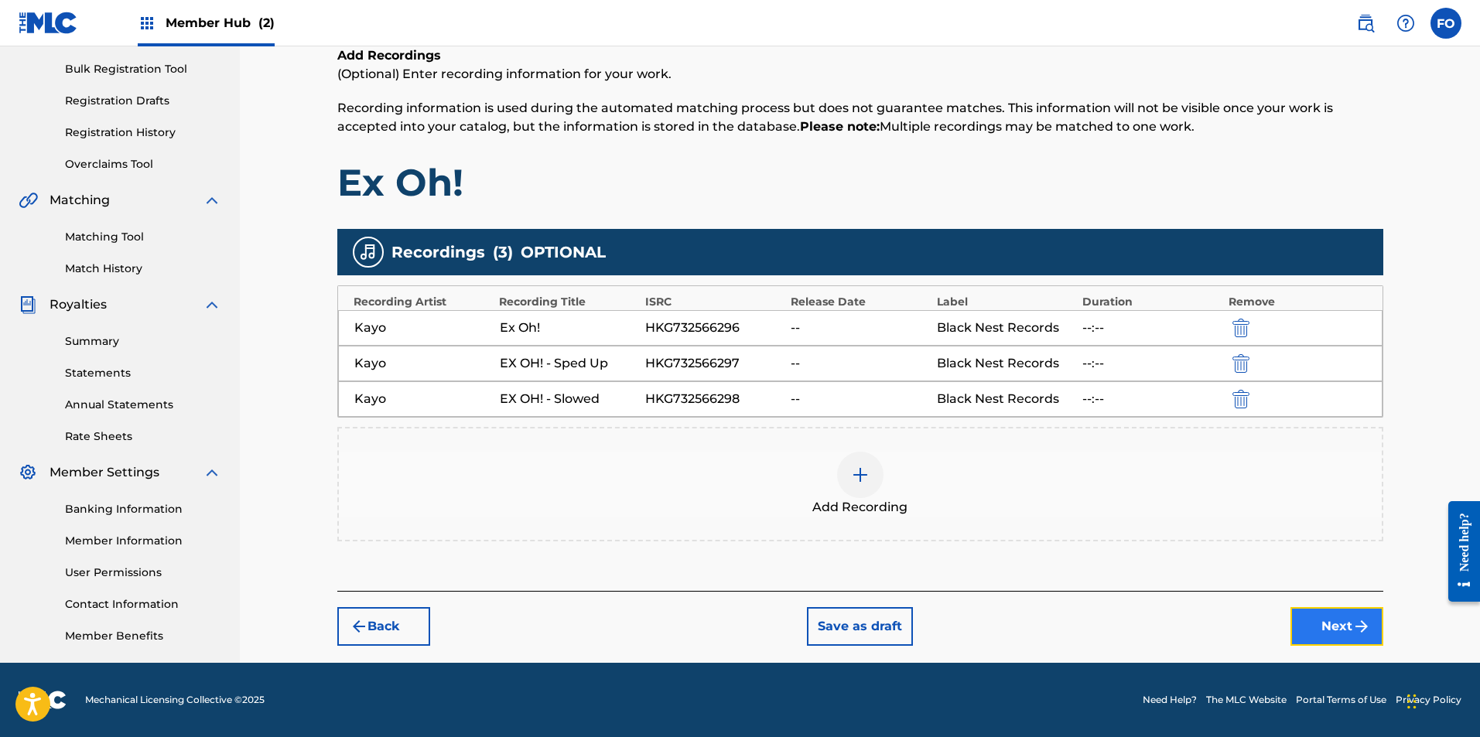
click at [1312, 616] on button "Next" at bounding box center [1336, 626] width 93 height 39
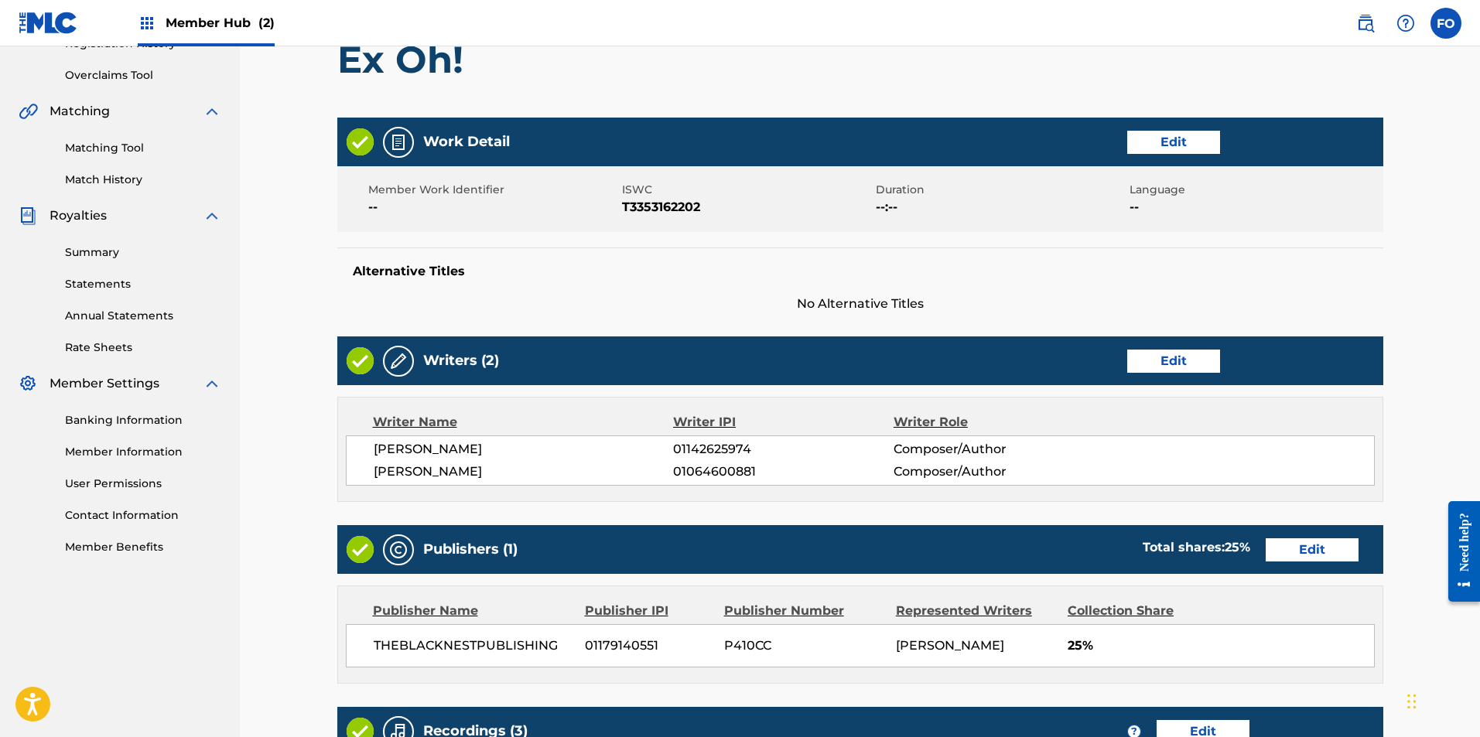
scroll to position [678, 0]
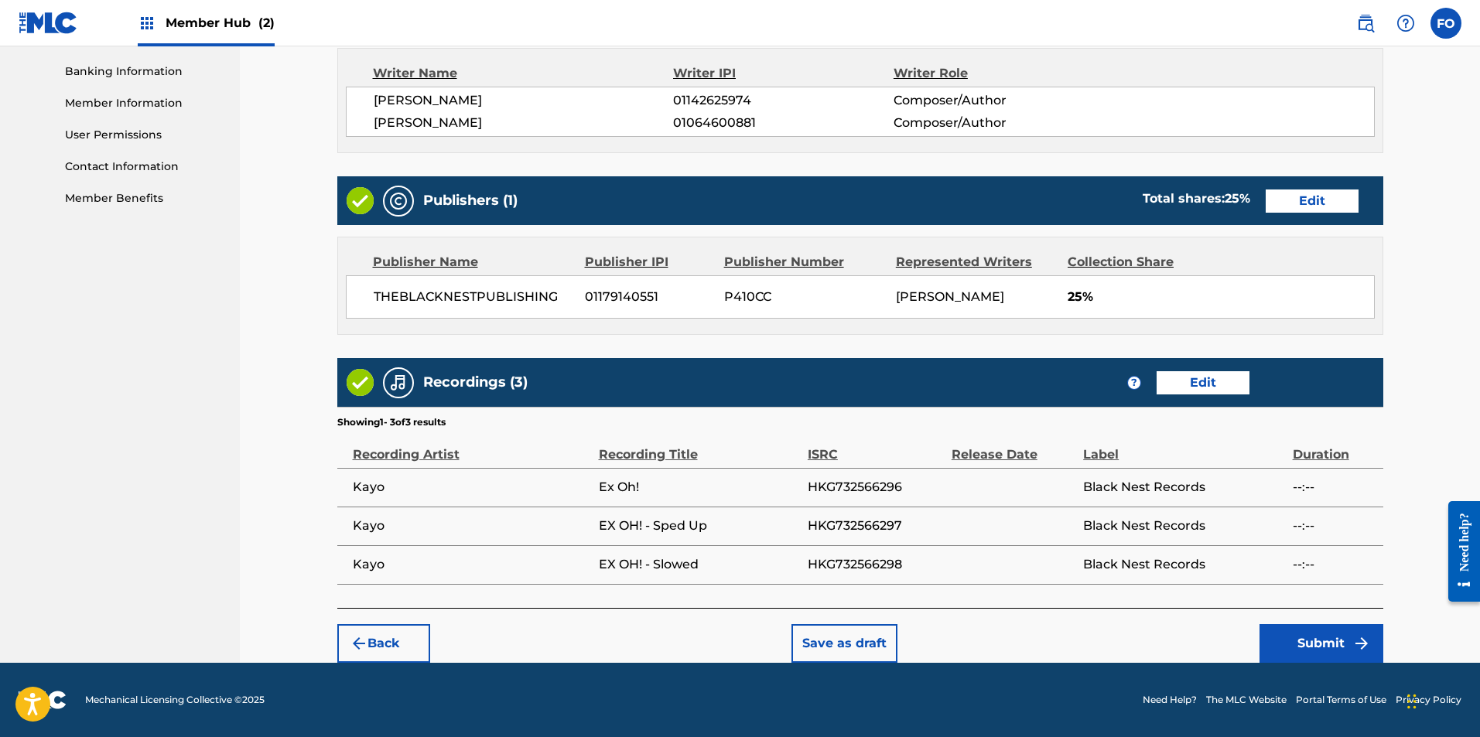
drag, startPoint x: 857, startPoint y: 289, endPoint x: 952, endPoint y: 607, distance: 332.6
click at [1327, 634] on button "Submit" at bounding box center [1321, 643] width 124 height 39
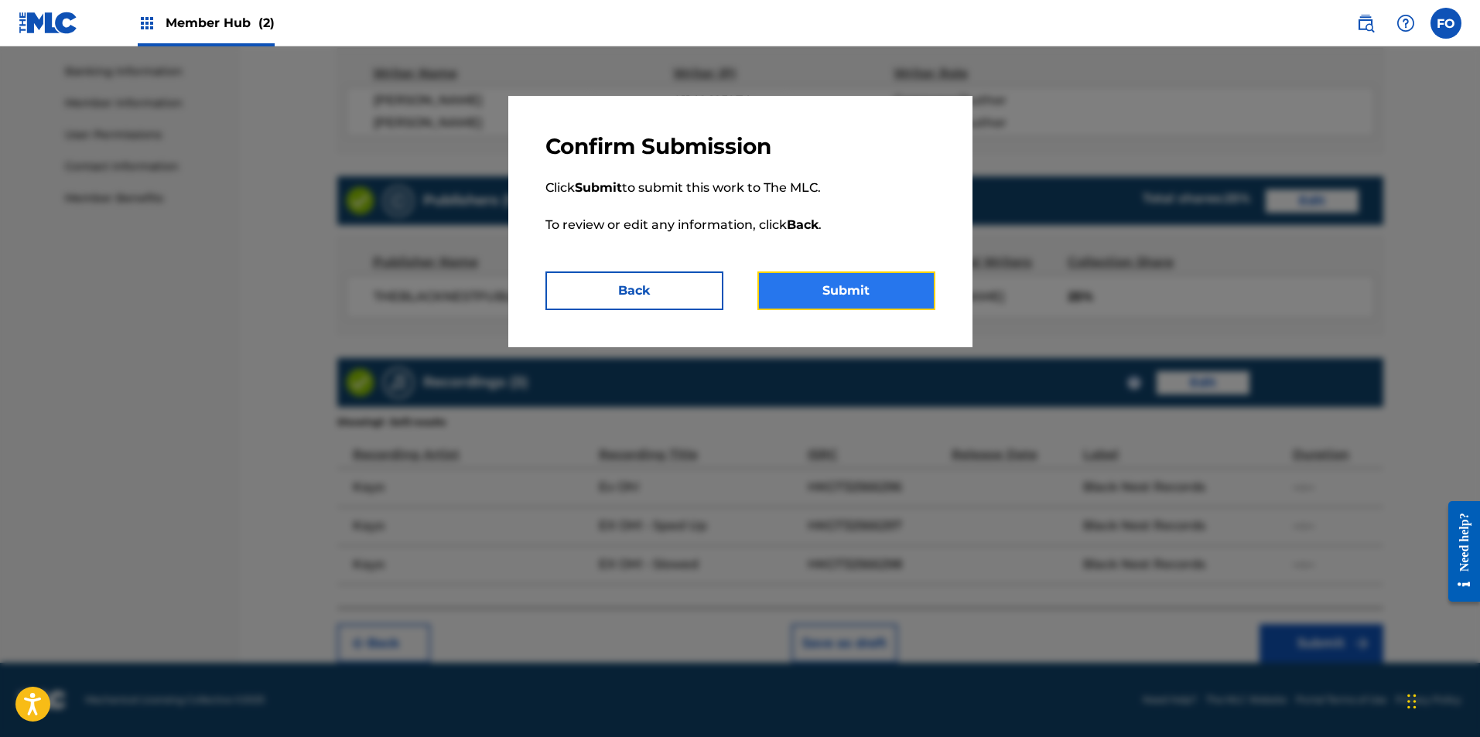
click at [856, 299] on button "Submit" at bounding box center [846, 291] width 178 height 39
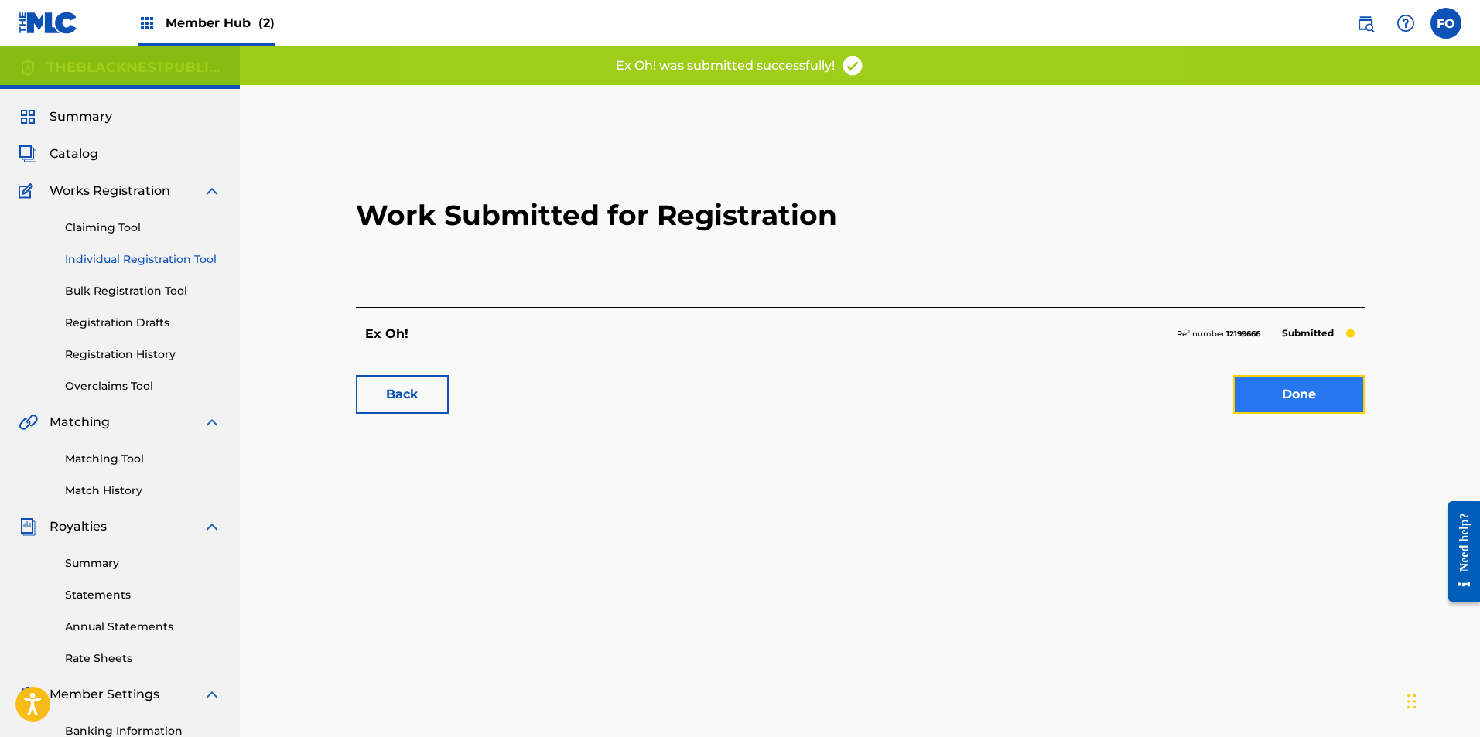
click at [1311, 381] on link "Done" at bounding box center [1299, 394] width 132 height 39
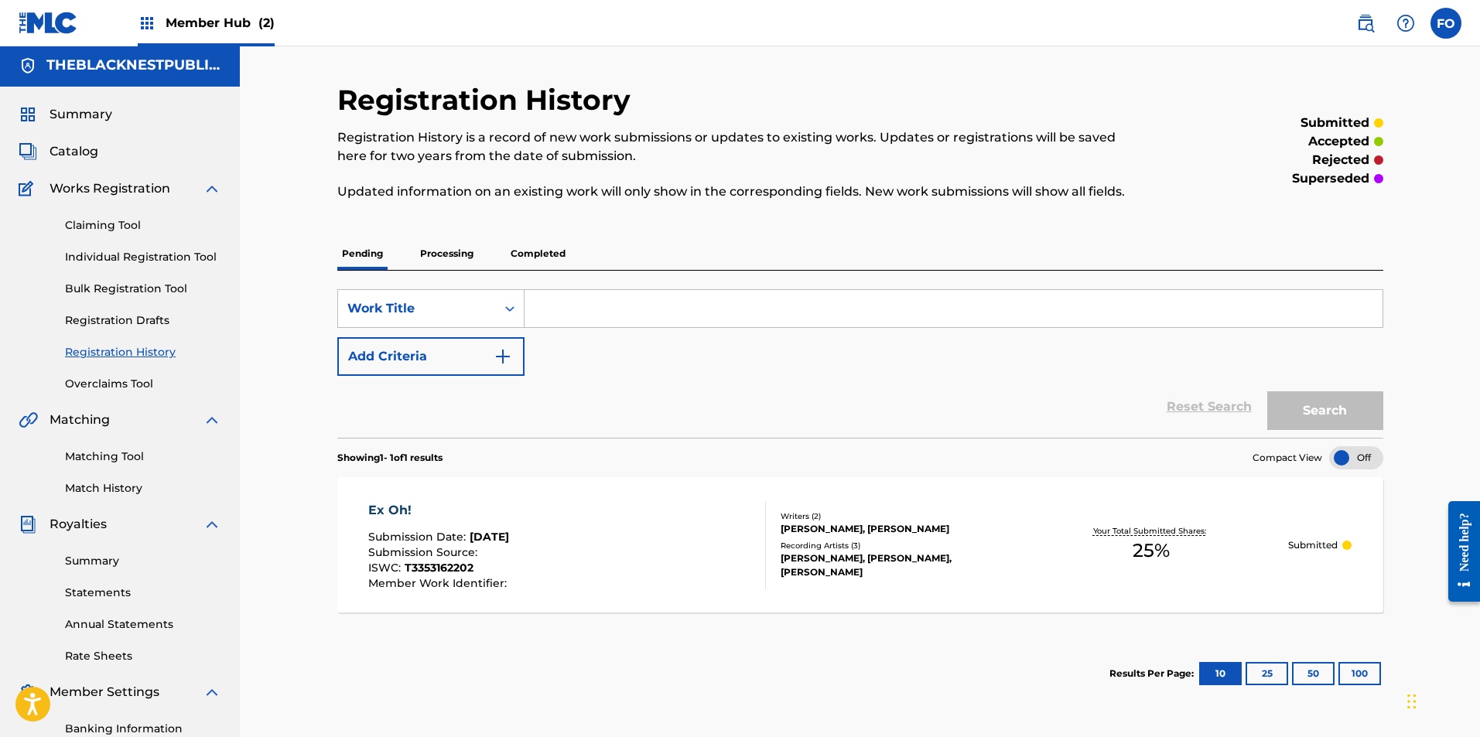
scroll to position [43, 0]
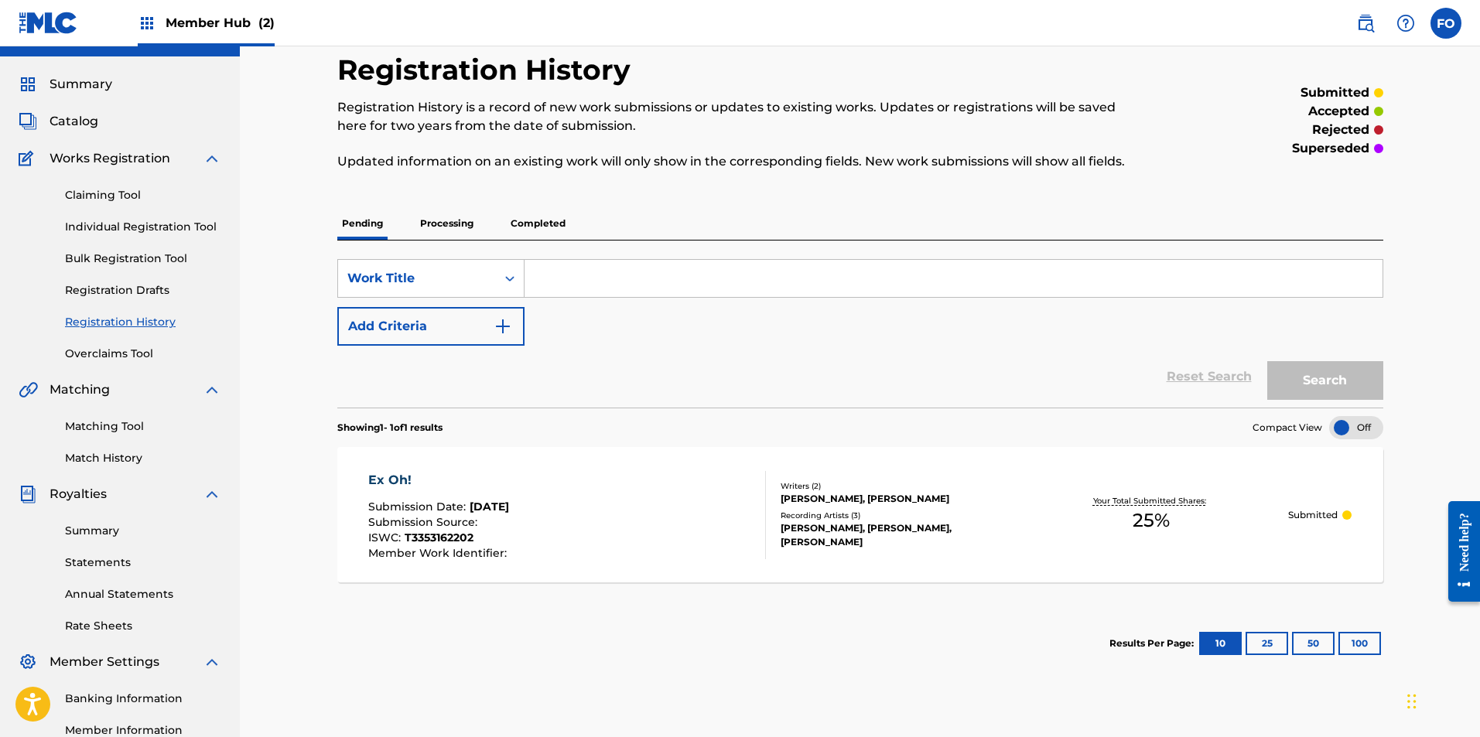
drag, startPoint x: 790, startPoint y: 338, endPoint x: 790, endPoint y: 392, distance: 54.2
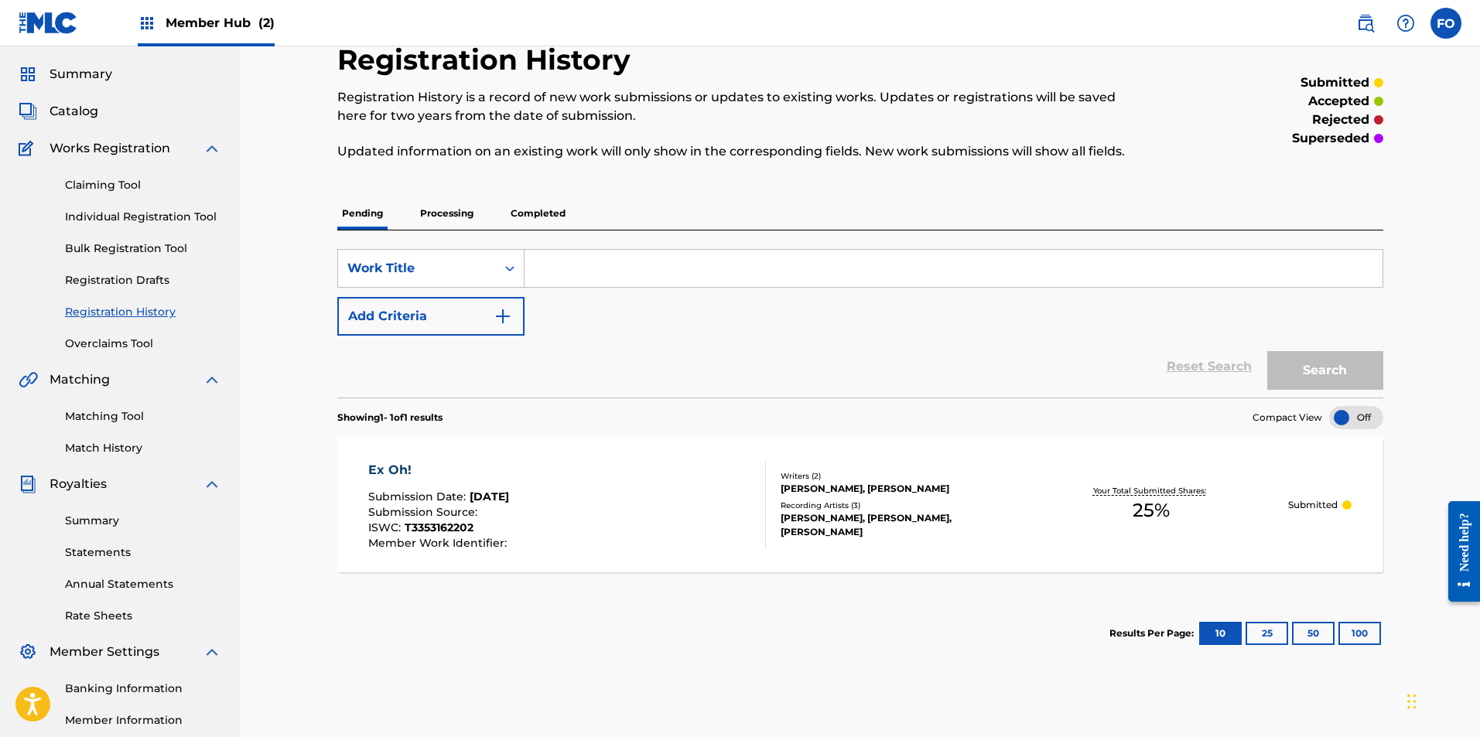
click at [466, 203] on p "Processing" at bounding box center [446, 213] width 63 height 32
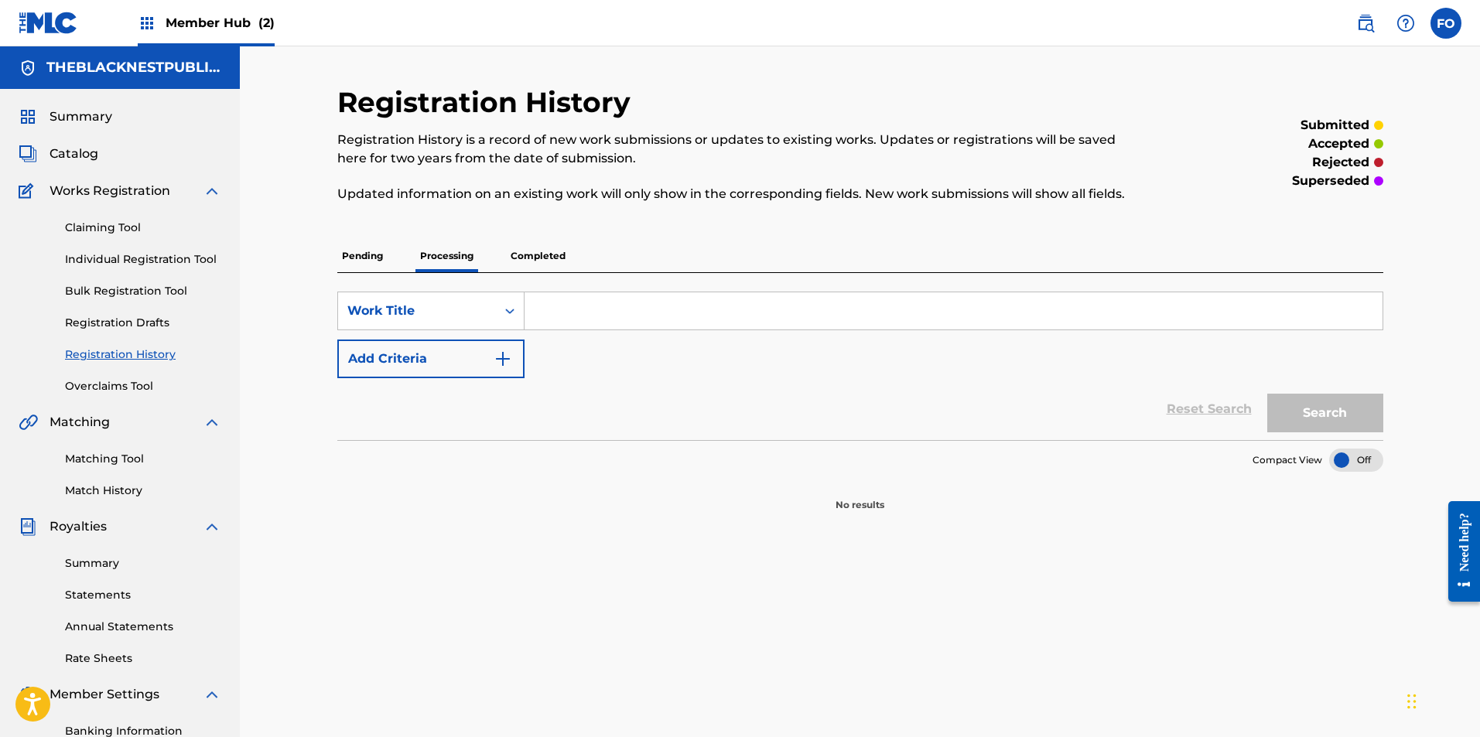
click at [538, 255] on p "Completed" at bounding box center [538, 256] width 64 height 32
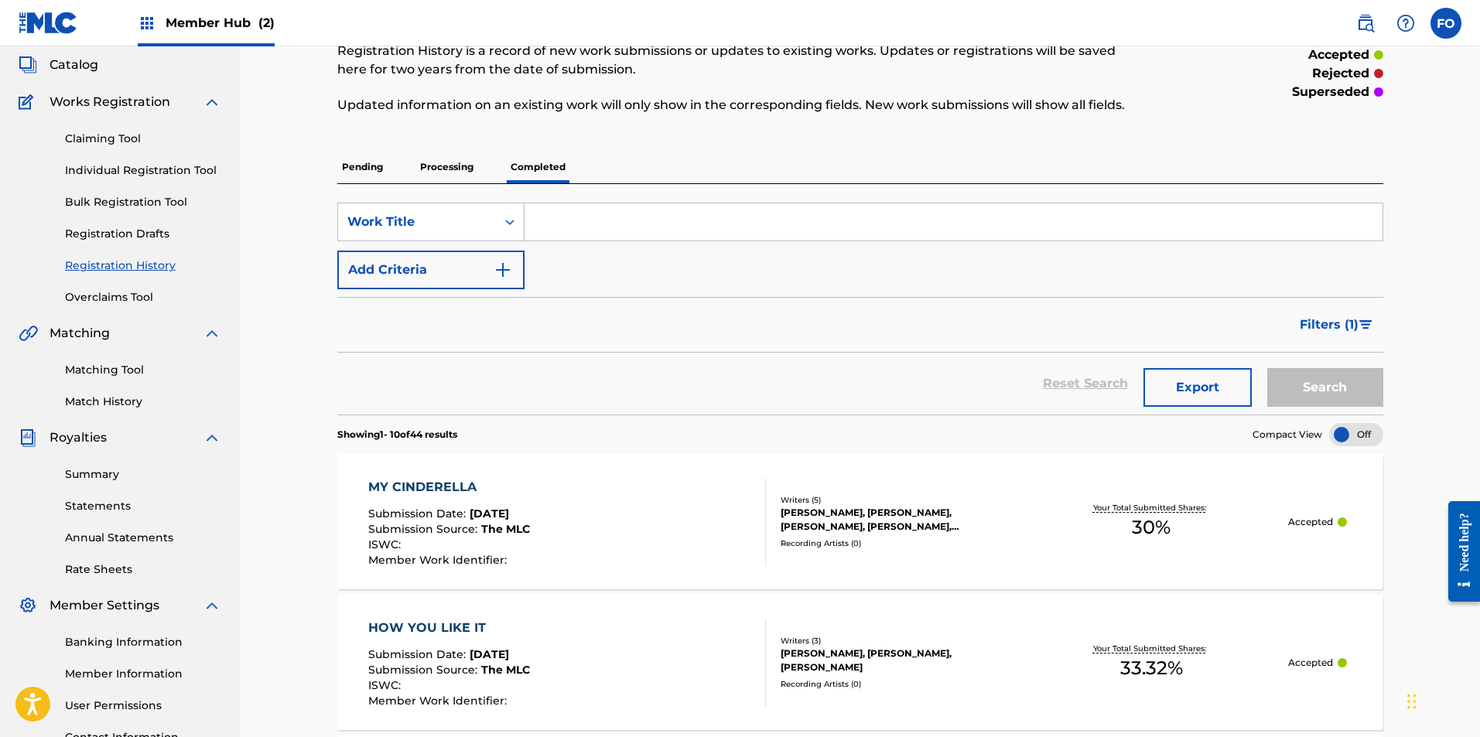
scroll to position [550, 0]
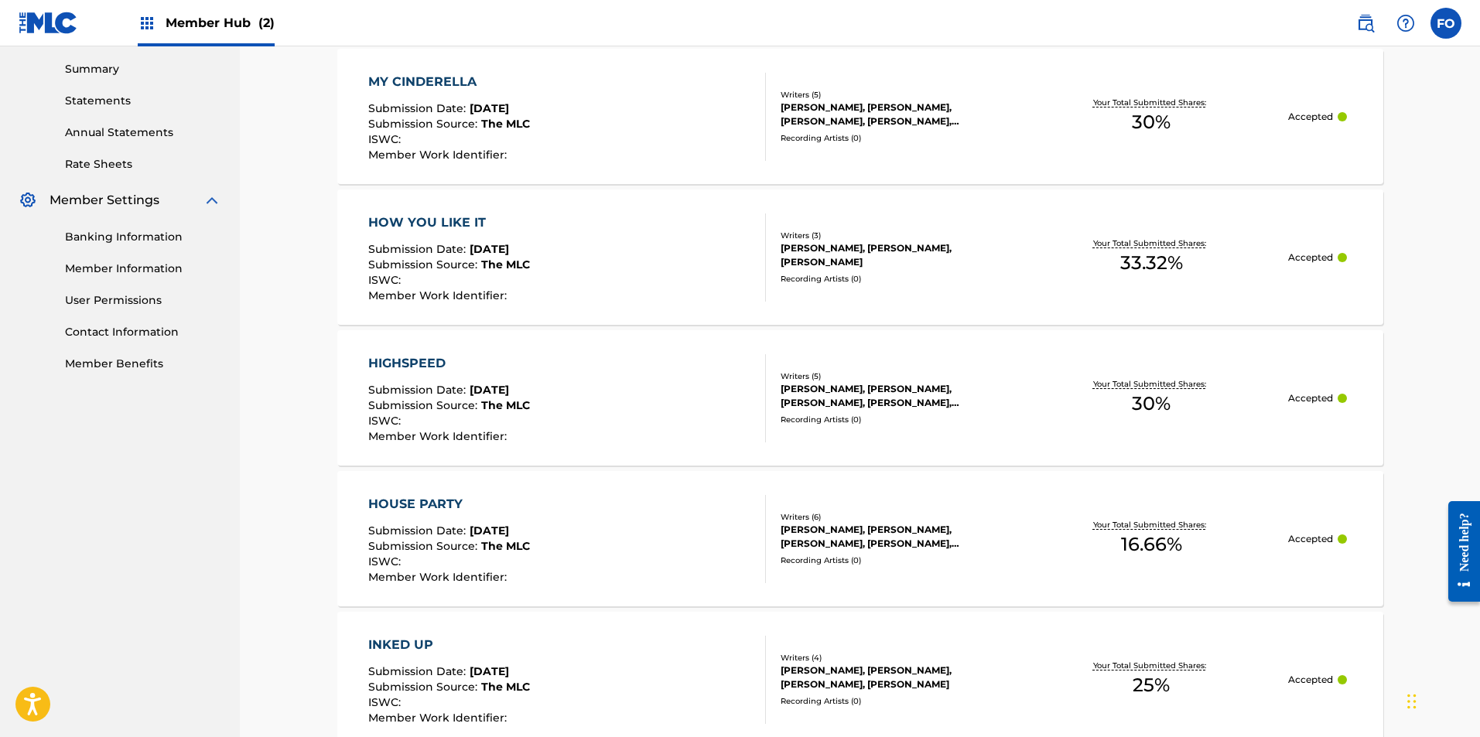
drag, startPoint x: 764, startPoint y: 245, endPoint x: 750, endPoint y: 392, distance: 147.6
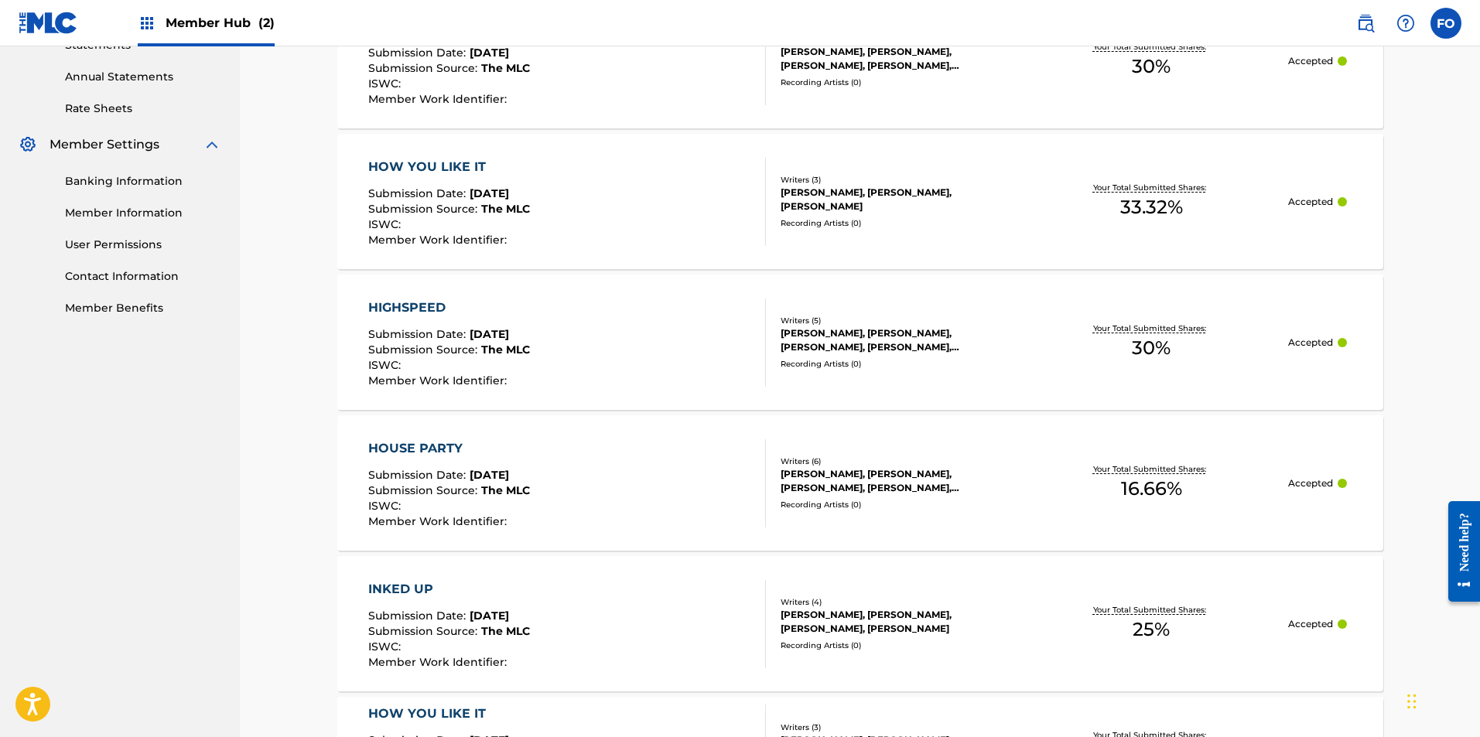
drag, startPoint x: 799, startPoint y: 340, endPoint x: 775, endPoint y: 232, distance: 110.9
drag, startPoint x: 771, startPoint y: 232, endPoint x: 1363, endPoint y: 187, distance: 593.5
drag, startPoint x: 1391, startPoint y: 187, endPoint x: 1406, endPoint y: 130, distance: 59.1
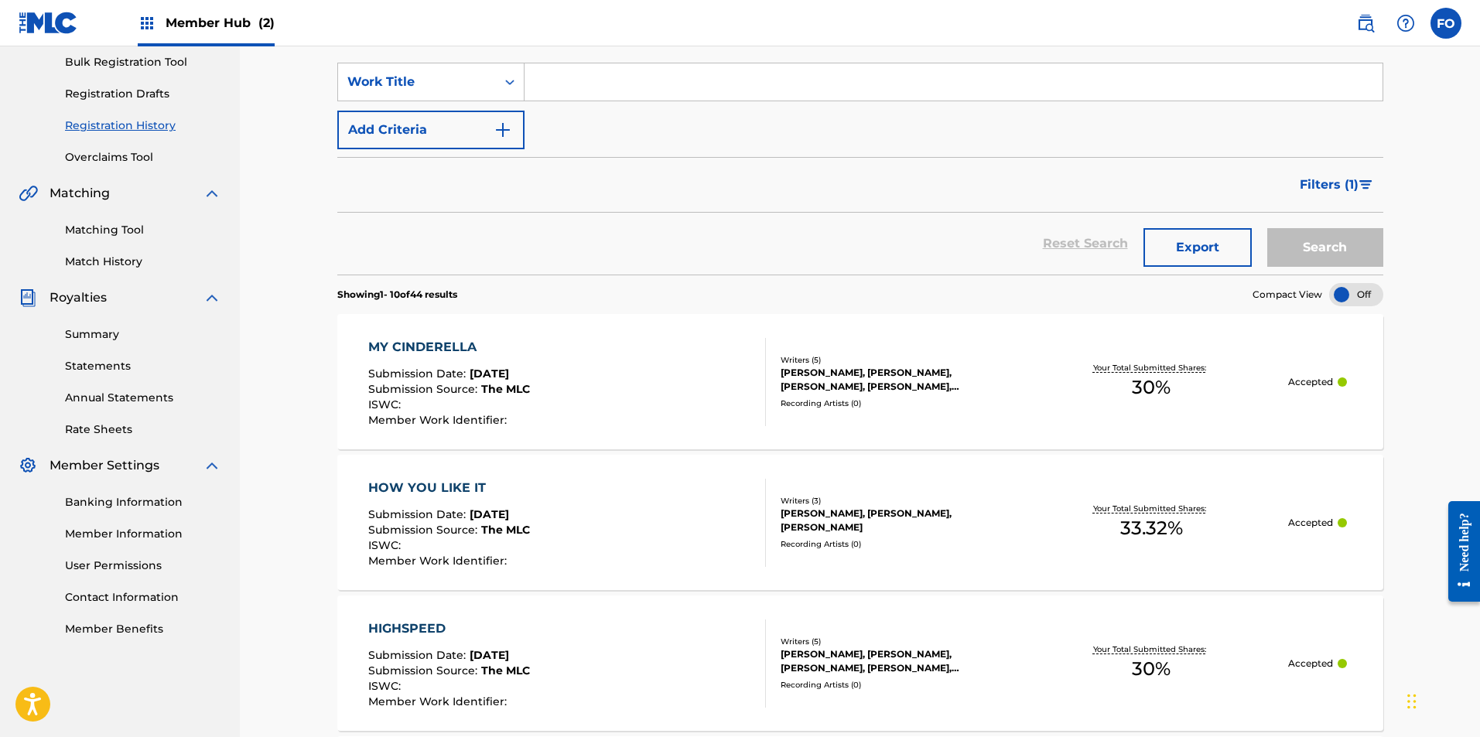
drag, startPoint x: 1413, startPoint y: 176, endPoint x: 1413, endPoint y: 87, distance: 89.7
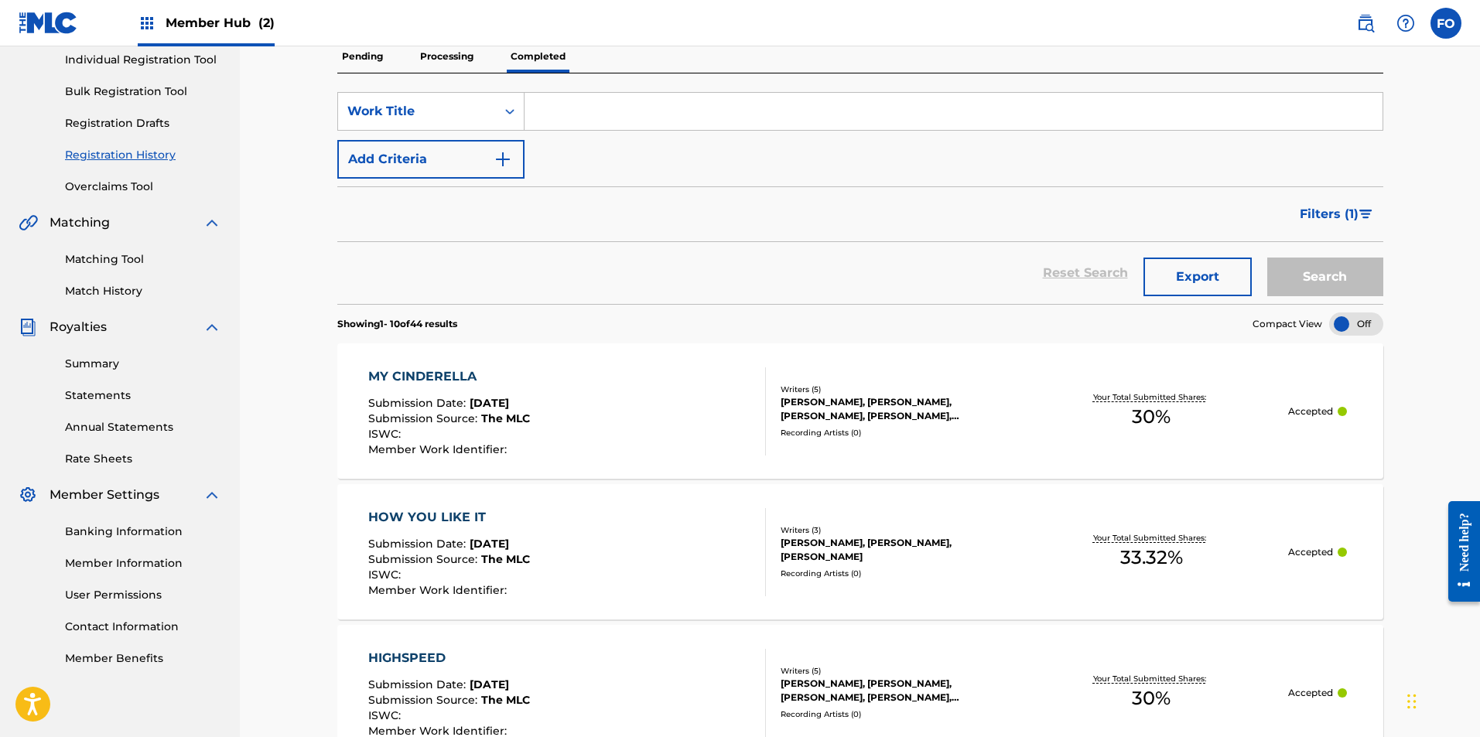
scroll to position [290, 0]
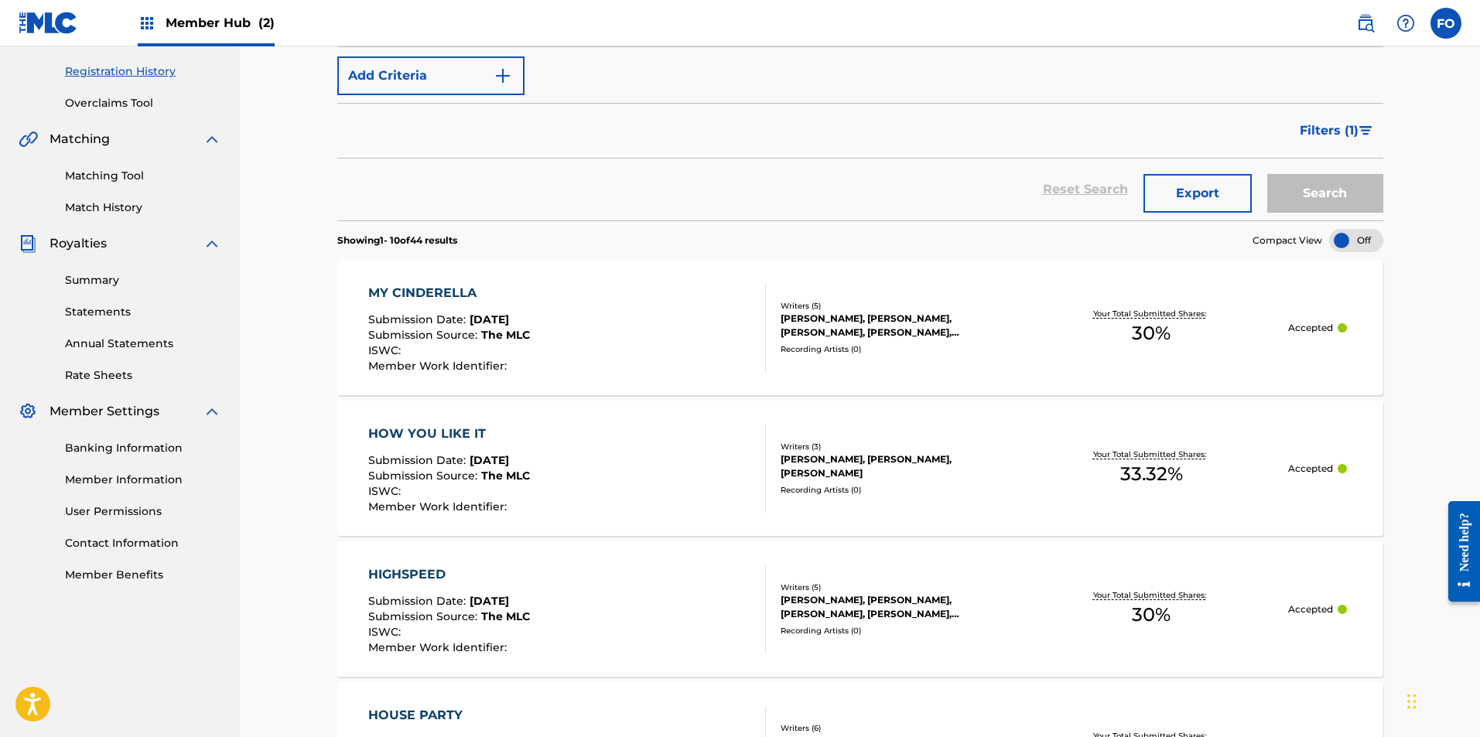
drag, startPoint x: 326, startPoint y: 302, endPoint x: 323, endPoint y: 365, distance: 63.5
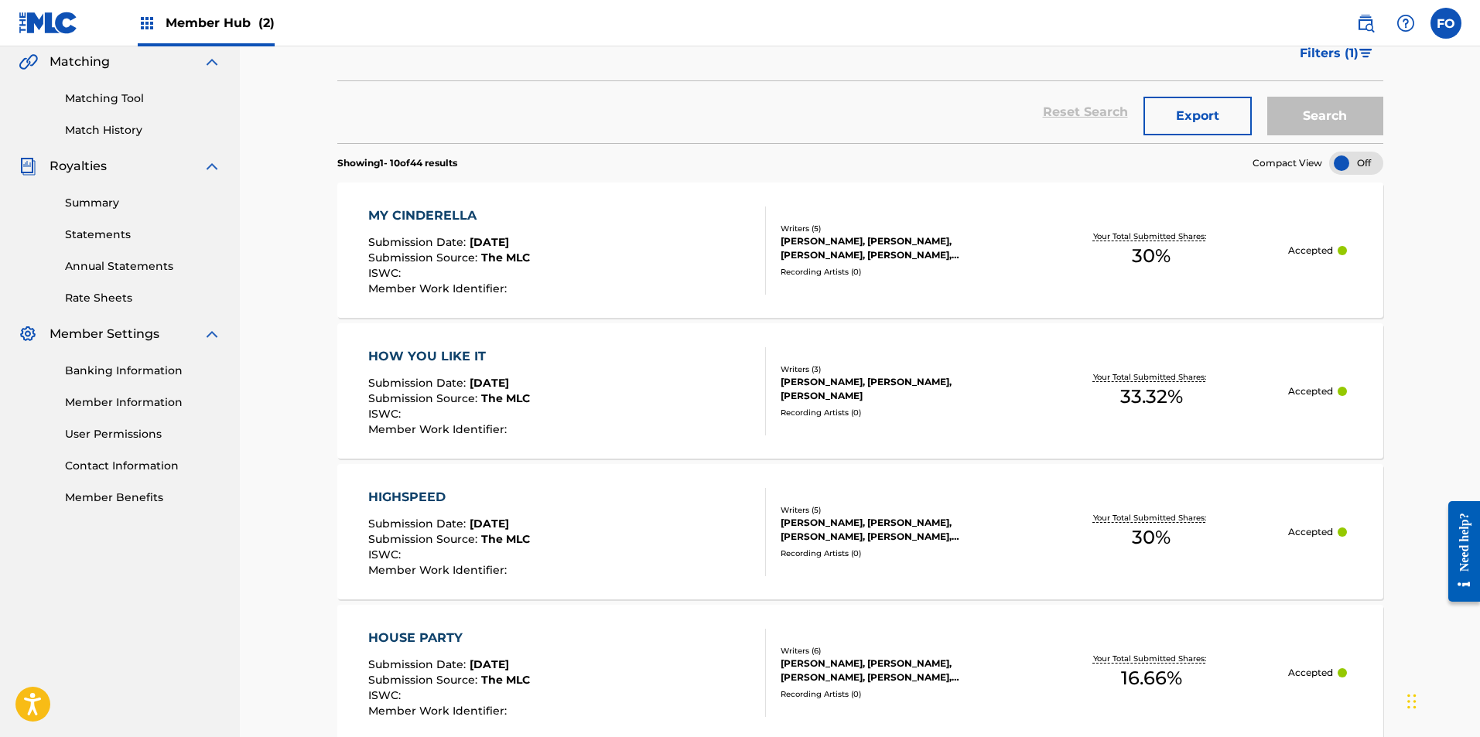
drag, startPoint x: 300, startPoint y: 299, endPoint x: 306, endPoint y: 367, distance: 68.3
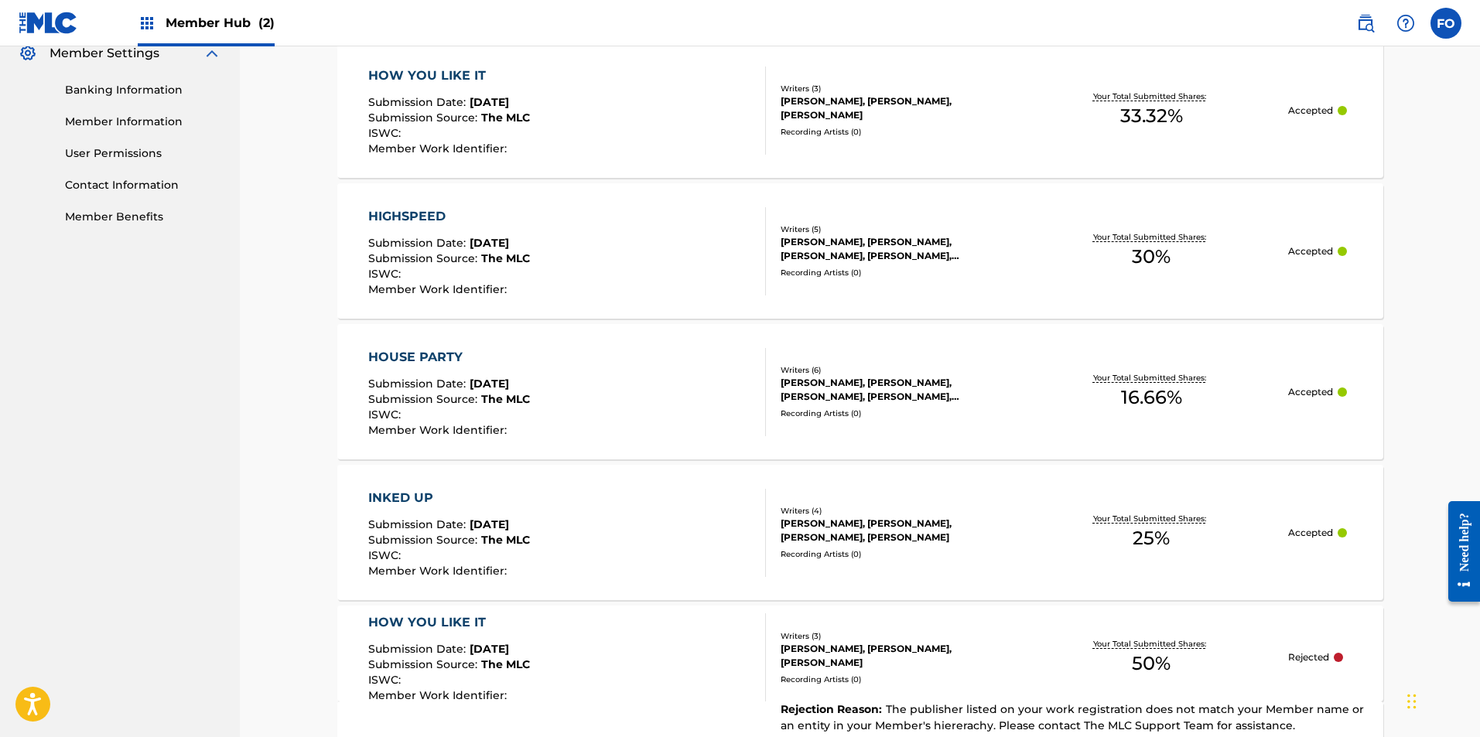
drag, startPoint x: 306, startPoint y: 338, endPoint x: 309, endPoint y: 374, distance: 35.7
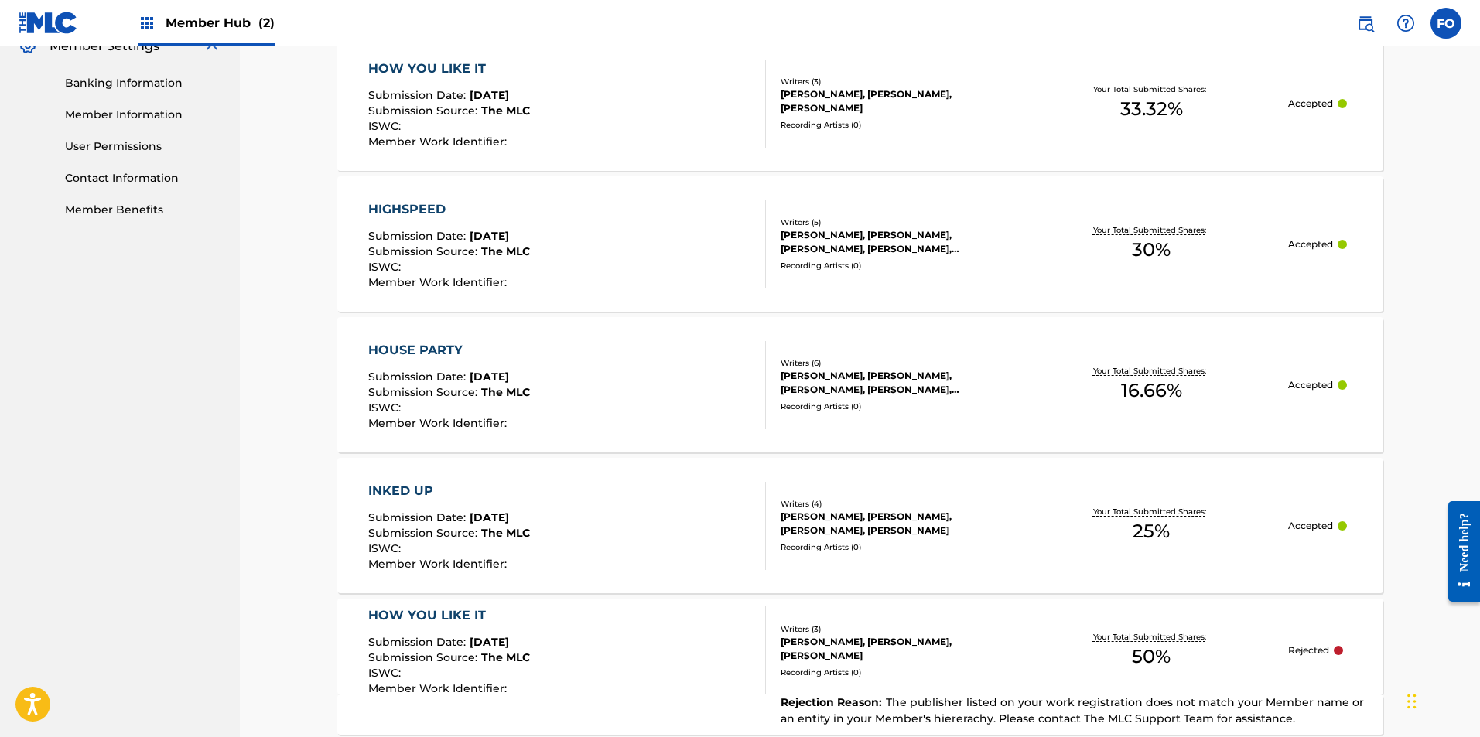
scroll to position [0, 0]
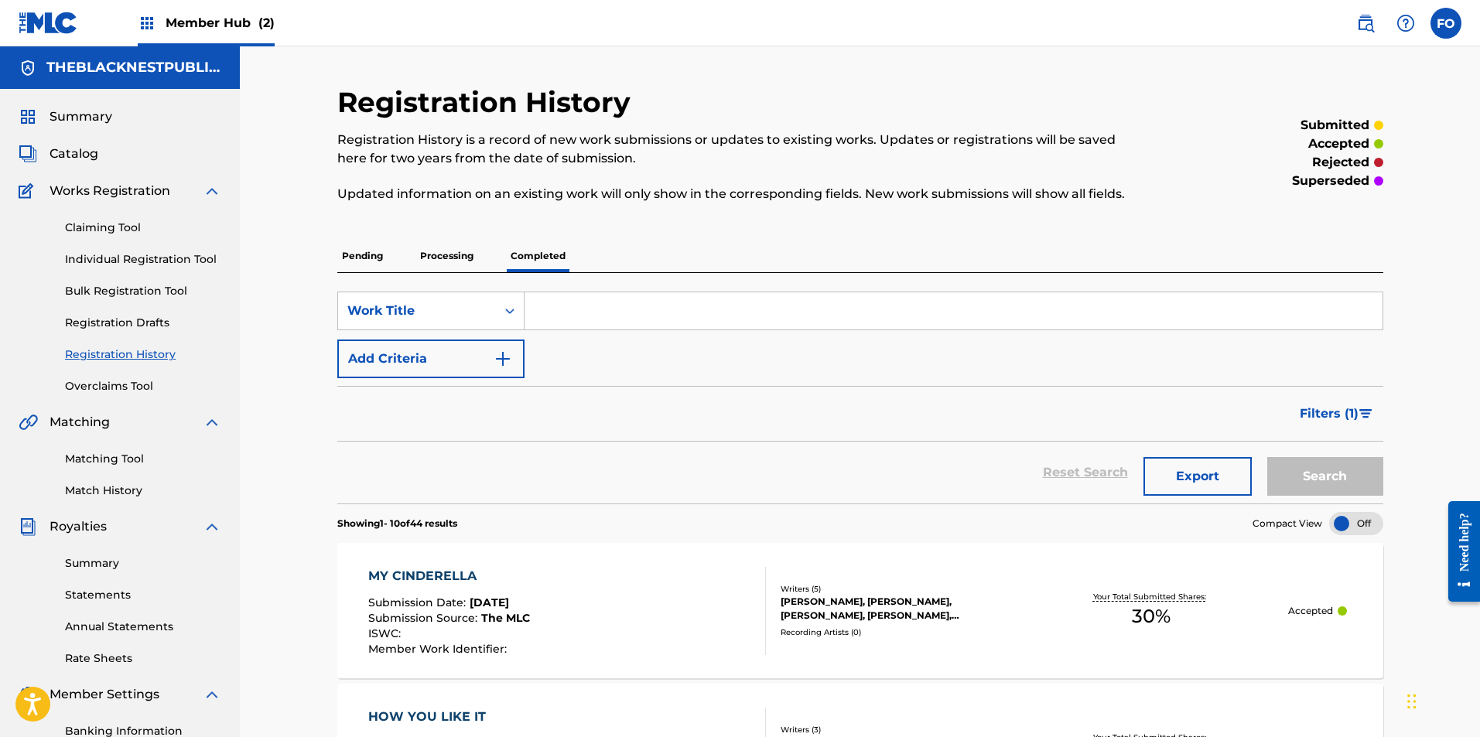
drag, startPoint x: 306, startPoint y: 421, endPoint x: 234, endPoint y: 11, distance: 416.3
click at [212, 25] on span "Member Hub (2)" at bounding box center [220, 23] width 109 height 18
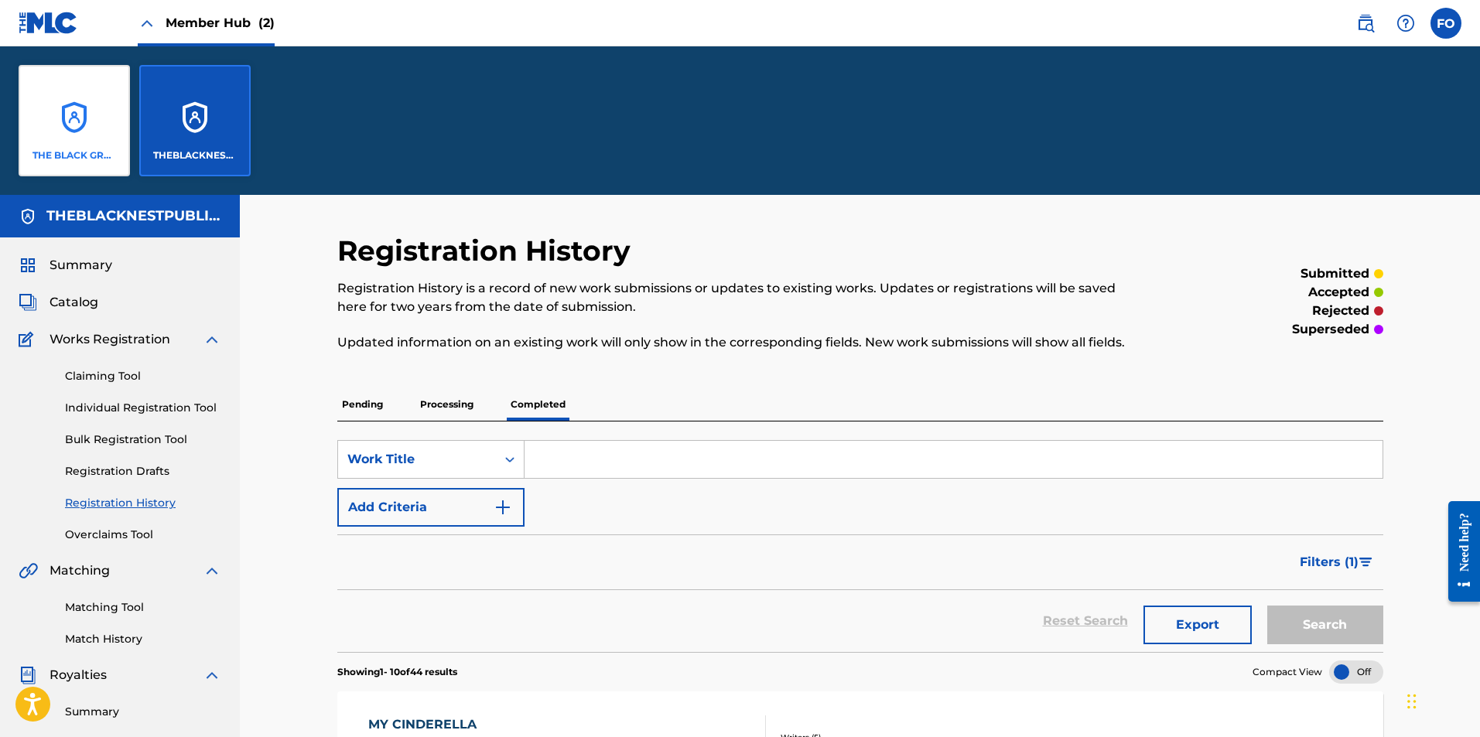
click at [112, 148] on div "THE BLACK GROUP NEST PUBLISHING" at bounding box center [74, 120] width 111 height 111
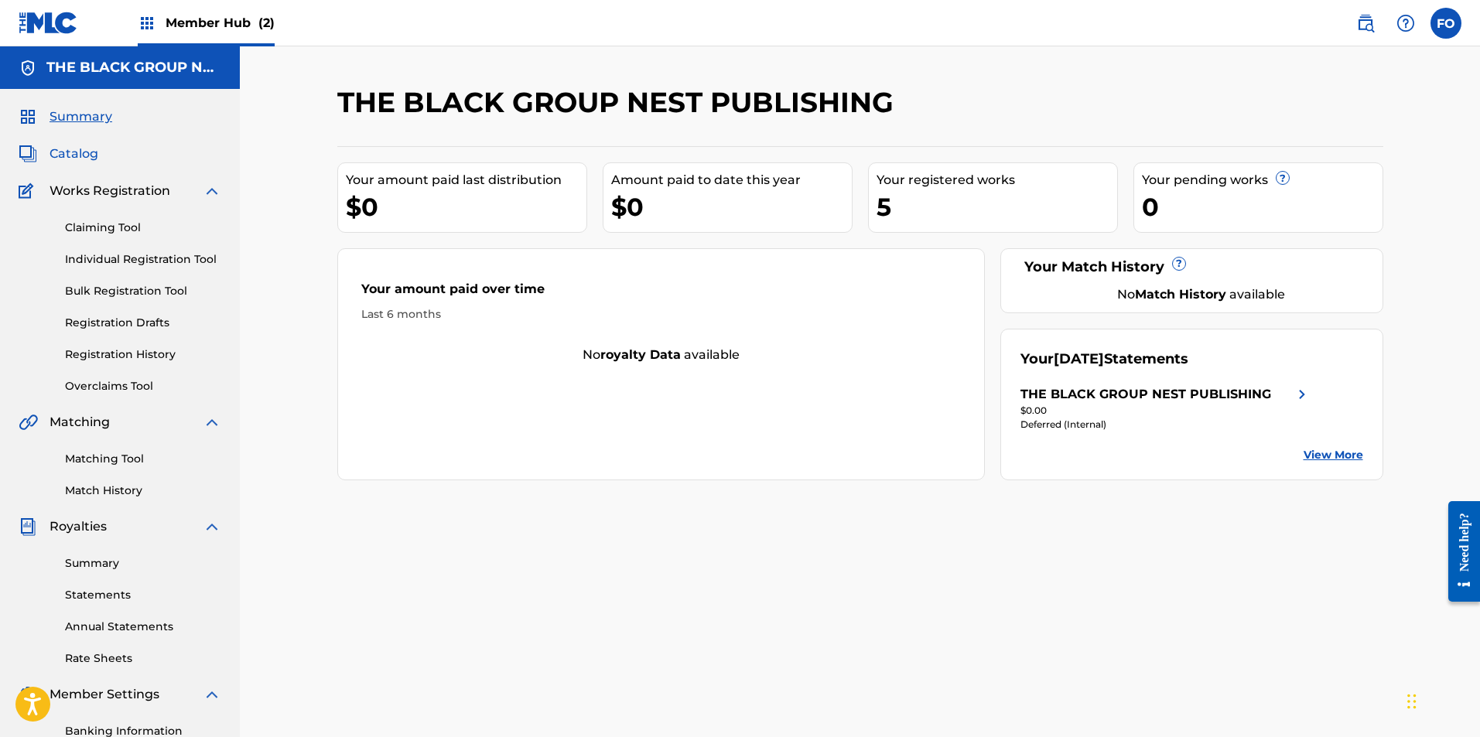
click at [70, 151] on span "Catalog" at bounding box center [74, 154] width 49 height 19
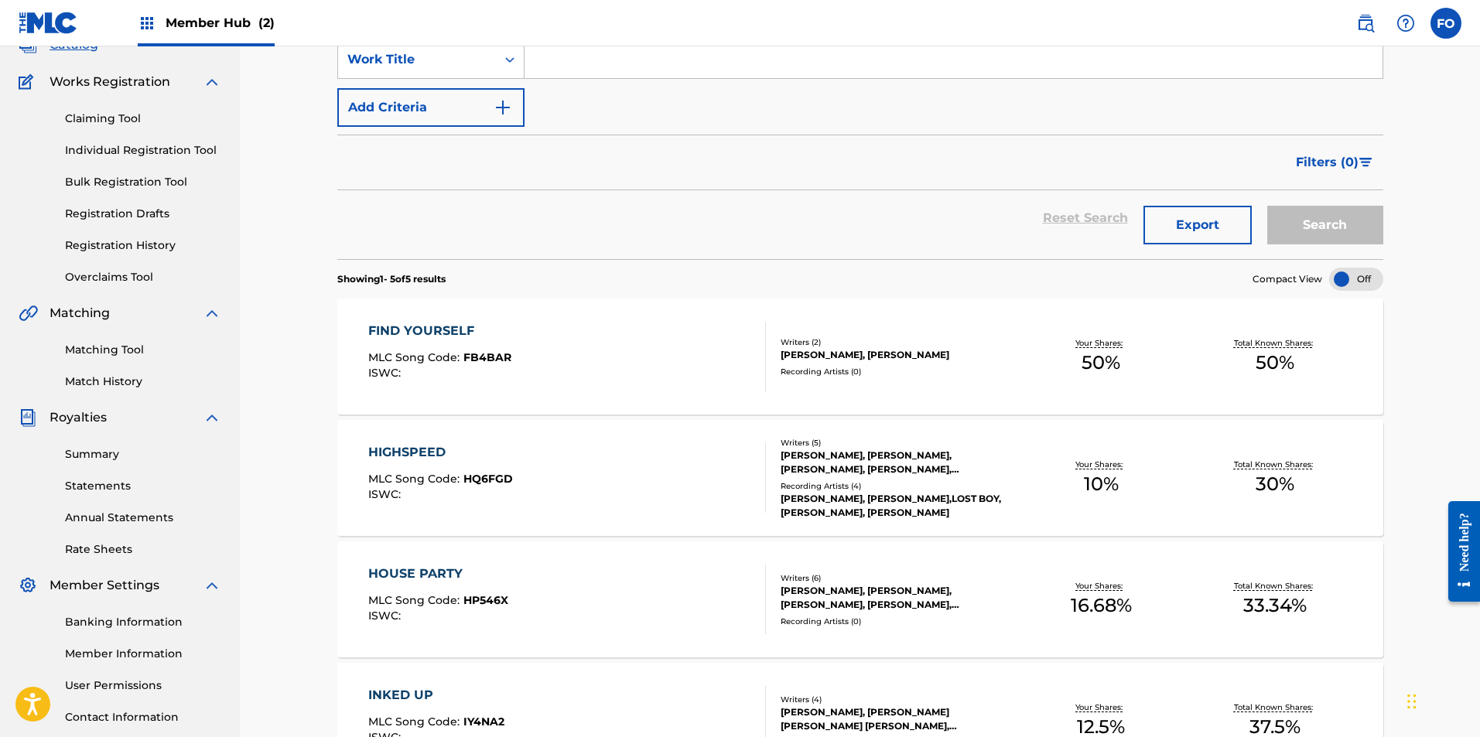
scroll to position [186, 0]
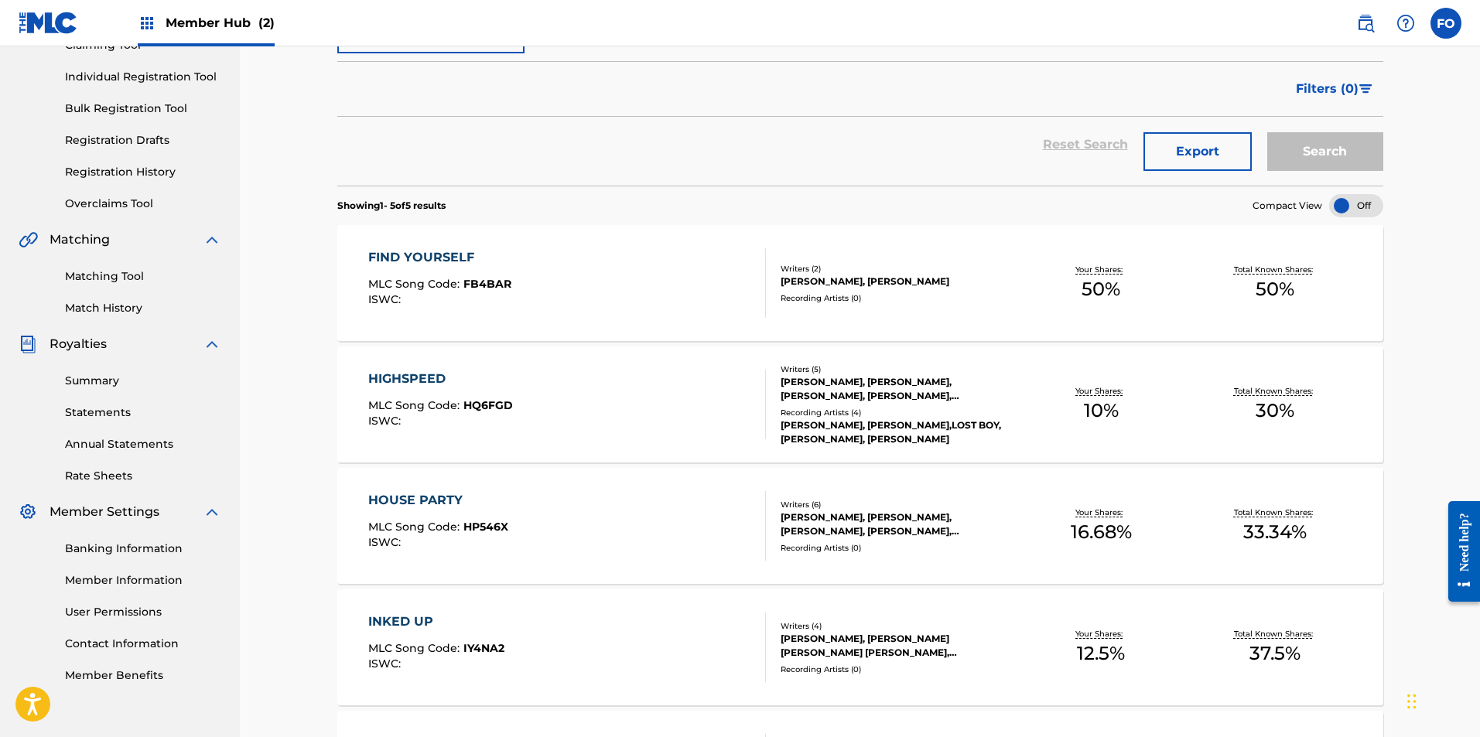
drag, startPoint x: 676, startPoint y: 267, endPoint x: 681, endPoint y: 352, distance: 85.2
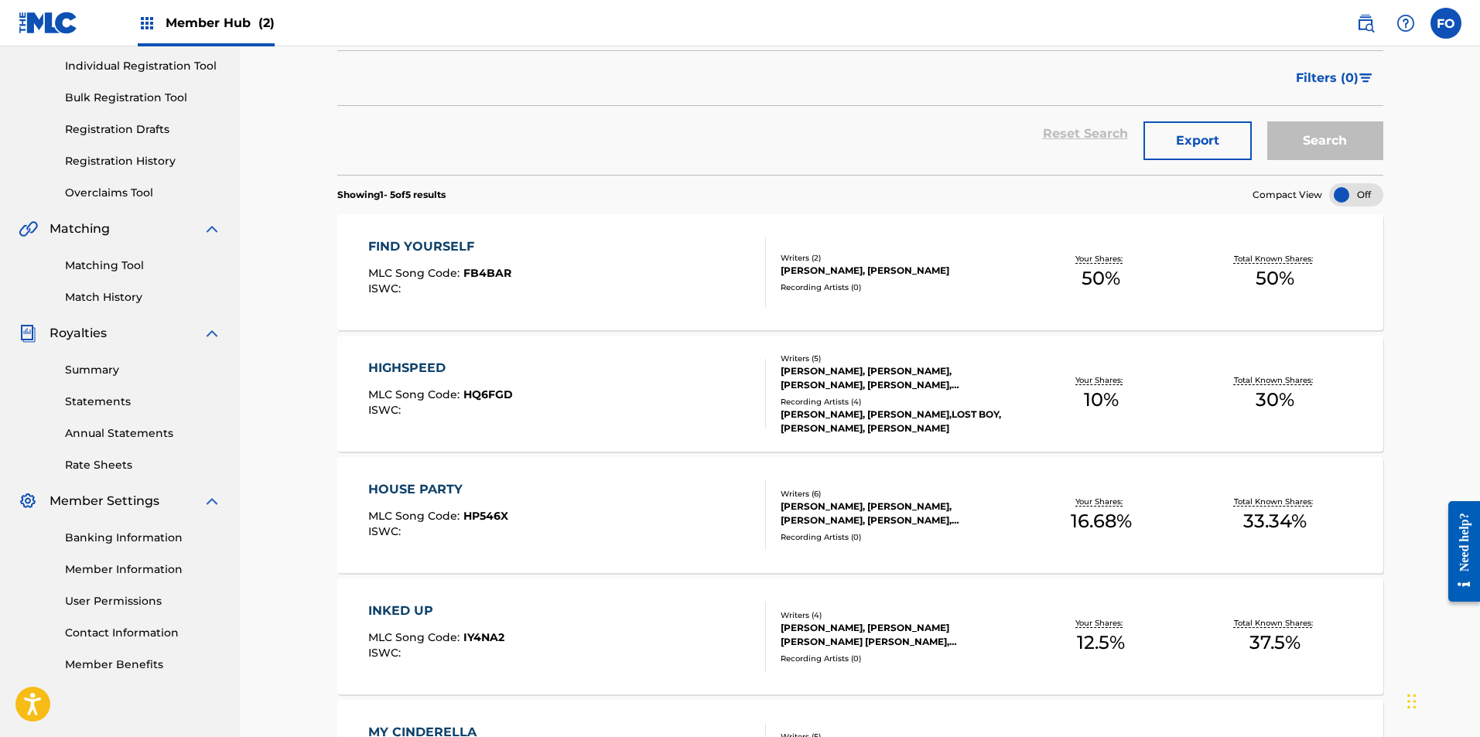
drag, startPoint x: 320, startPoint y: 331, endPoint x: 323, endPoint y: 359, distance: 28.0
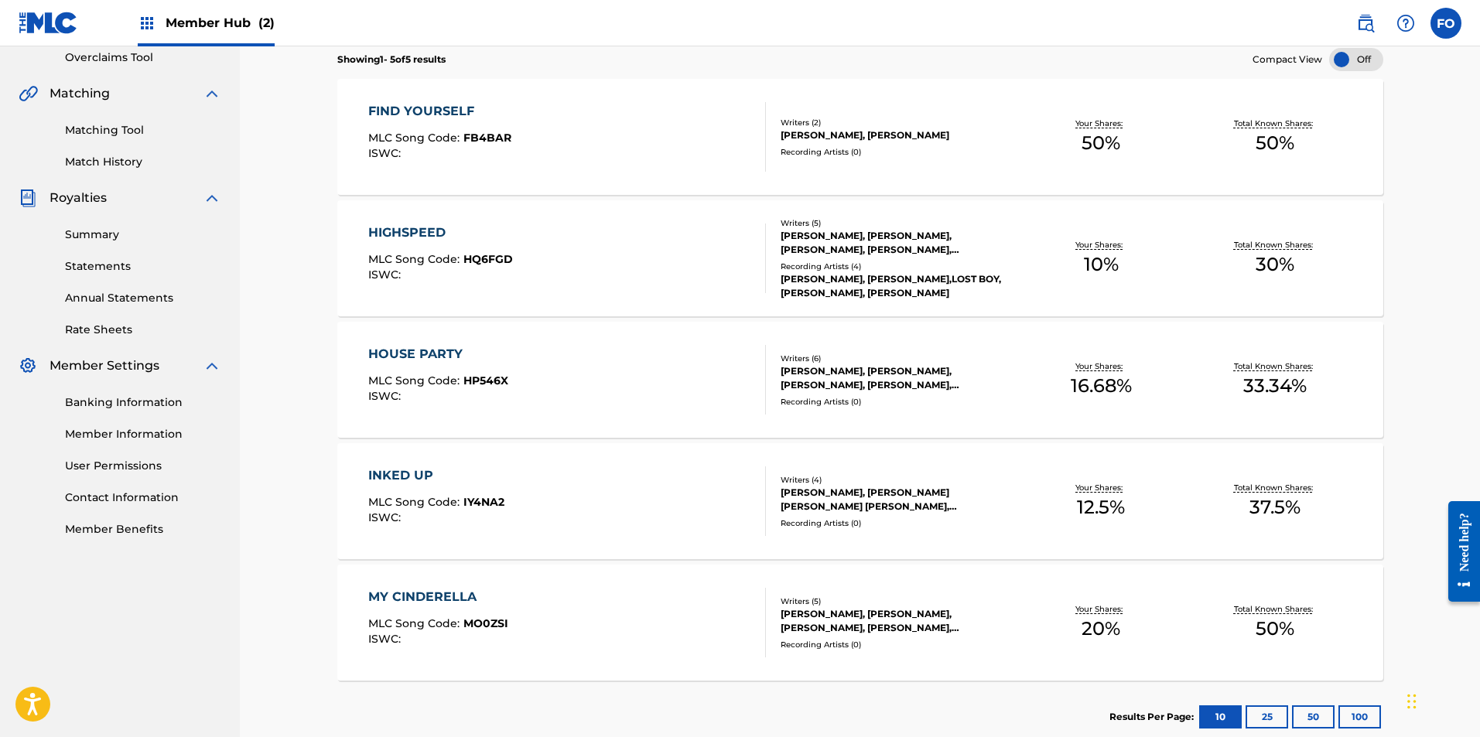
drag, startPoint x: 297, startPoint y: 244, endPoint x: 290, endPoint y: 313, distance: 68.4
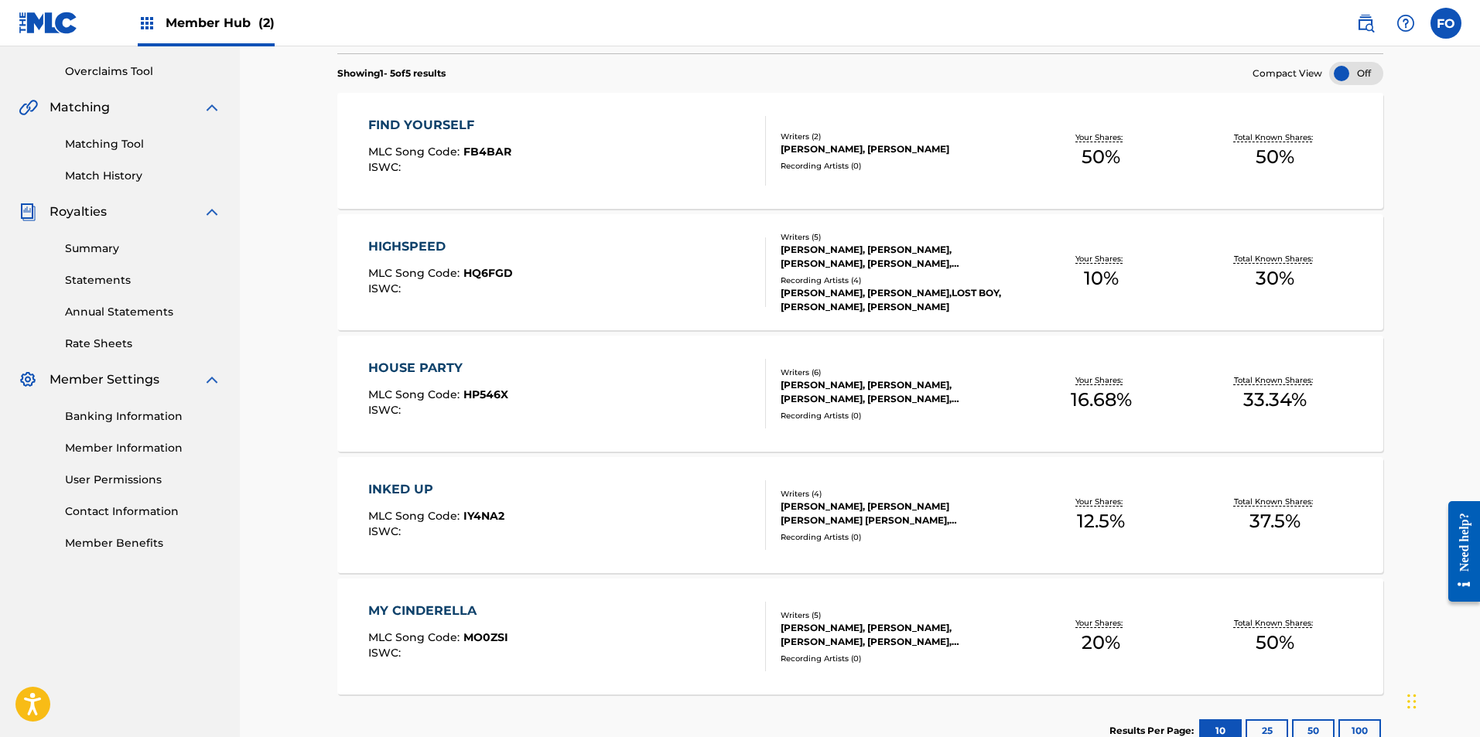
scroll to position [0, 0]
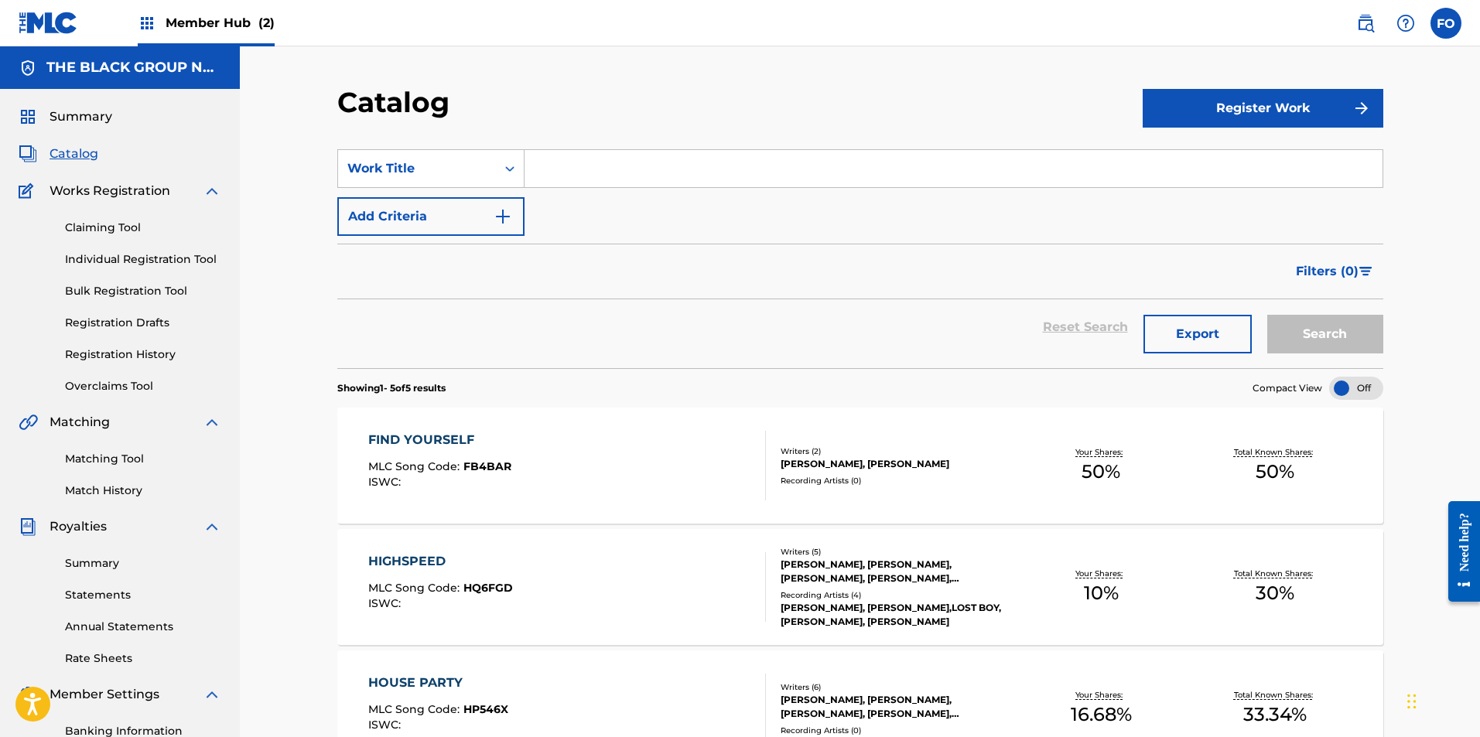
drag, startPoint x: 302, startPoint y: 466, endPoint x: 307, endPoint y: 163, distance: 303.3
click at [1468, 22] on nav "Member Hub (2) FO FO [PERSON_NAME] [PERSON_NAME][EMAIL_ADDRESS][DOMAIN_NAME] No…" at bounding box center [740, 23] width 1480 height 46
click at [1443, 29] on label at bounding box center [1445, 23] width 31 height 31
click at [1446, 23] on input "FO [PERSON_NAME] [PERSON_NAME][EMAIL_ADDRESS][DOMAIN_NAME] Notification Prefere…" at bounding box center [1446, 23] width 0 height 0
click at [1305, 220] on p "Log out" at bounding box center [1296, 219] width 36 height 14
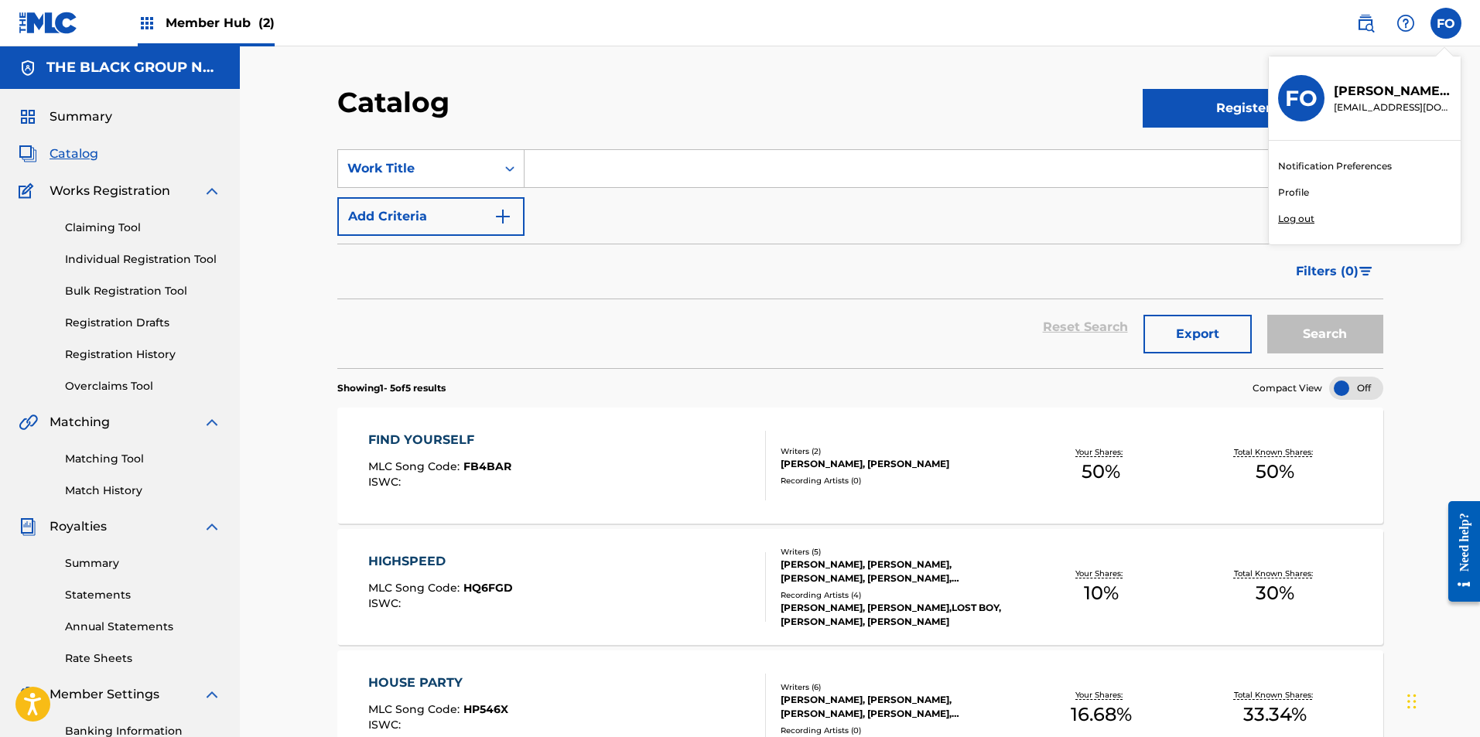
click at [1446, 23] on input "FO [PERSON_NAME] [PERSON_NAME][EMAIL_ADDRESS][DOMAIN_NAME] Notification Prefere…" at bounding box center [1446, 23] width 0 height 0
